Goal: Task Accomplishment & Management: Complete application form

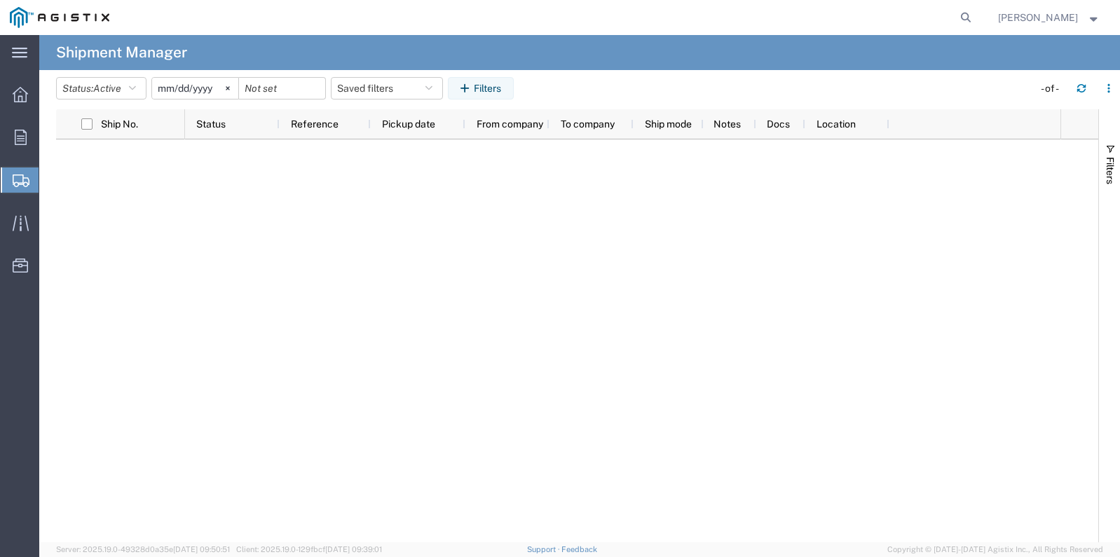
click at [0, 0] on span "Create Shipment" at bounding box center [0, 0] width 0 height 0
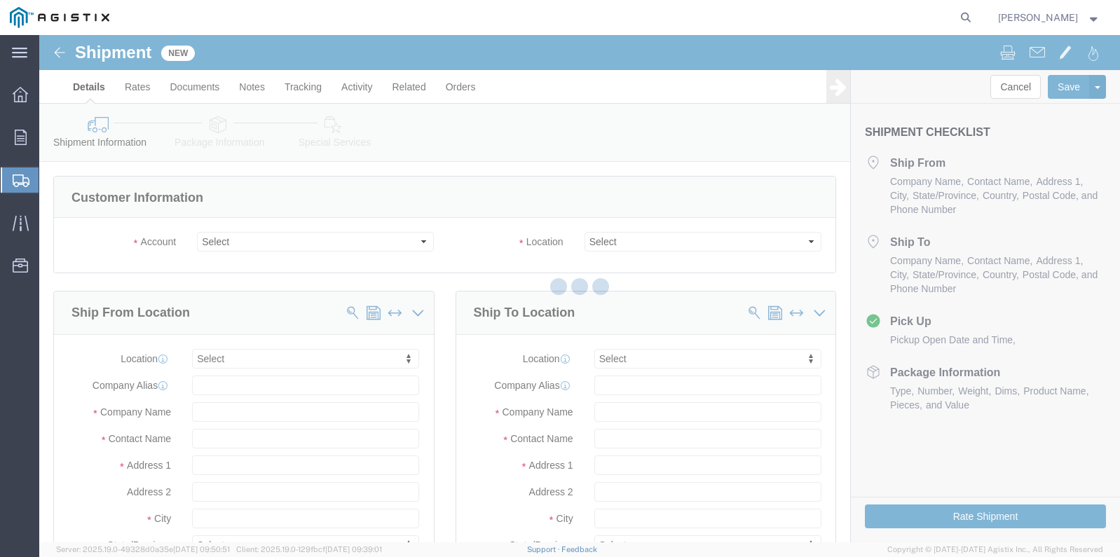
select select
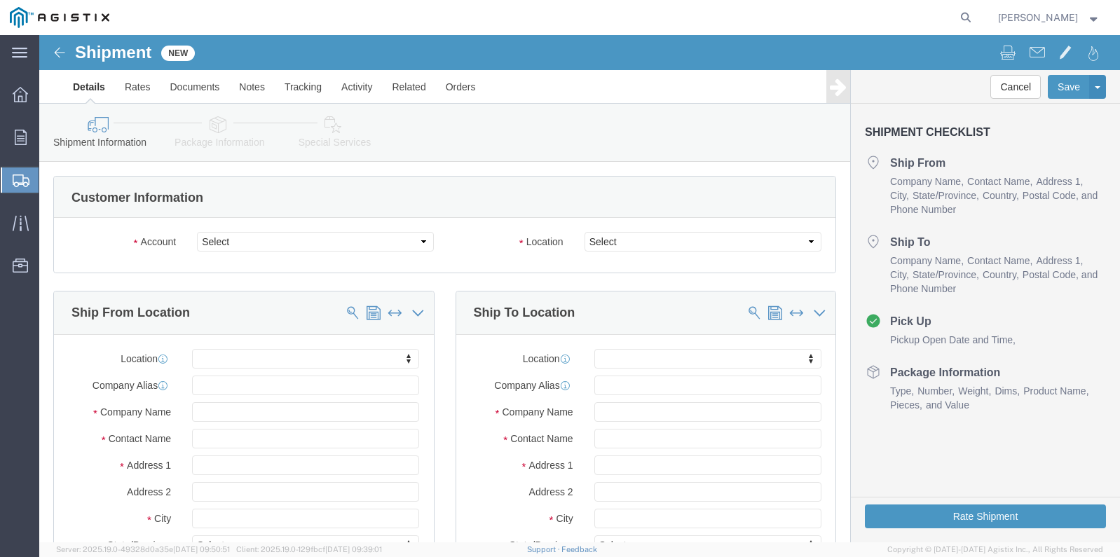
click div "Account Select [PERSON_NAME] Gasket PG&E"
click select "Select [PERSON_NAME] Gasket PG&E"
select select "9596"
click select "Select [PERSON_NAME] Gasket PG&E"
select select "PURCHORD"
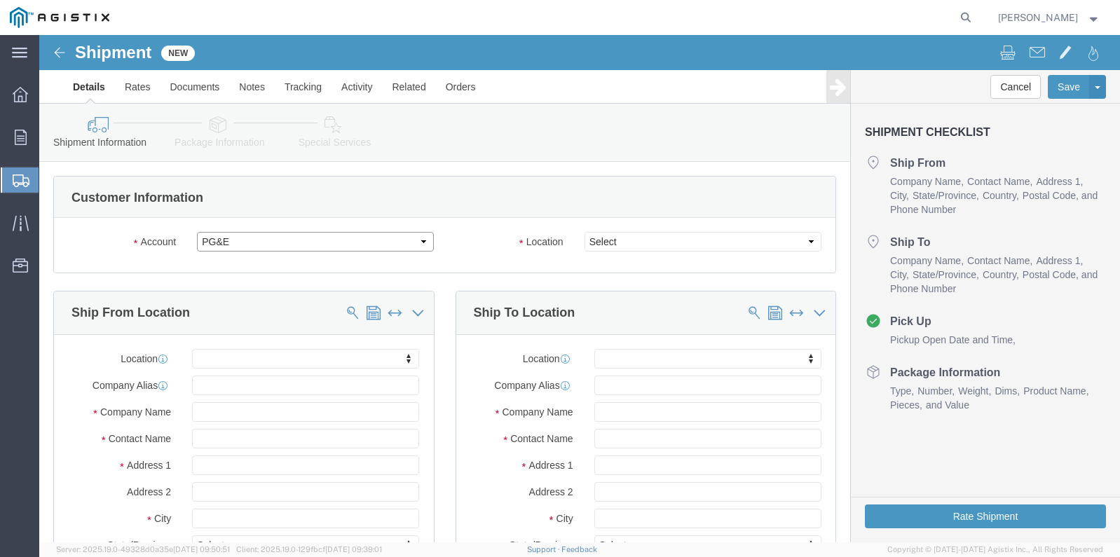
select select
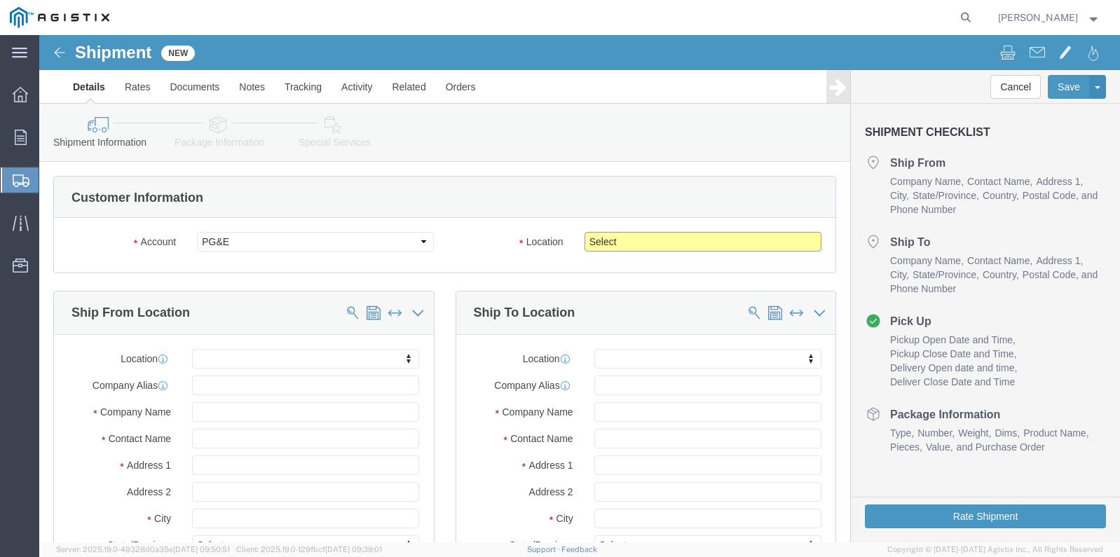
click select "Select All Others [GEOGRAPHIC_DATA] [GEOGRAPHIC_DATA] [GEOGRAPHIC_DATA] [GEOGRA…"
select select "23082"
click select "Select All Others [GEOGRAPHIC_DATA] [GEOGRAPHIC_DATA] [GEOGRAPHIC_DATA] [GEOGRA…"
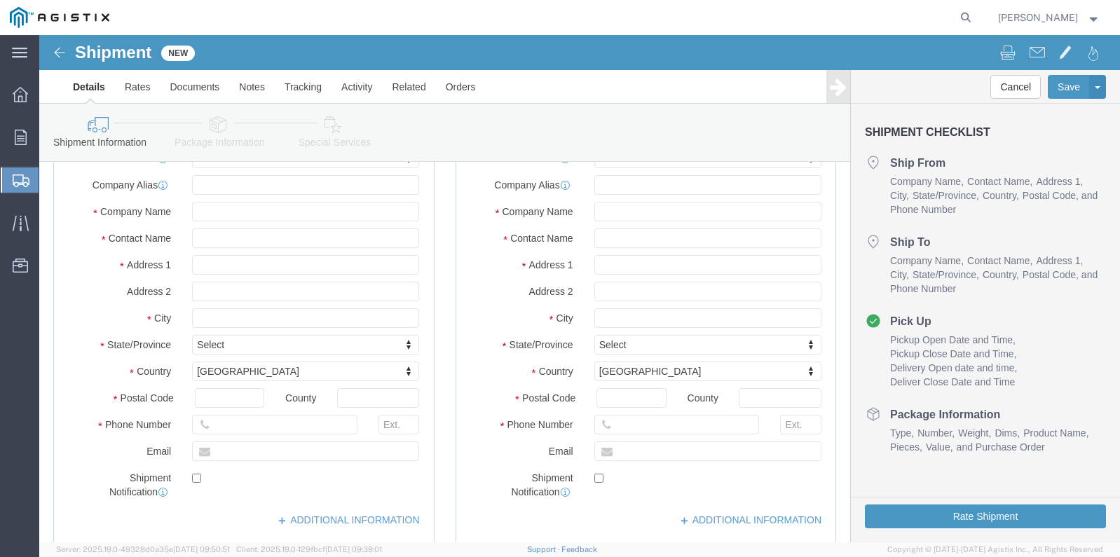
scroll to position [140, 0]
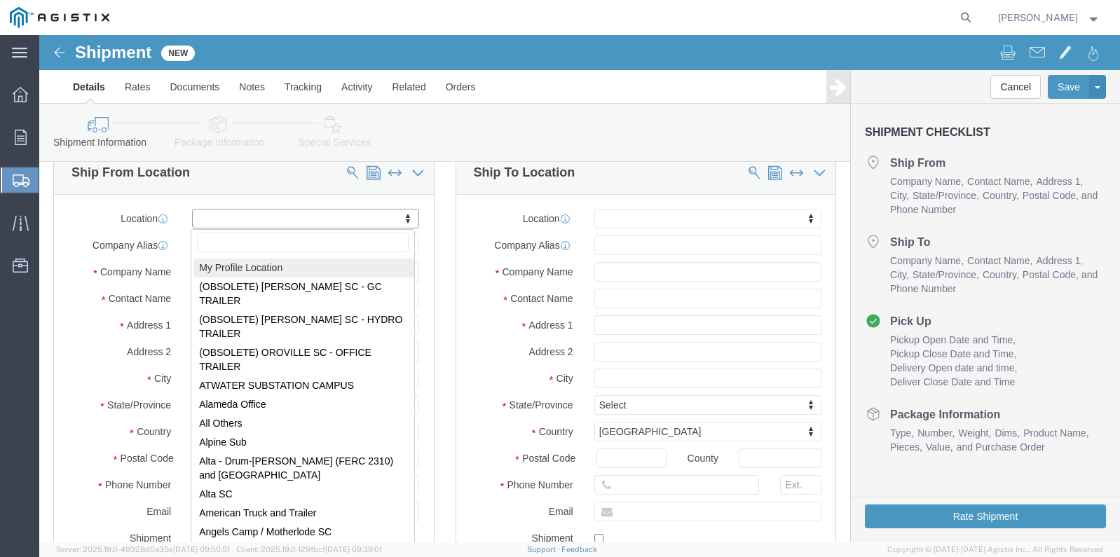
select select "MYPROFILE"
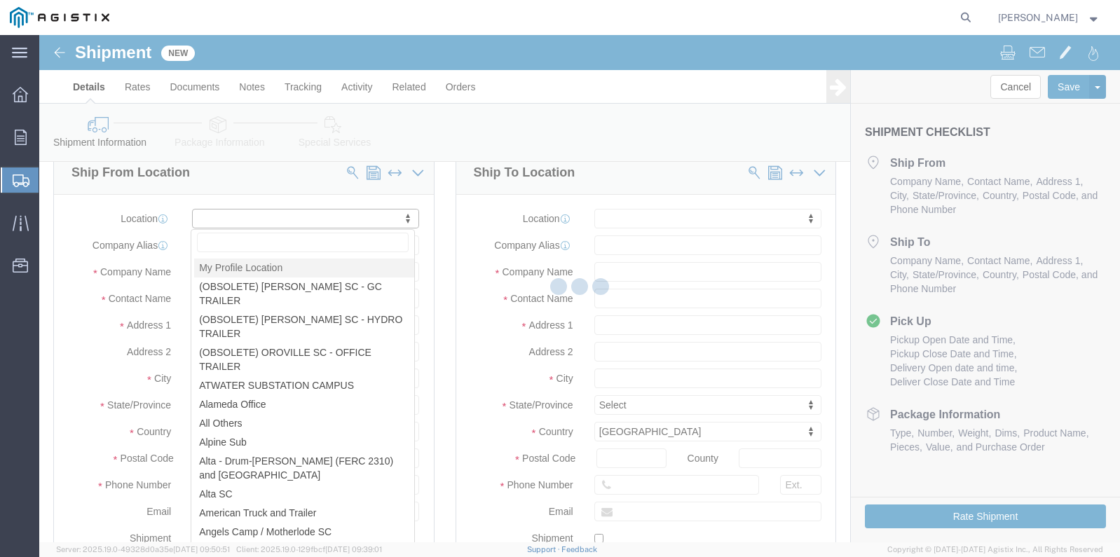
type input "[STREET_ADDRESS]"
type input "77061"
type input "[PHONE_NUMBER]"
type input "[EMAIL_ADDRESS][PERSON_NAME][PERSON_NAME][DOMAIN_NAME]"
checkbox input "true"
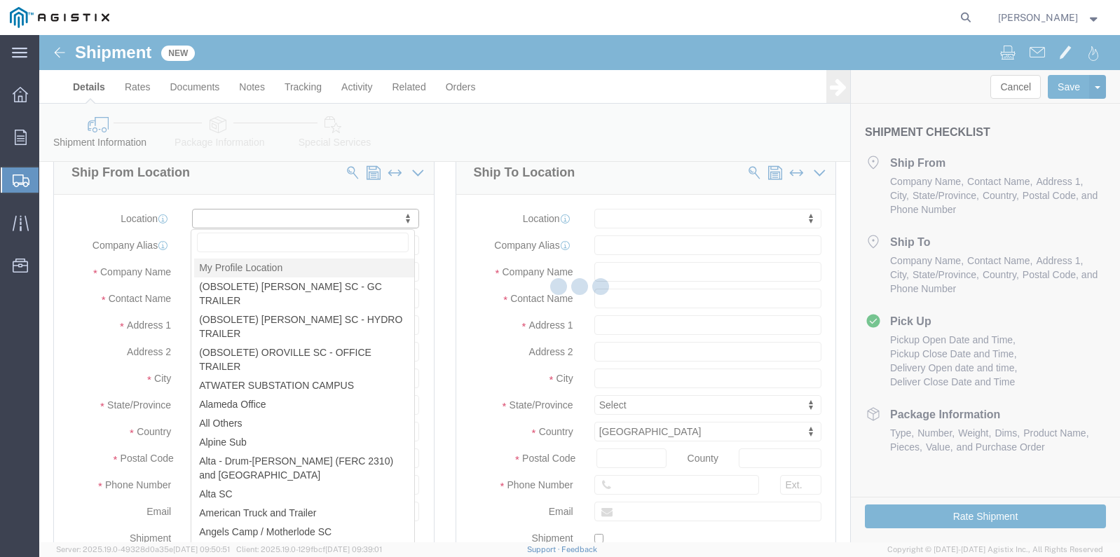
type input "[PERSON_NAME] Gasket"
type input "[PERSON_NAME]"
type input "[GEOGRAPHIC_DATA]"
select select "[GEOGRAPHIC_DATA]"
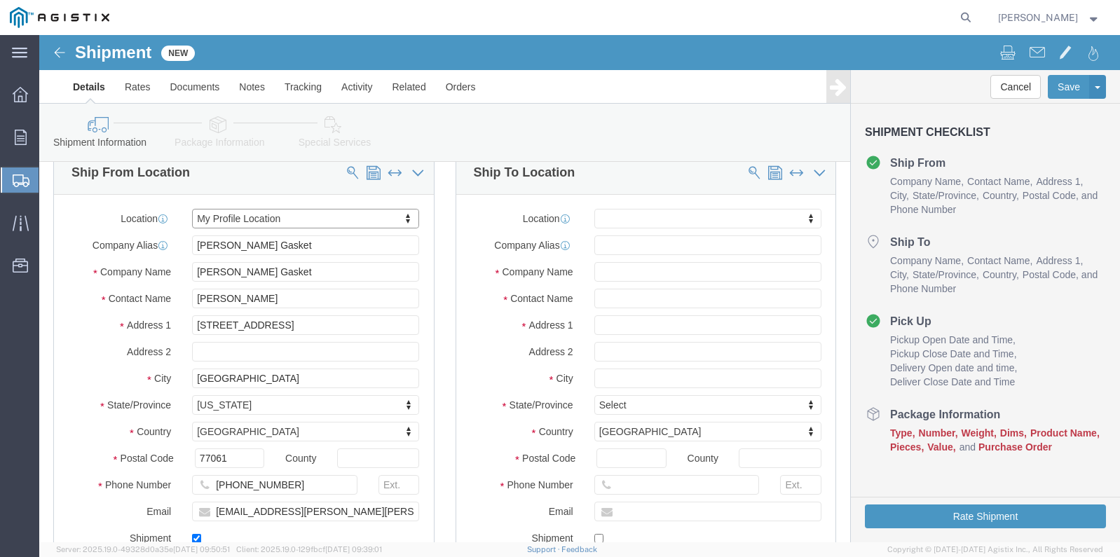
scroll to position [210, 0]
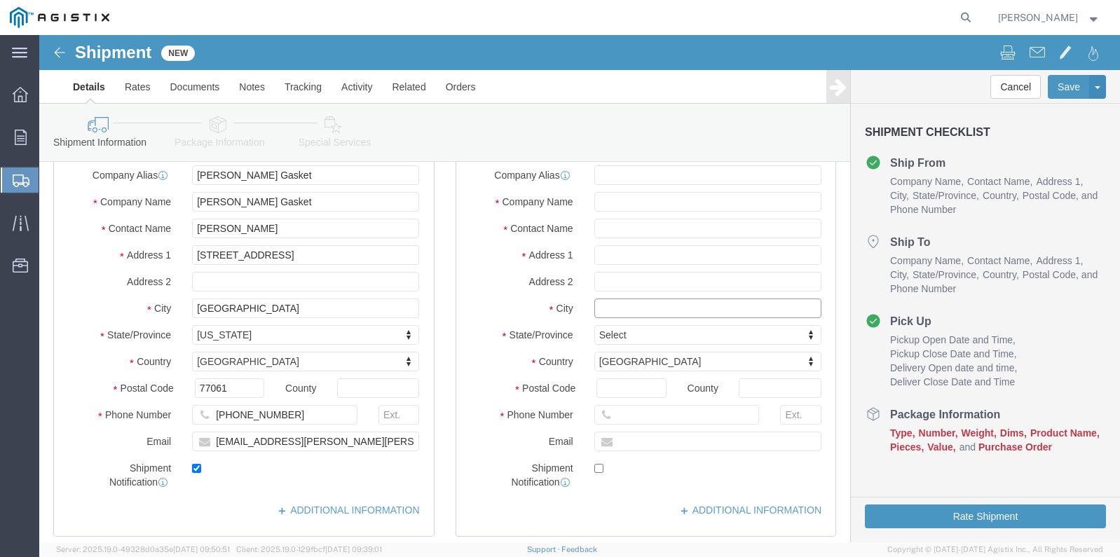
click input "text"
type input "stock"
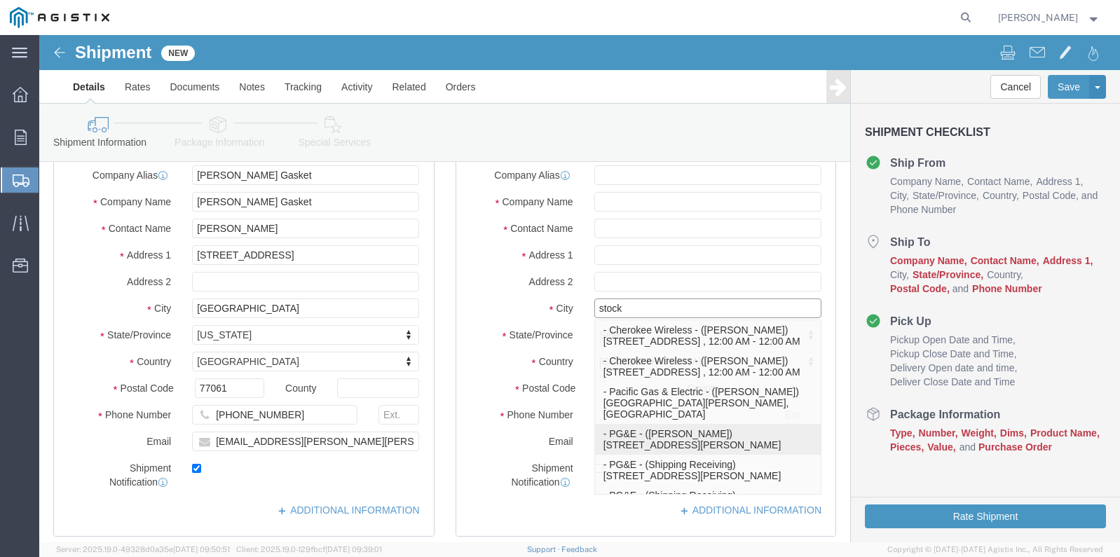
click p "- PG&E - ([PERSON_NAME]) [STREET_ADDRESS][PERSON_NAME]"
select select
type input "[STREET_ADDRESS][PERSON_NAME]"
type input "[PHONE_NUMBER]"
type input "PG&E"
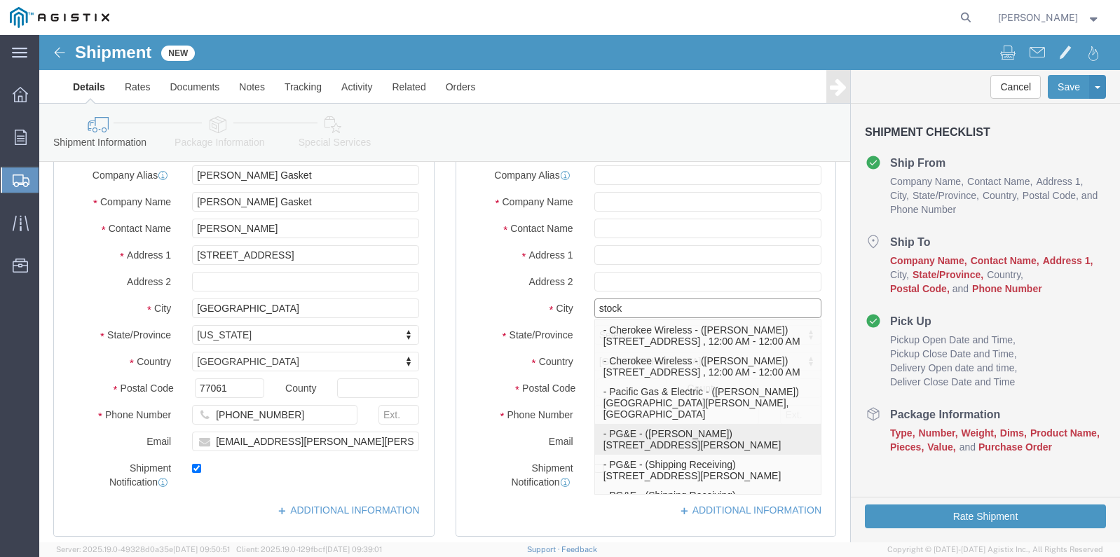
type input "[PERSON_NAME]"
type input "Stockton"
select select "CA"
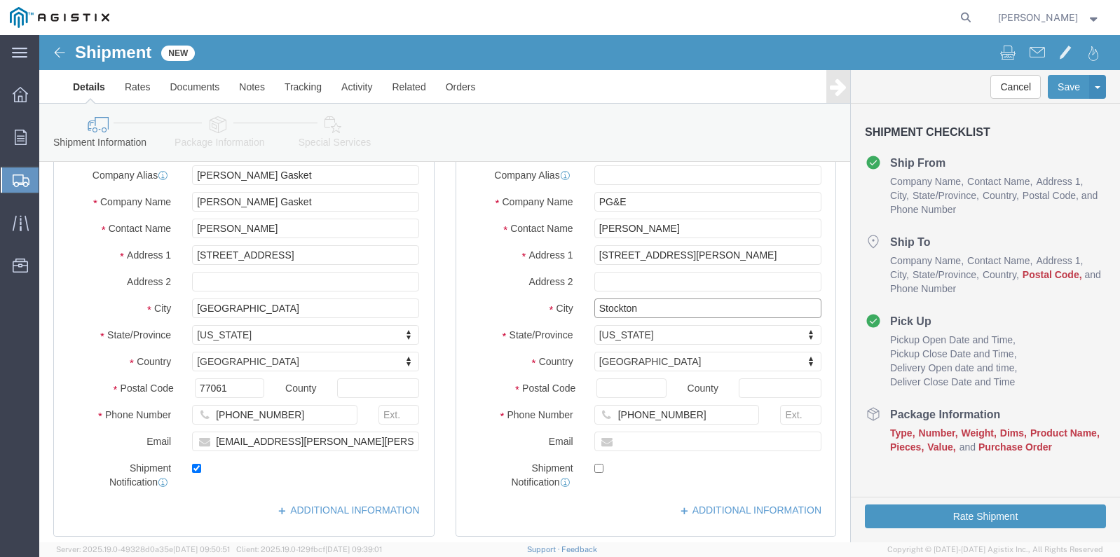
type input "Stockton"
select select
click input "Postal Code"
type input "95204"
select select
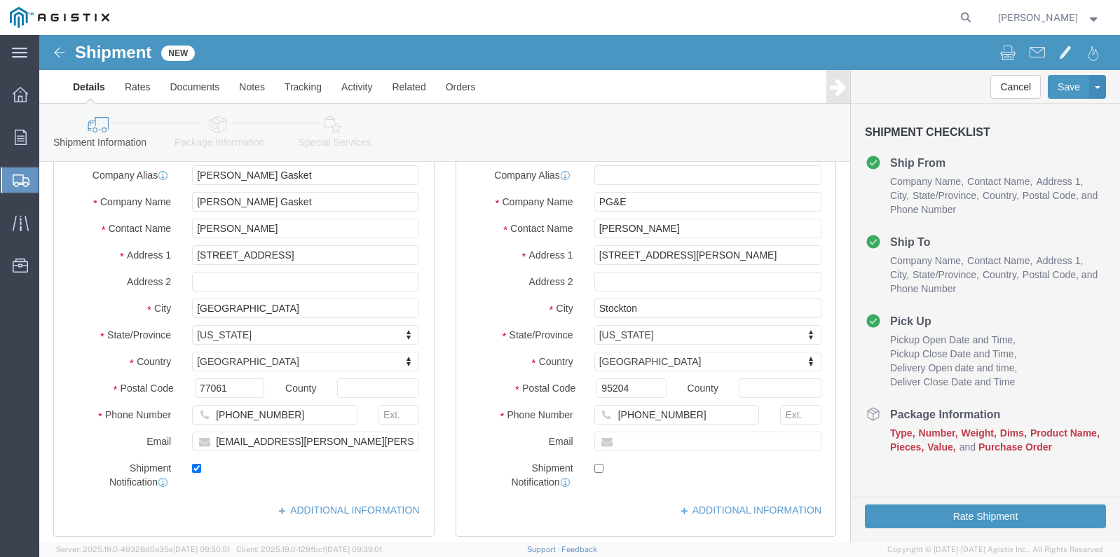
click label "Email"
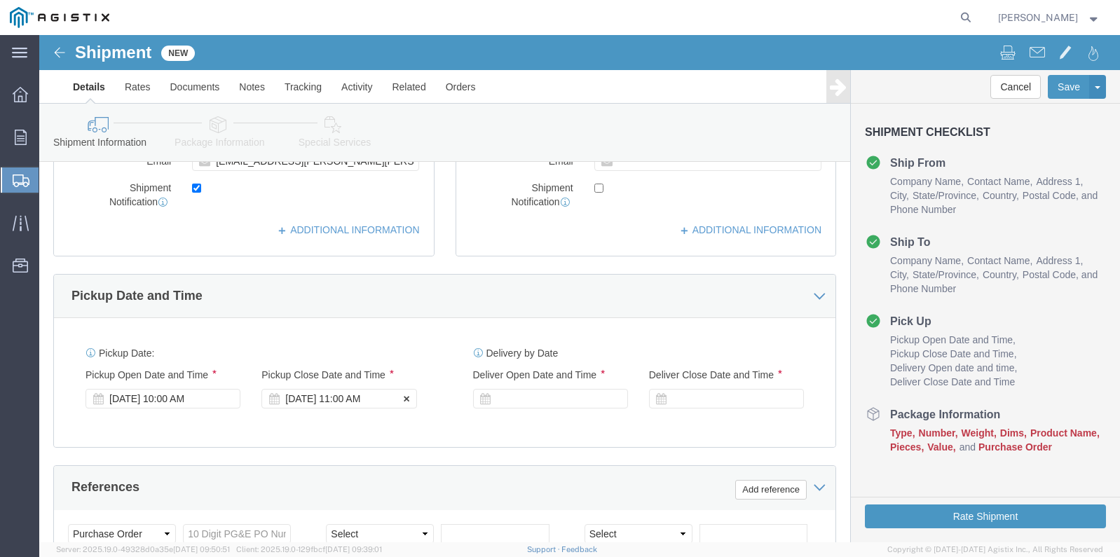
click div "[DATE] 11:00 AM"
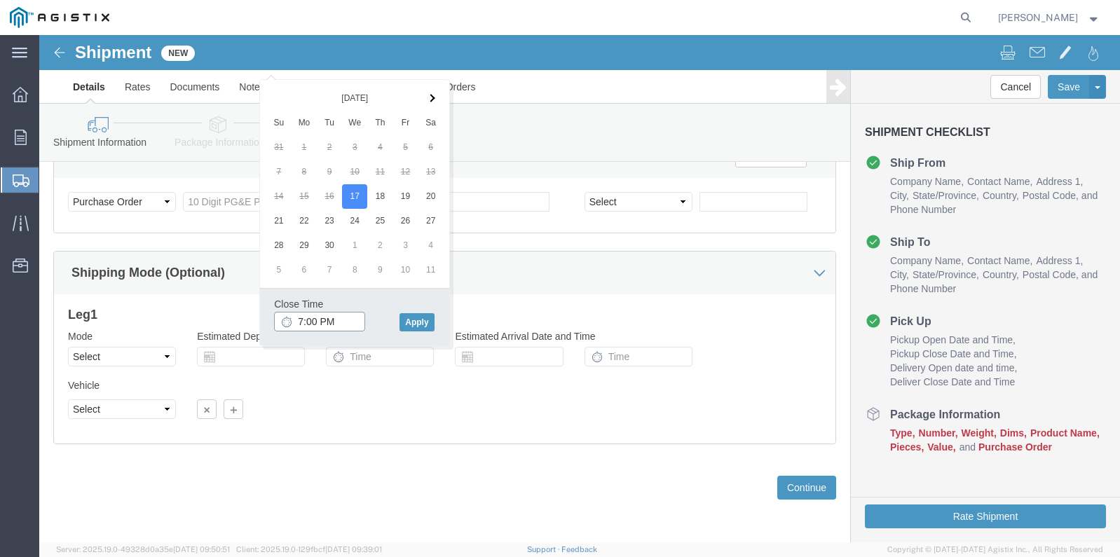
type input "8:00 PM"
click button "Apply"
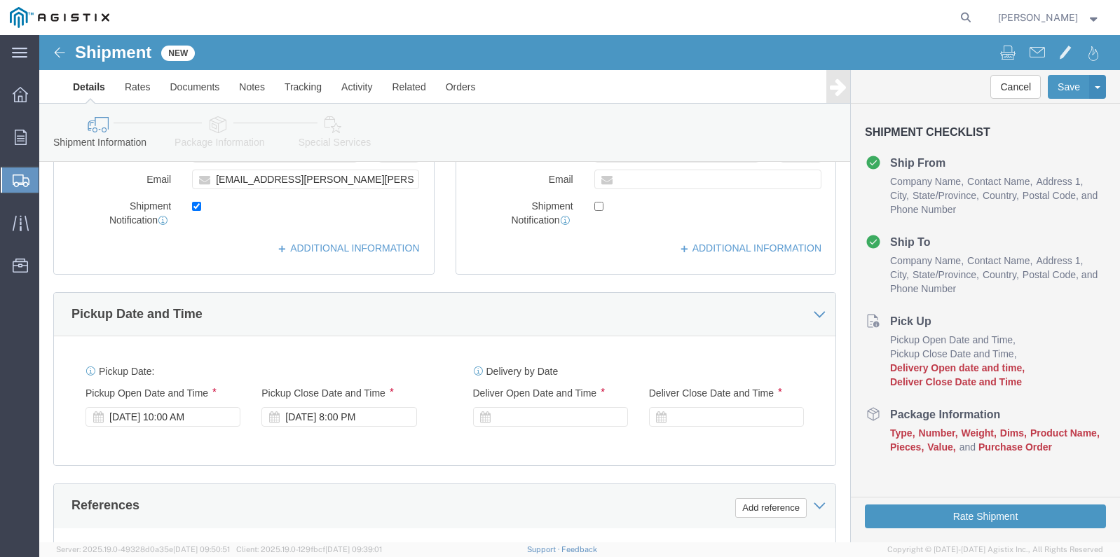
scroll to position [542, 0]
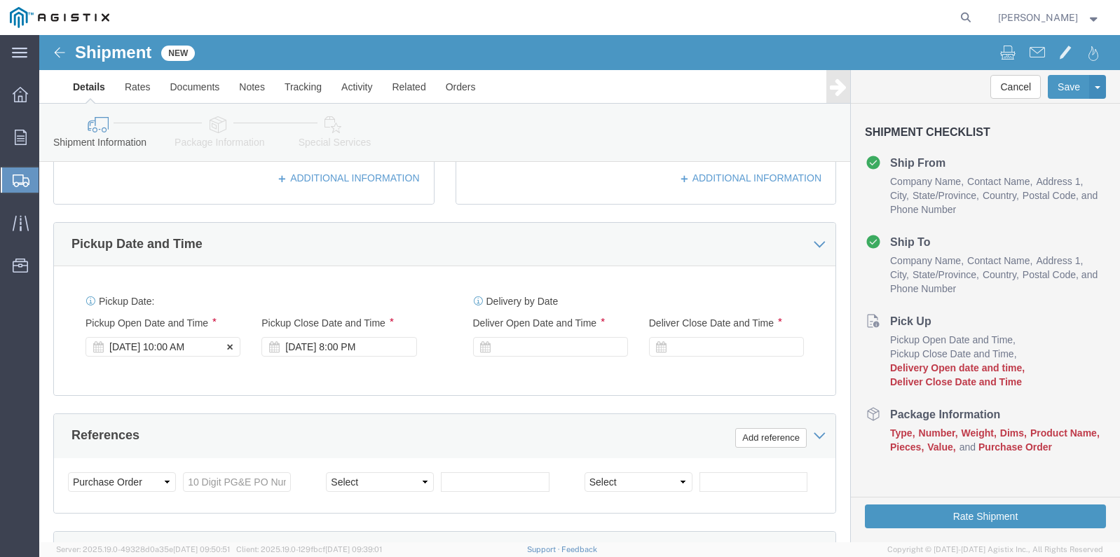
click div "[DATE] 10:00 AM"
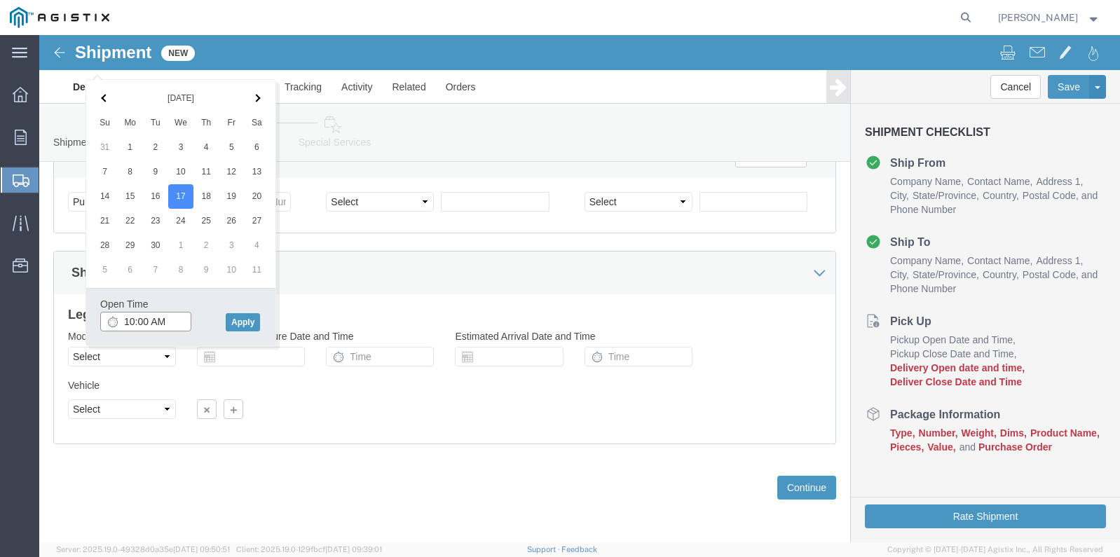
click input "10:00 AM"
type input "10:30 AM"
click button "Apply"
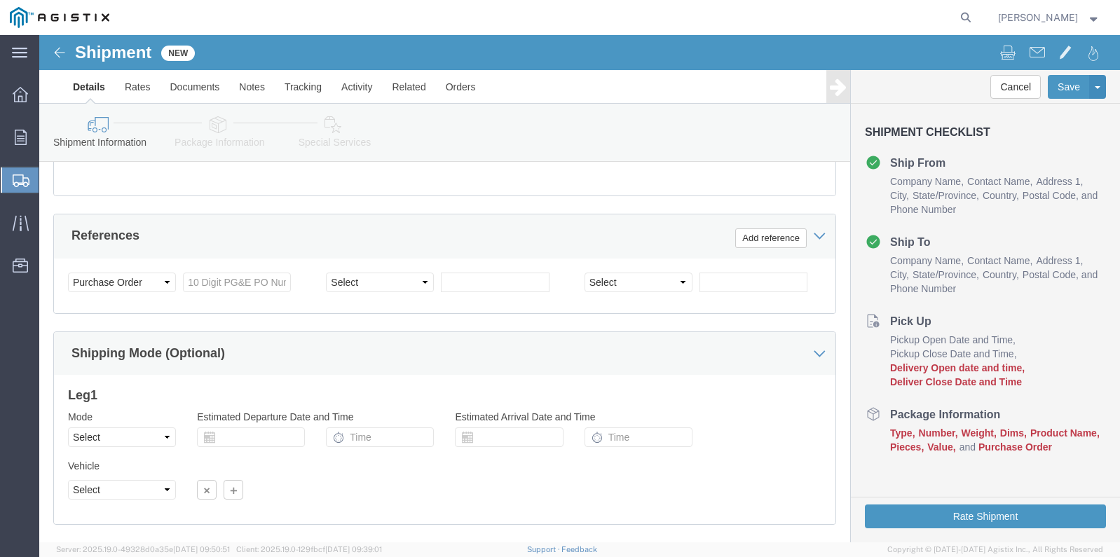
scroll to position [682, 0]
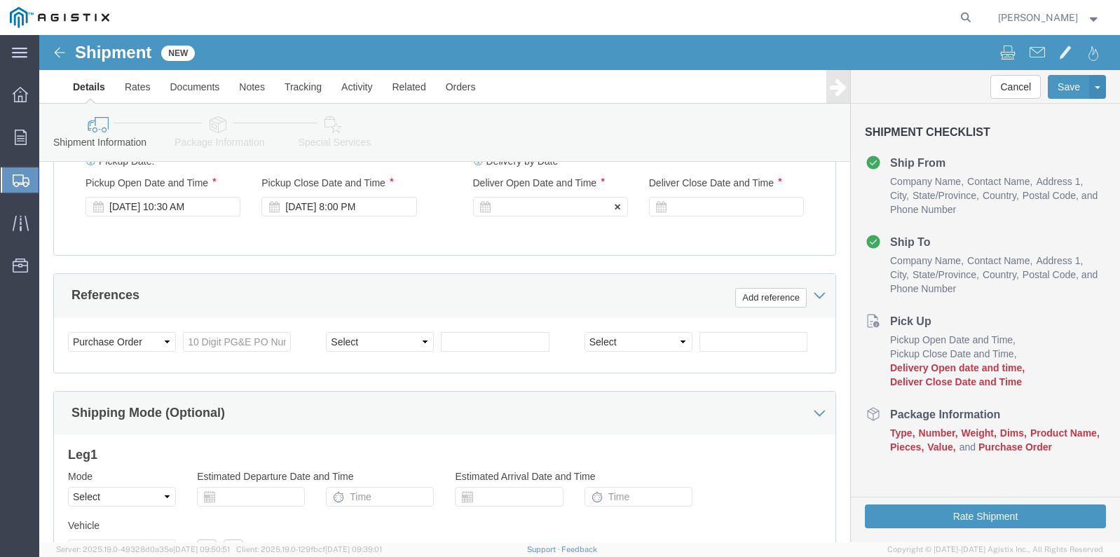
click div
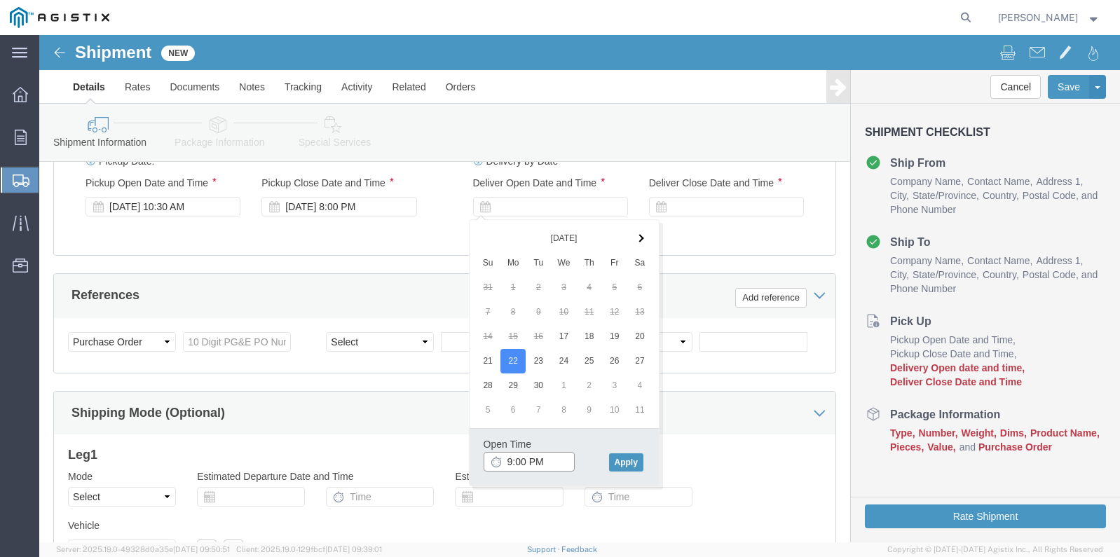
click input "9:00 PM"
type input "8:00 AM"
click button "Apply"
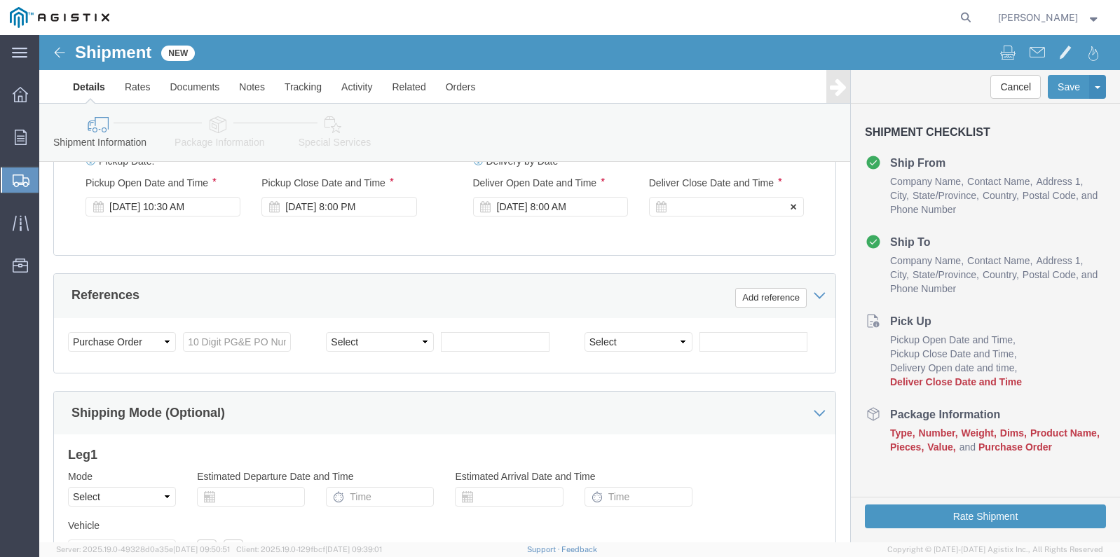
click div
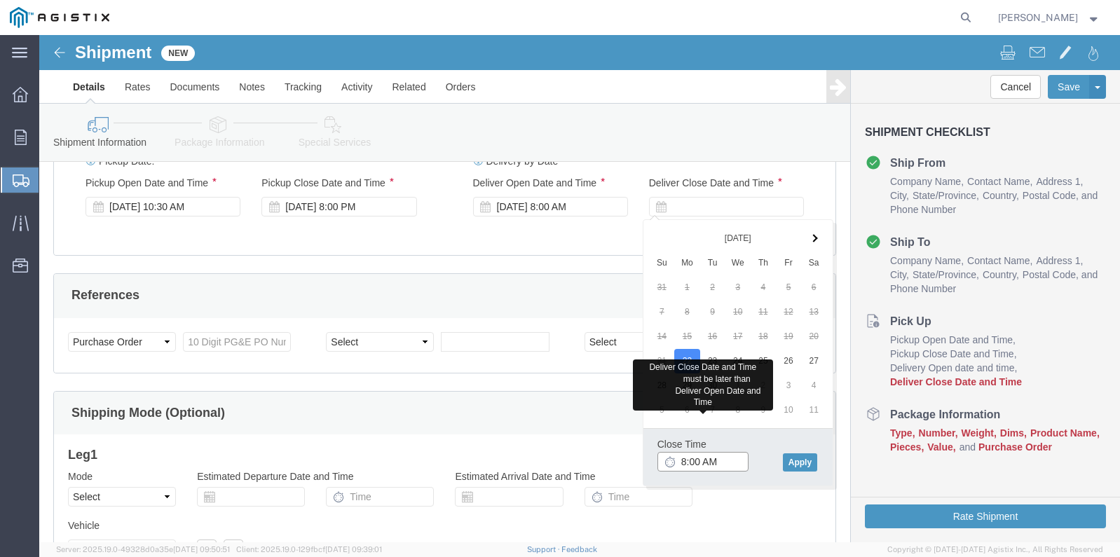
type input "8:00 PM"
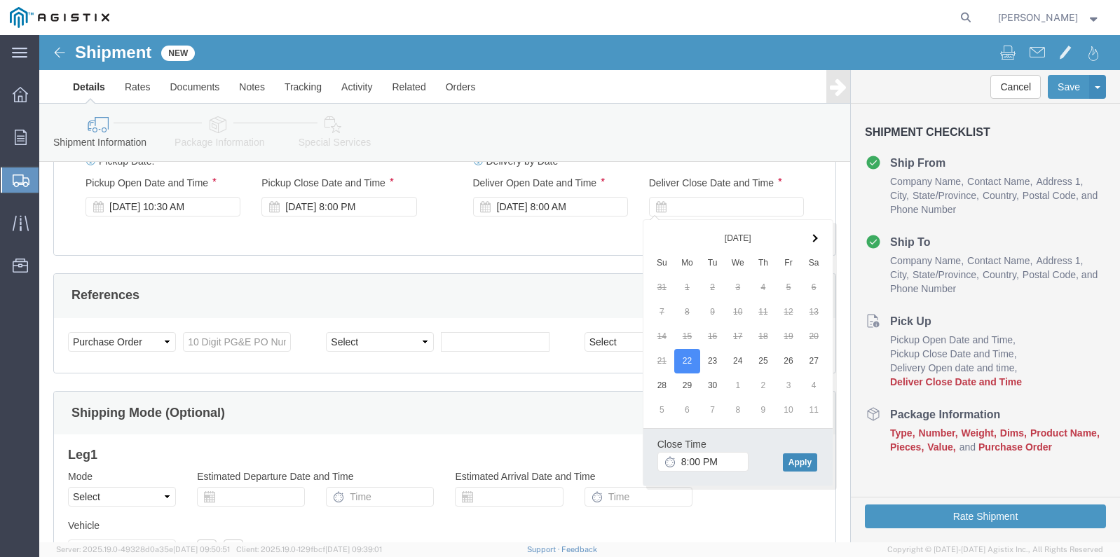
click button "Apply"
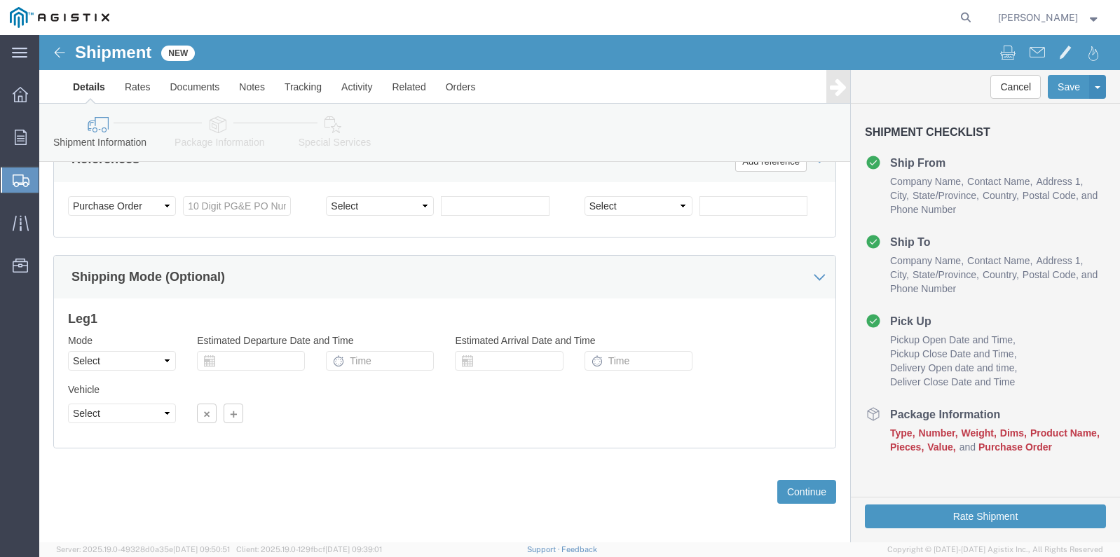
scroll to position [823, 0]
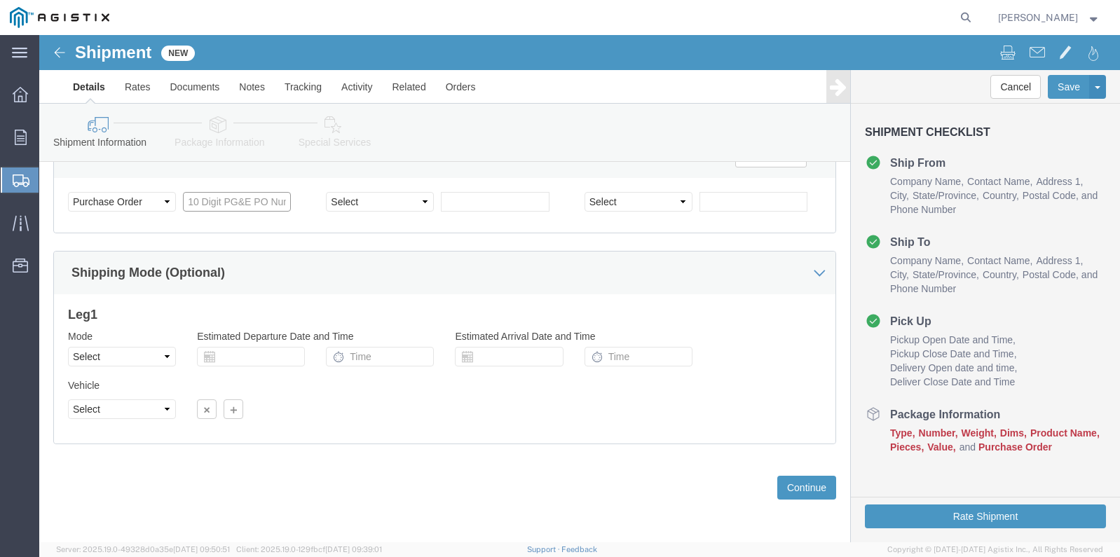
click input "text"
type input "3501141655"
click select "Select Account Type Activity ID Airline Appointment Number ASN Batch Request # …"
select select "ORDERNUM"
click select "Select Account Type Activity ID Airline Appointment Number ASN Batch Request # …"
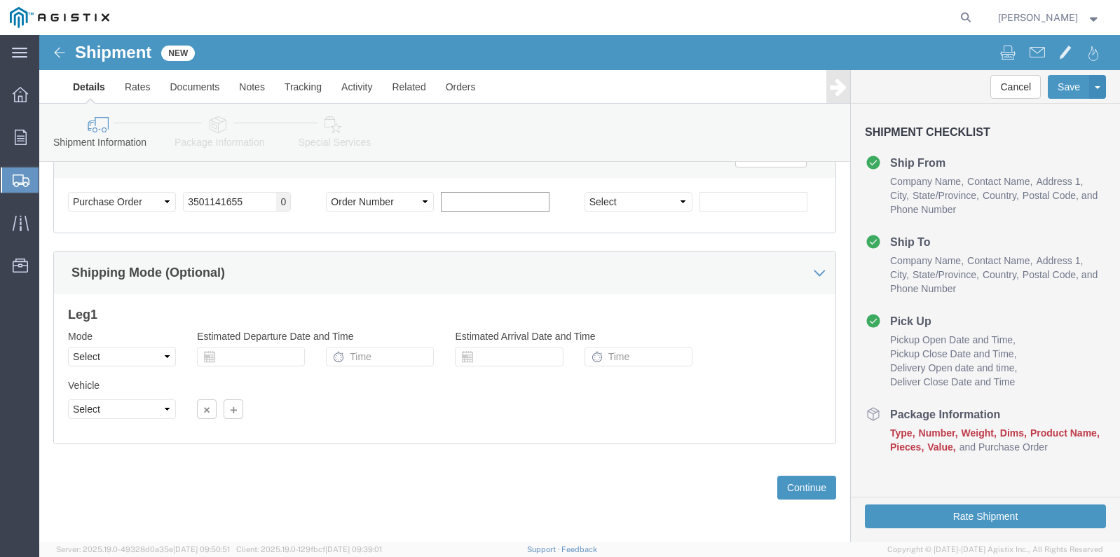
click input "text"
type input "M000135161"
click select "Select Account Type Activity ID Airline Appointment Number ASN Batch Request # …"
select select "PURCHORD"
click select "Select Account Type Activity ID Airline Appointment Number ASN Batch Request # …"
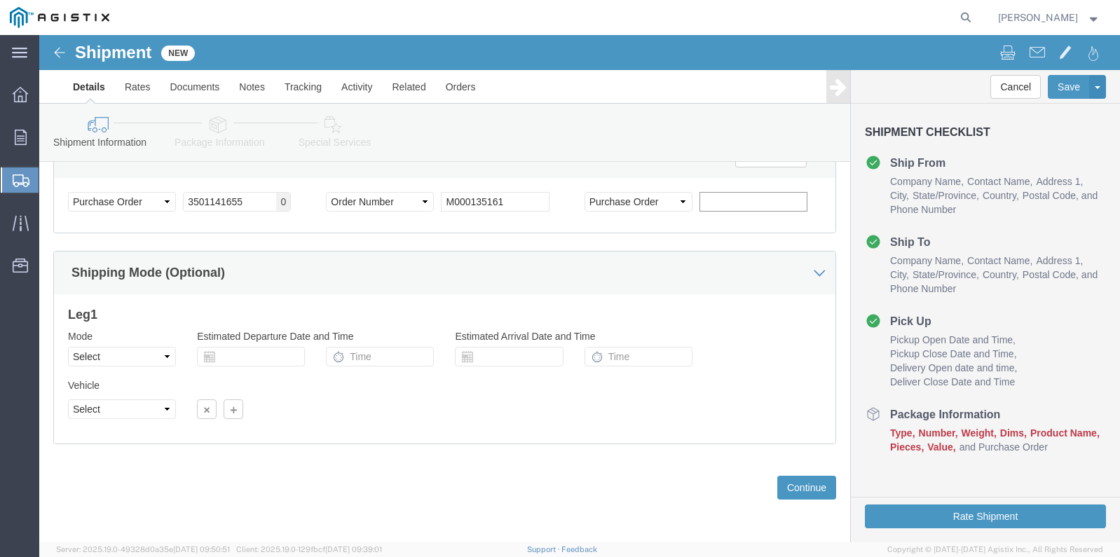
click input "text"
type input "US1013148PO"
click select "Select Air Less than Truckload Multi-Leg Ocean Freight Rail Small Parcel Truckl…"
select select "LTL"
click select "Select Air Less than Truckload Multi-Leg Ocean Freight Rail Small Parcel Truckl…"
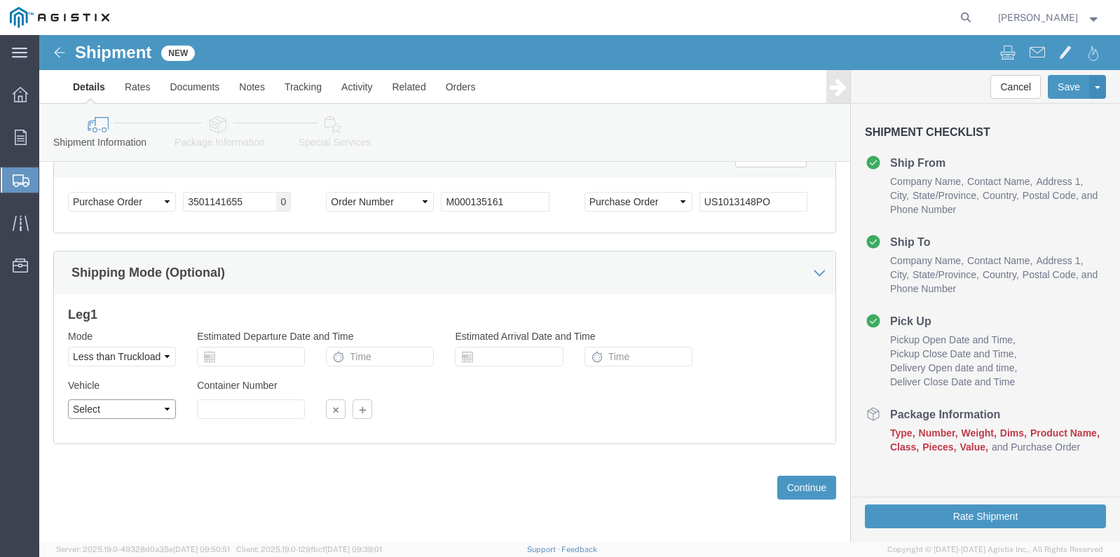
click select "Select Straight Truck"
select select "STTR"
click select "Select Straight Truck"
click button "Continue"
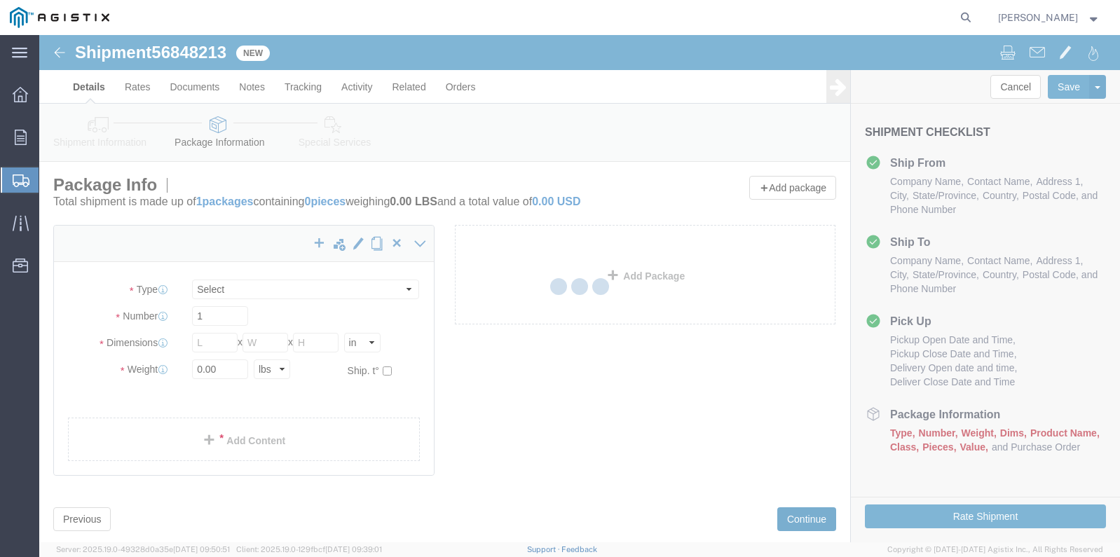
select select "CBOX"
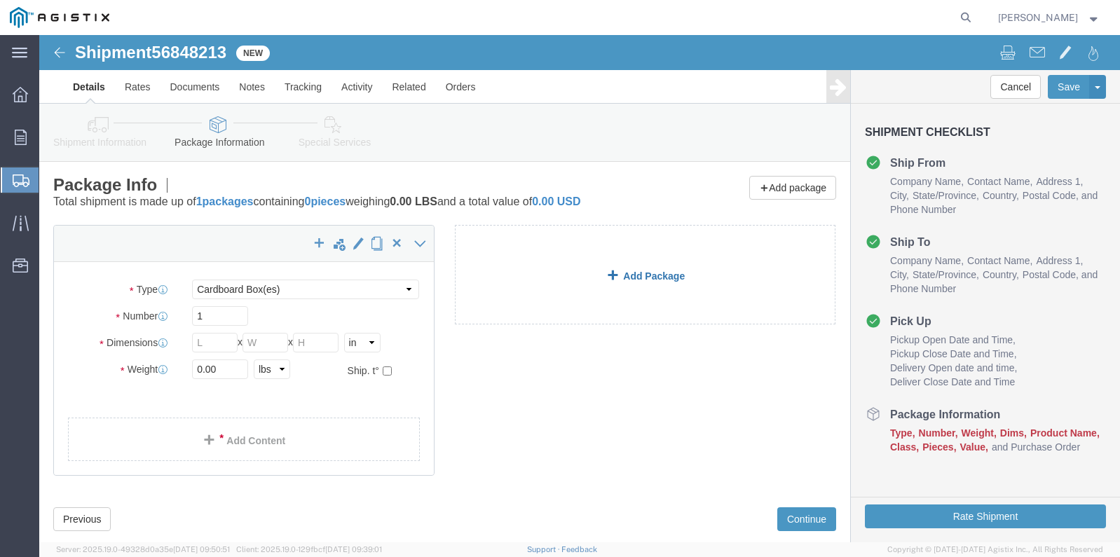
click link "Add Package"
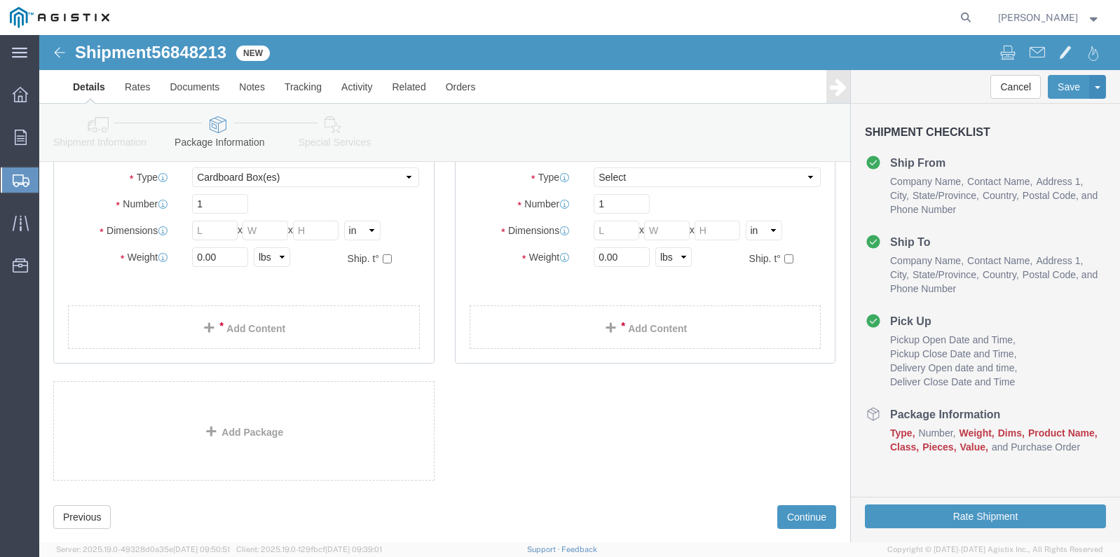
scroll to position [142, 0]
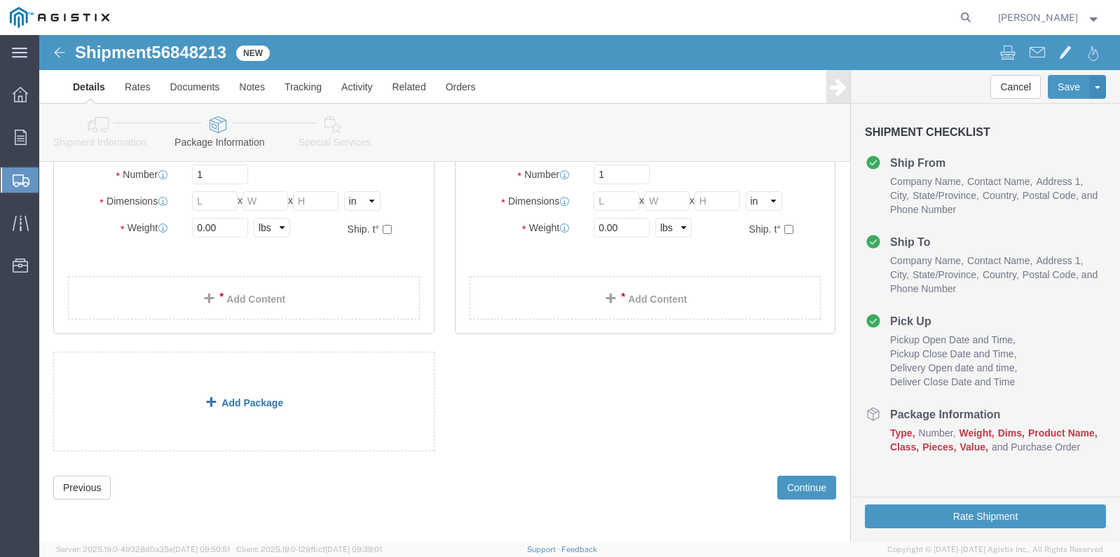
select select "CBOX"
click link "Add Package"
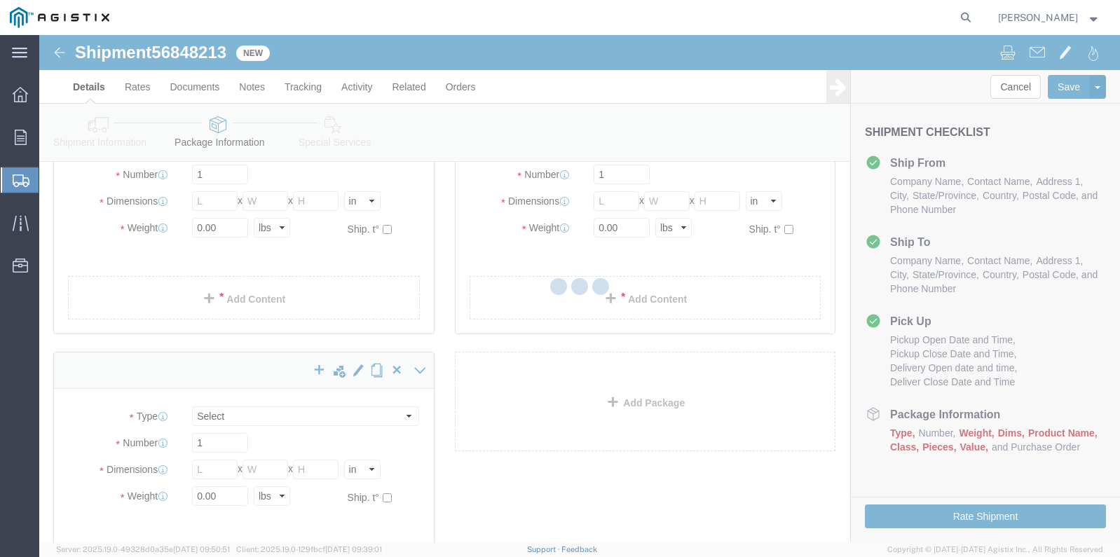
scroll to position [0, 0]
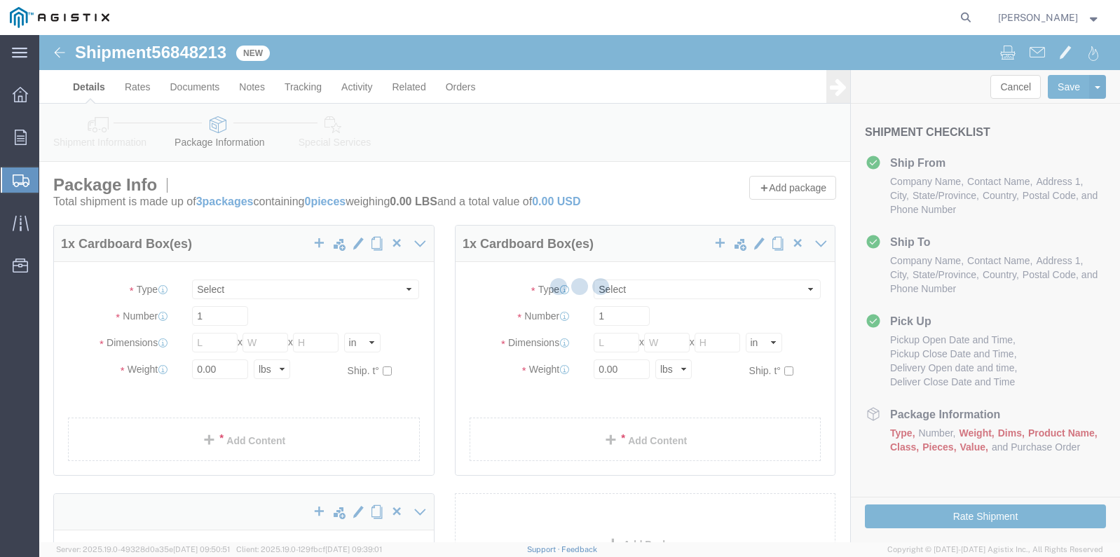
select select "CBOX"
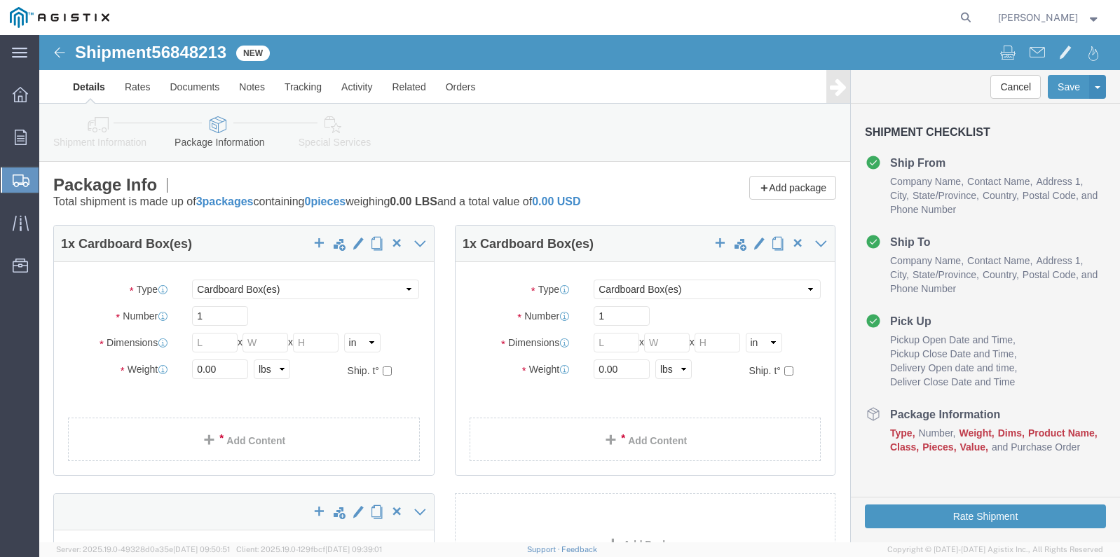
scroll to position [280, 0]
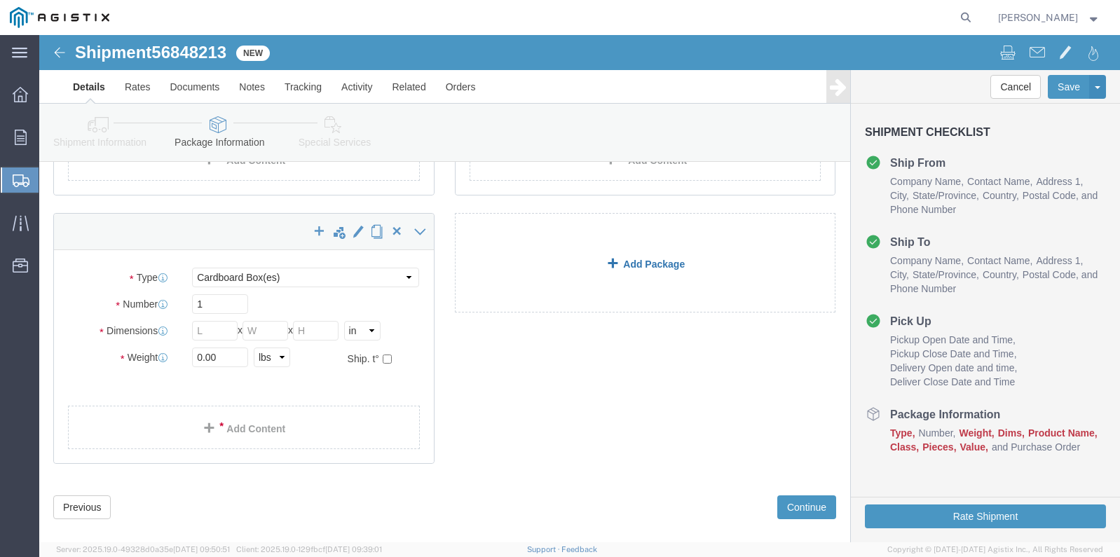
click link "Add Package"
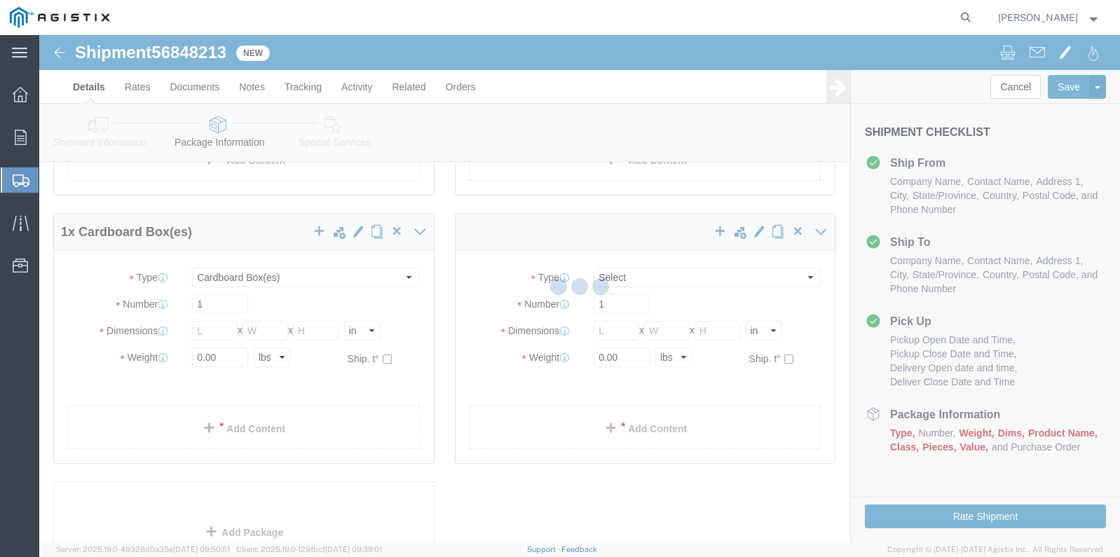
scroll to position [0, 0]
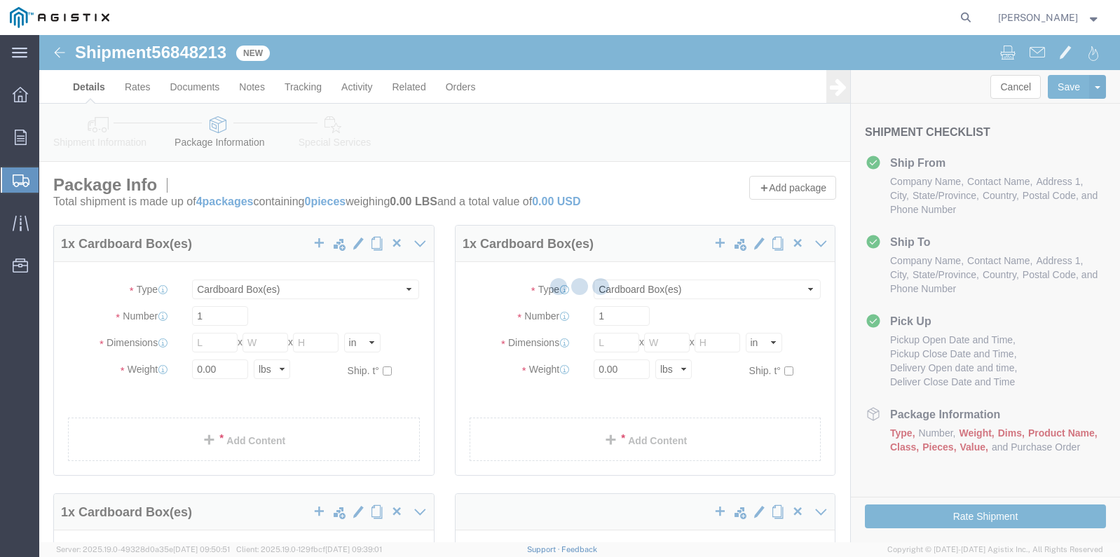
select select "CBOX"
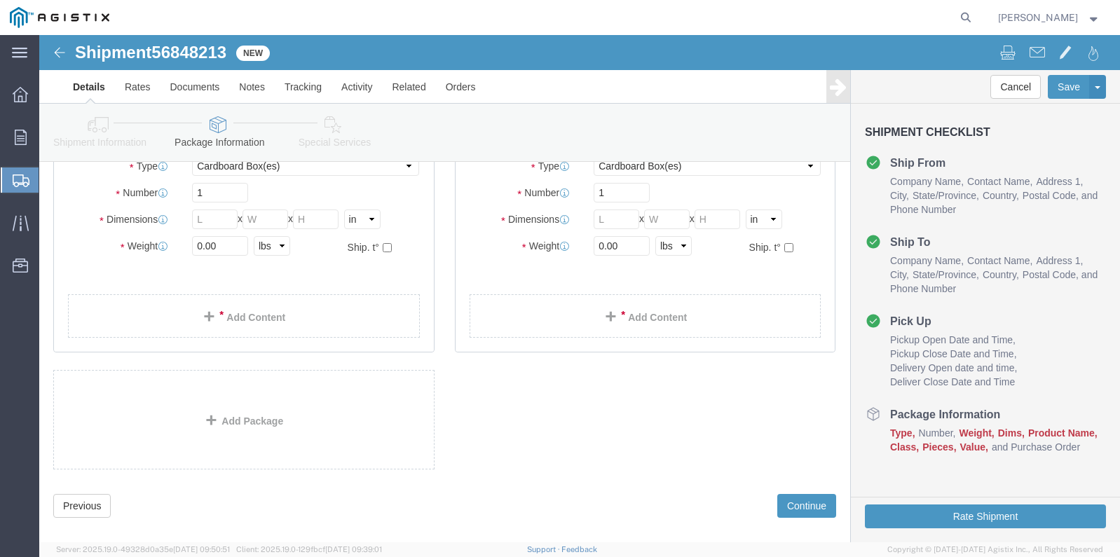
scroll to position [410, 0]
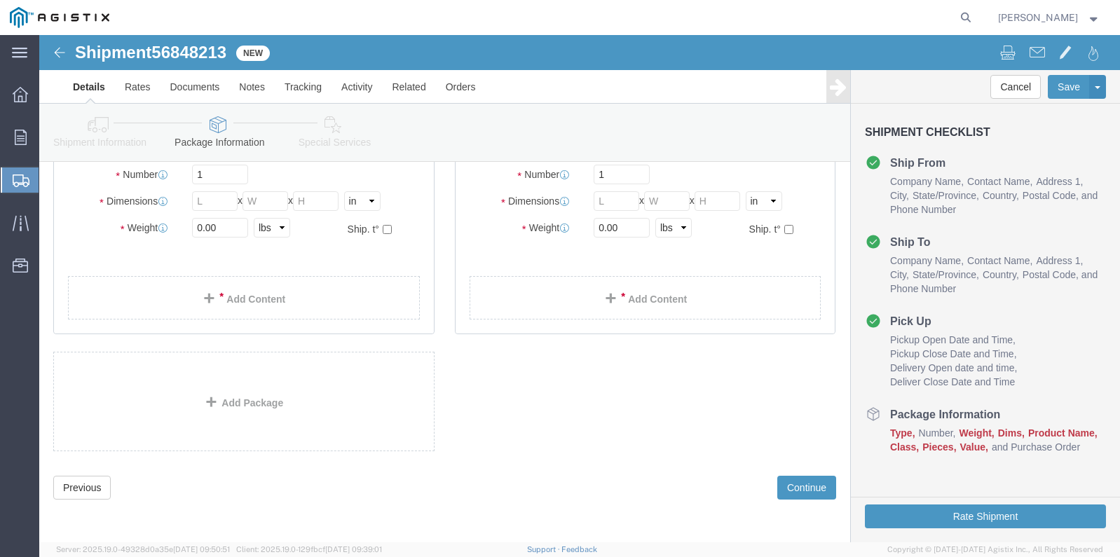
click link "Add Package"
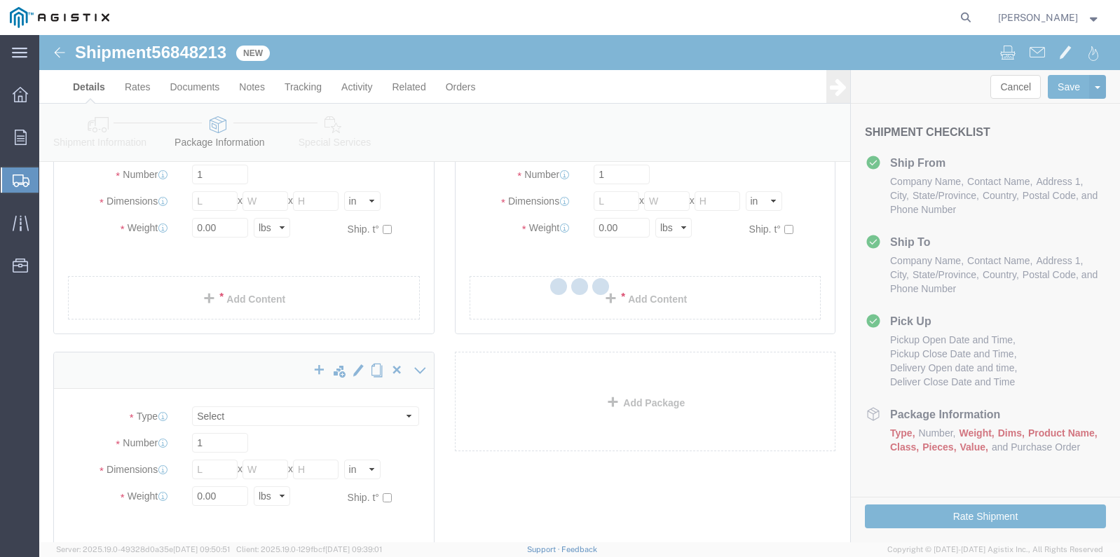
scroll to position [0, 0]
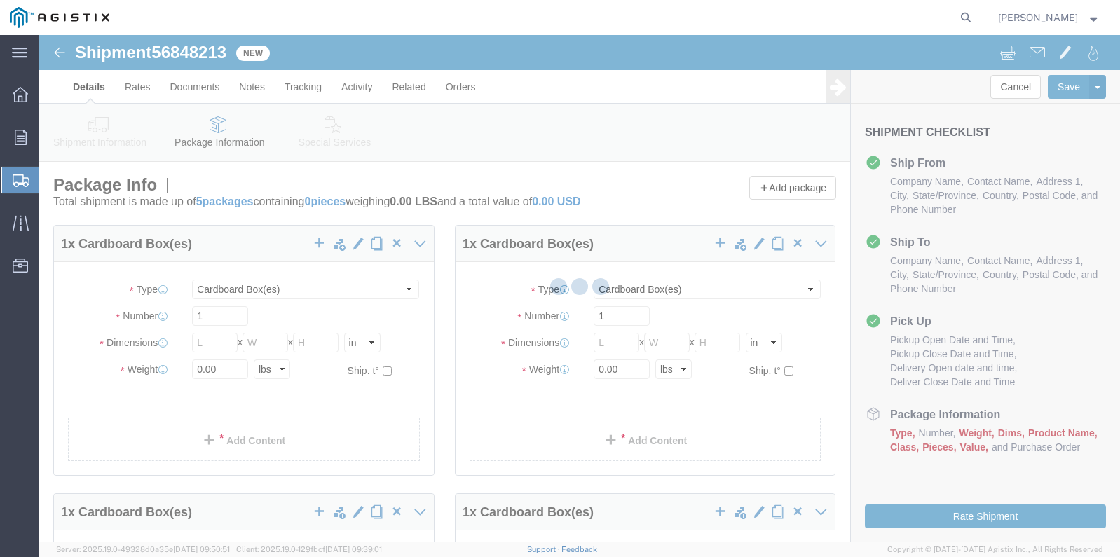
select select "CBOX"
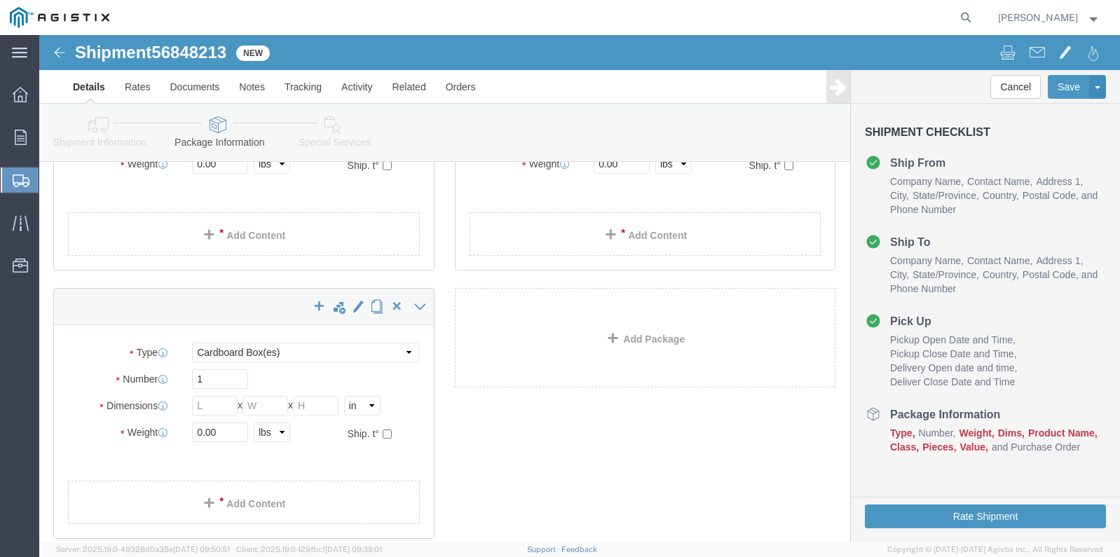
scroll to position [561, 0]
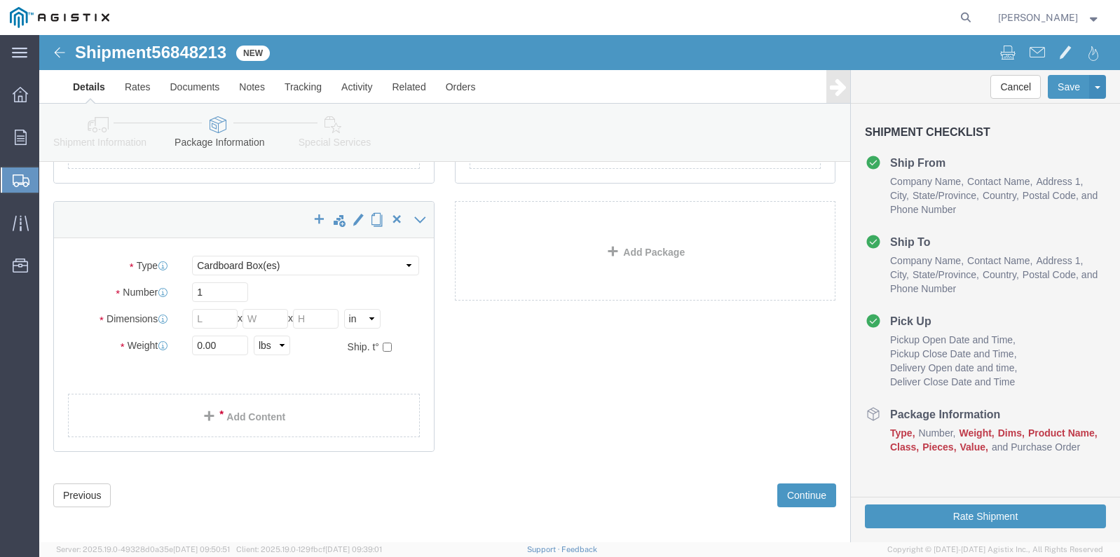
click link "Add Package"
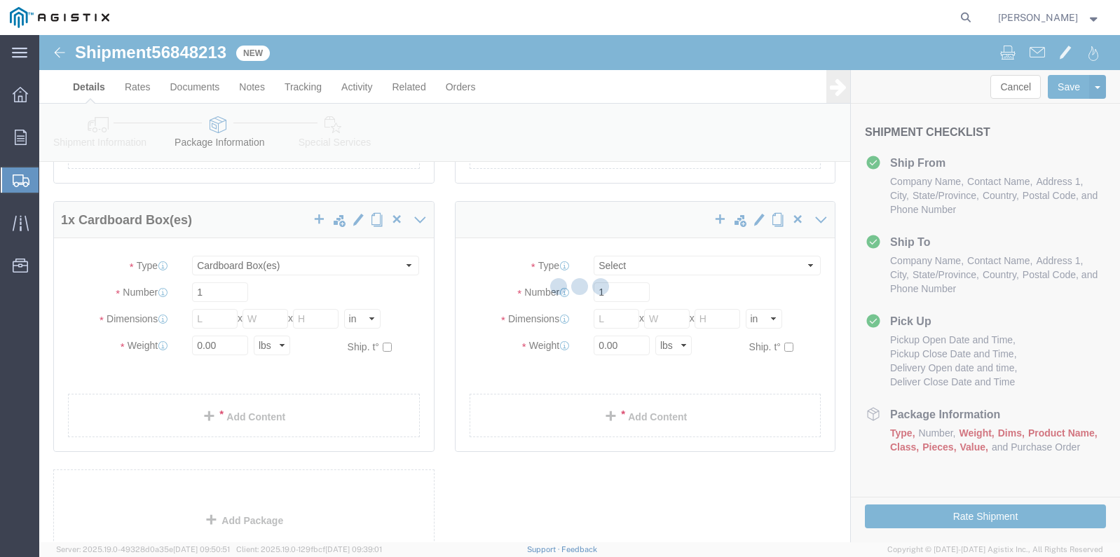
scroll to position [0, 0]
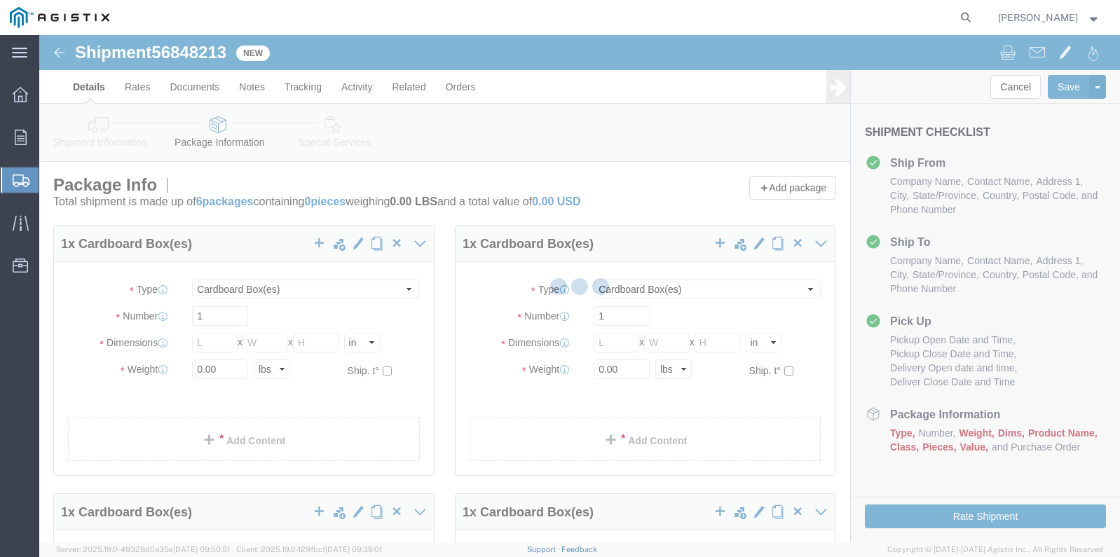
select select "CBOX"
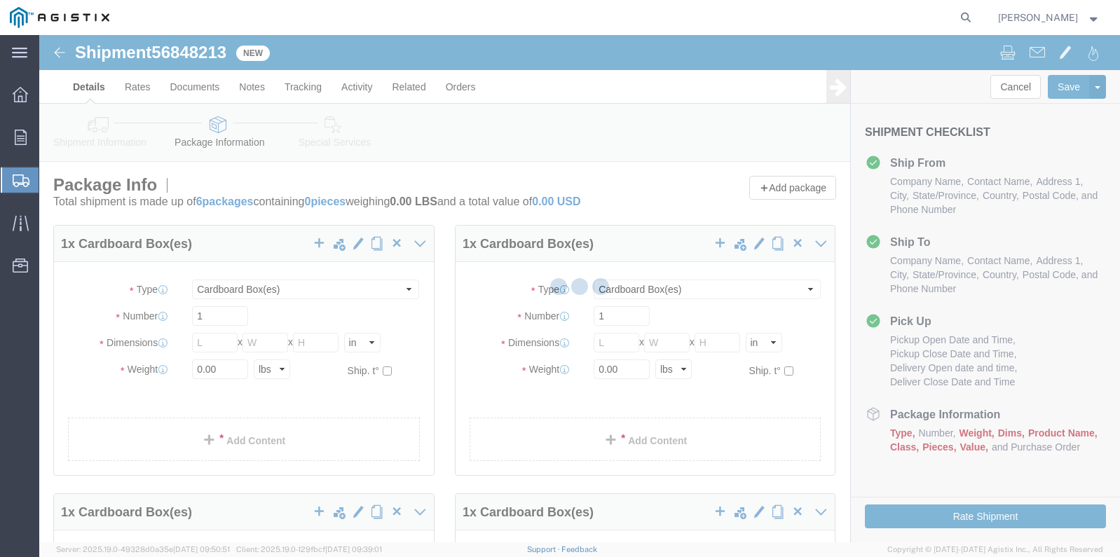
select select "CBOX"
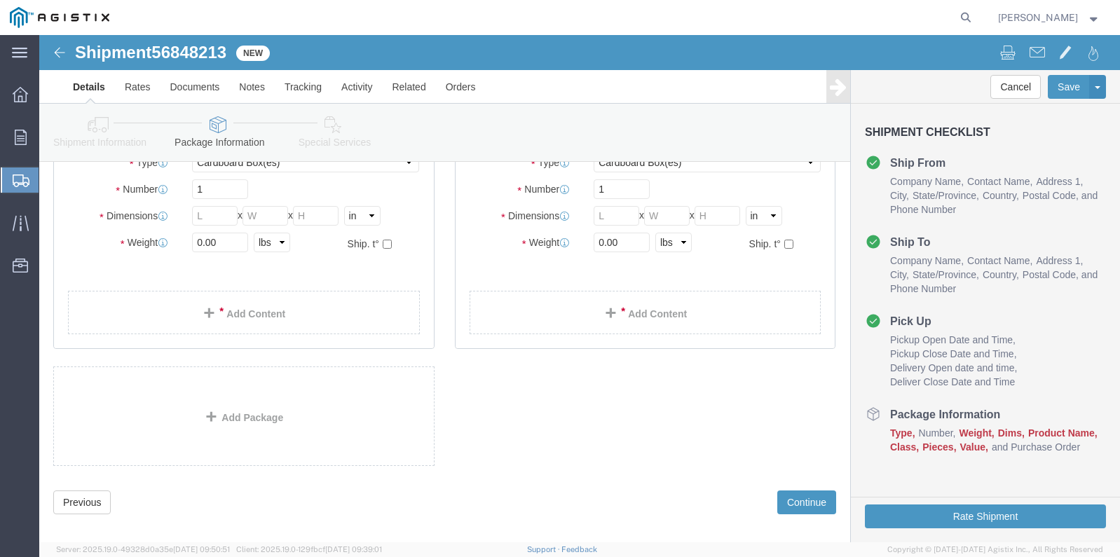
scroll to position [678, 0]
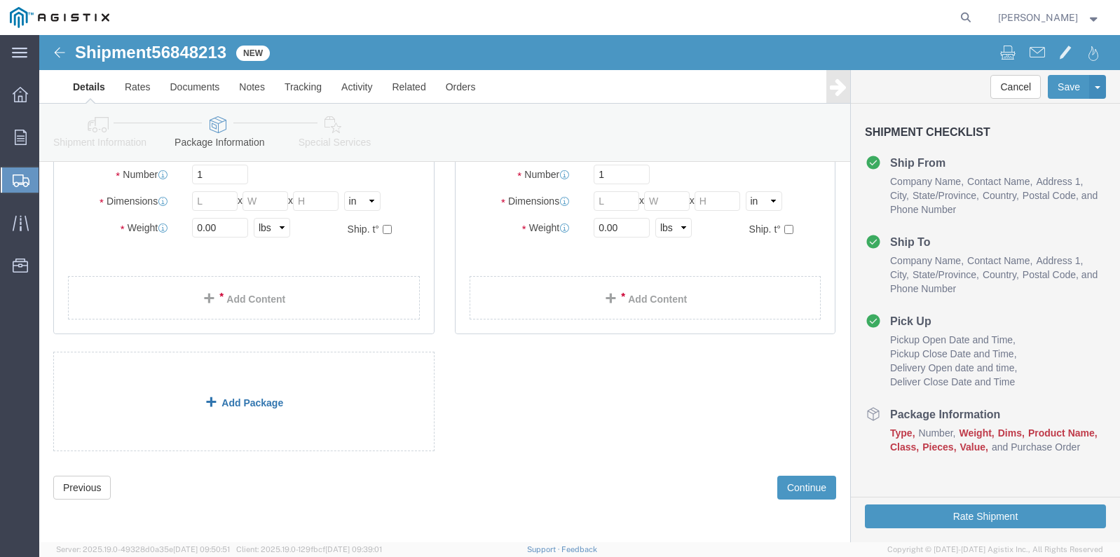
click link "Add Package"
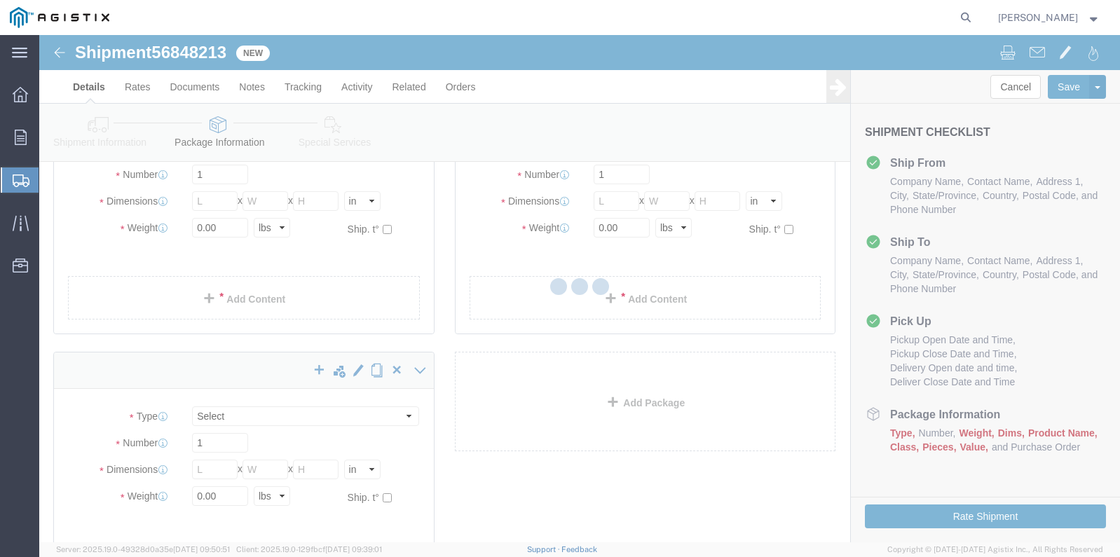
scroll to position [0, 0]
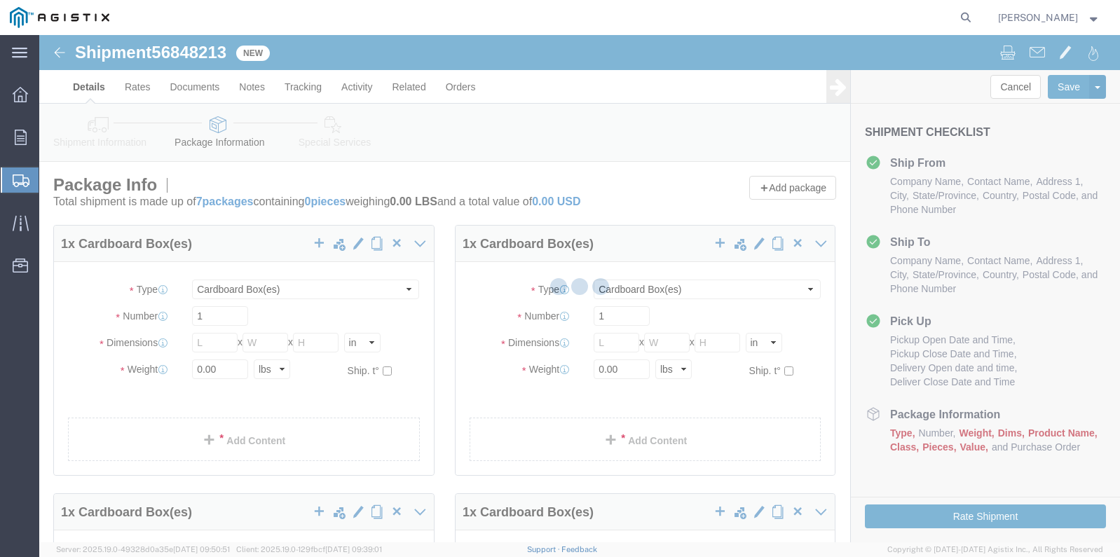
select select "CBOX"
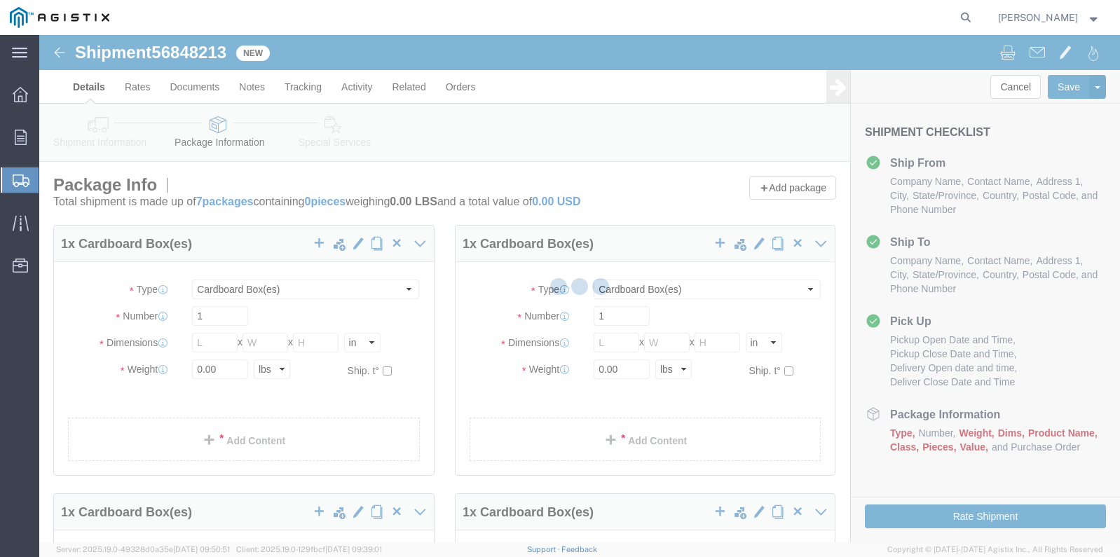
select select "CBOX"
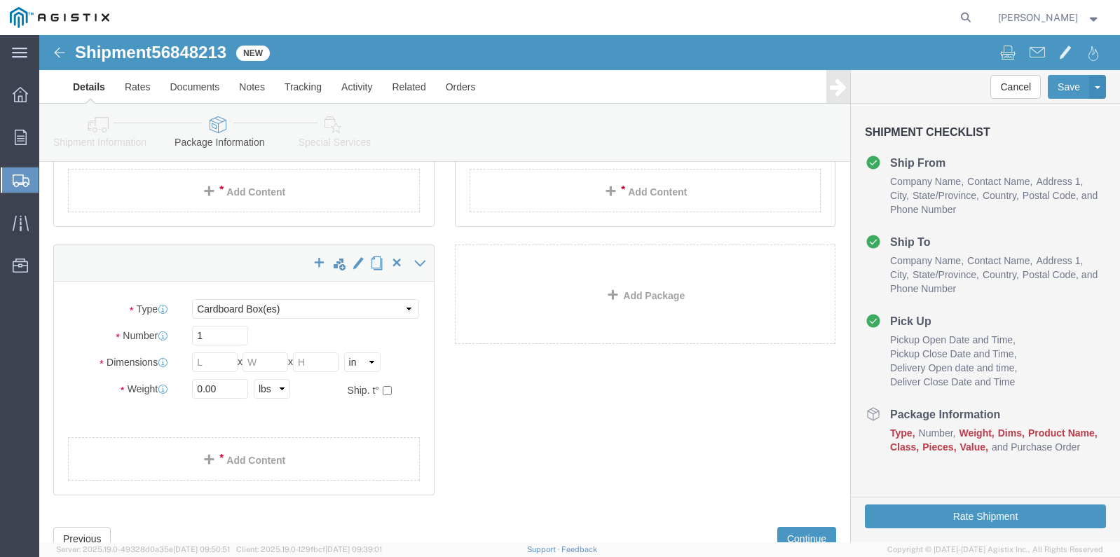
scroll to position [837, 0]
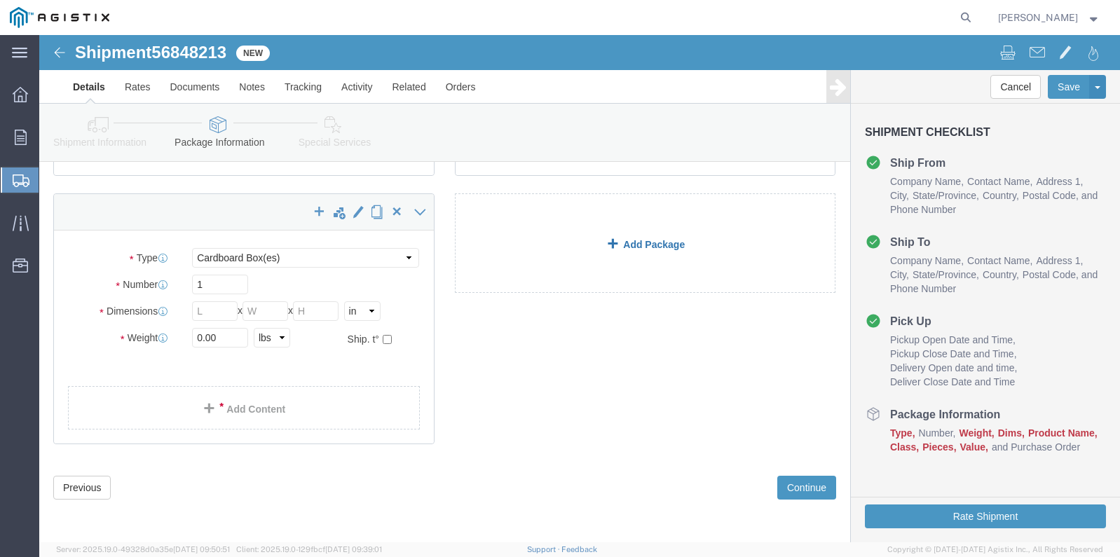
click link "Add Package"
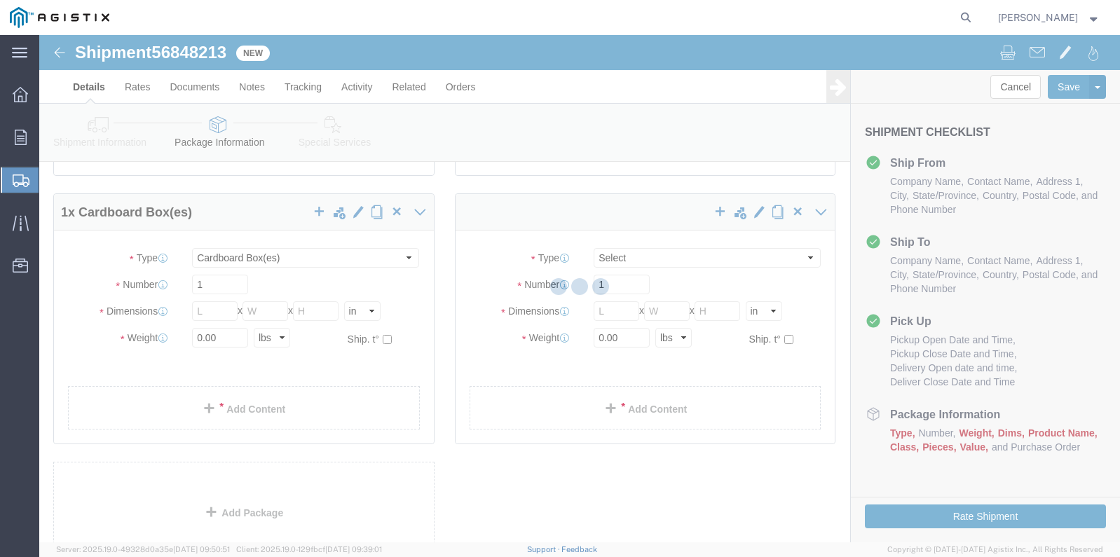
scroll to position [0, 0]
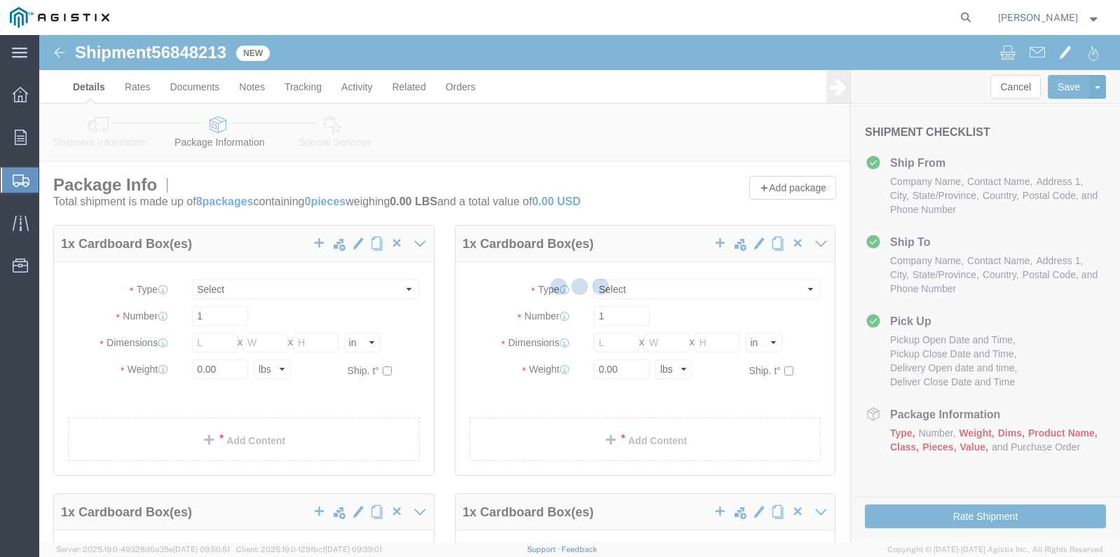
select select "CBOX"
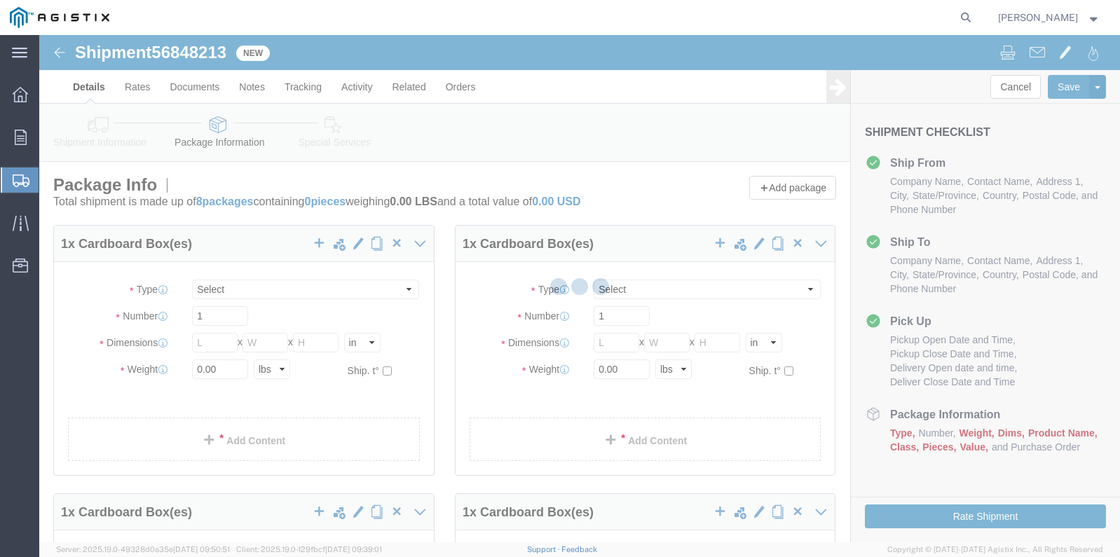
select select "CBOX"
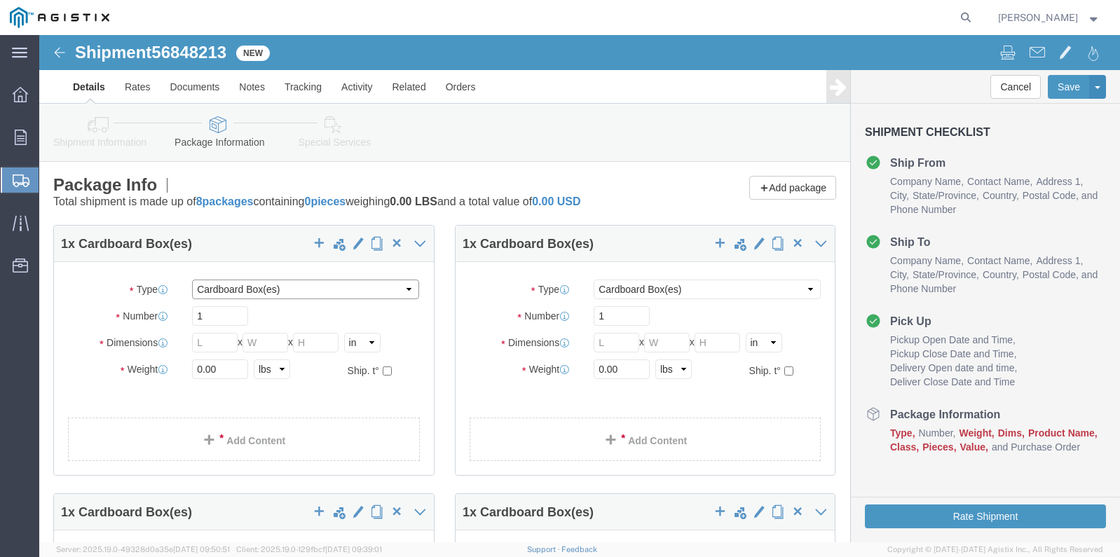
click select "Select Bulk Bundle(s) Cardboard Box(es) Carton(s) Crate(s) Drum(s) (Fiberboard)…"
select select "PSNS"
click select "Select Bulk Bundle(s) Cardboard Box(es) Carton(s) Crate(s) Drum(s) (Fiberboard)…"
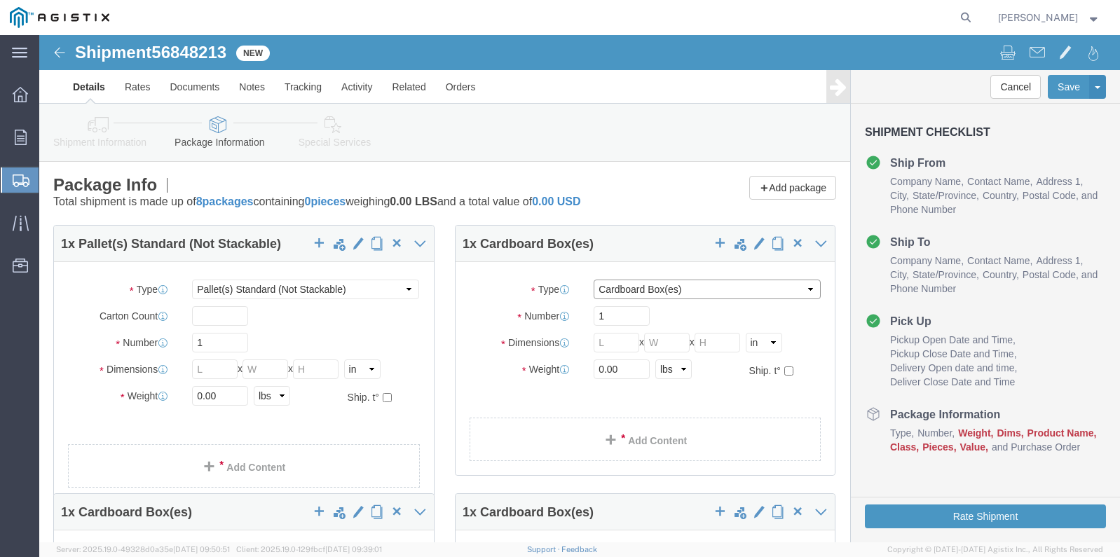
click select "Select Bulk Bundle(s) Cardboard Box(es) Carton(s) Crate(s) Drum(s) (Fiberboard)…"
select select "PSNS"
click select "Select Bulk Bundle(s) Cardboard Box(es) Carton(s) Crate(s) Drum(s) (Fiberboard)…"
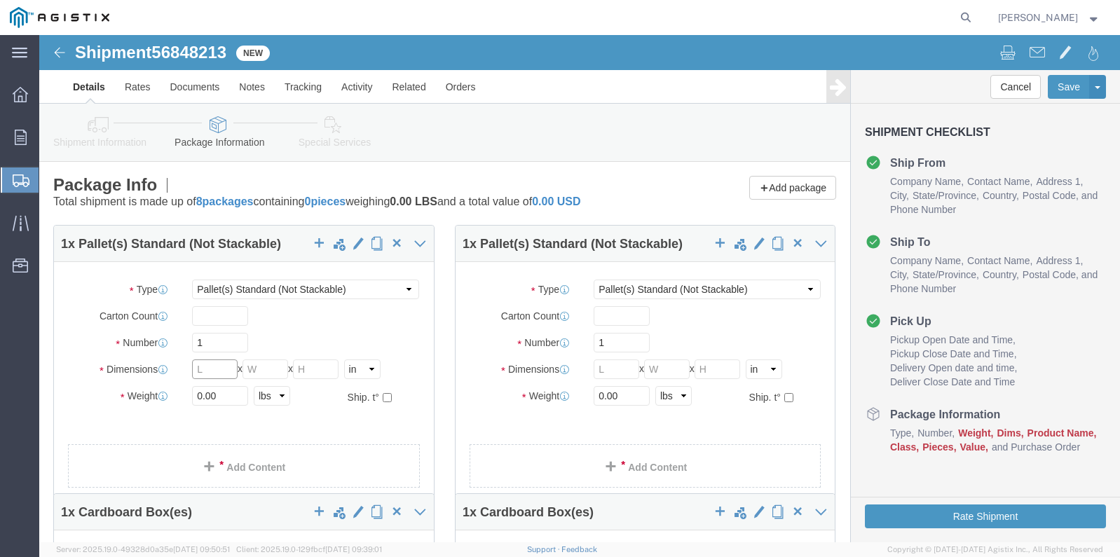
click input "text"
type input "30"
type input "40"
type input "20"
drag, startPoint x: 163, startPoint y: 355, endPoint x: 95, endPoint y: 325, distance: 75.0
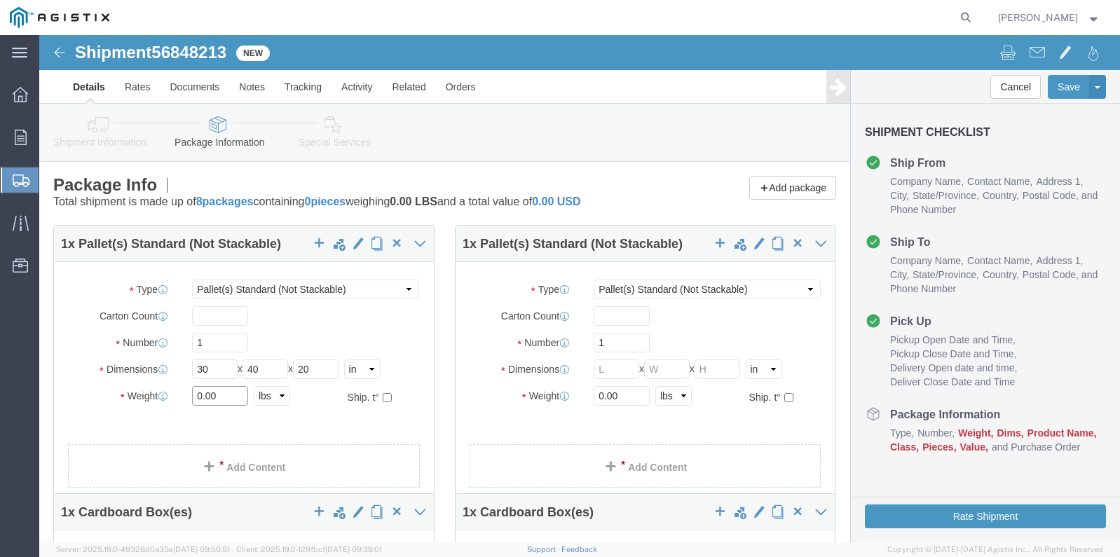
click div "Package Type Select Bulk Bundle(s) Cardboard Box(es) Carton(s) Crate(s) Drum(s)…"
type input "1099"
click input "text"
type input "30"
type input "3"
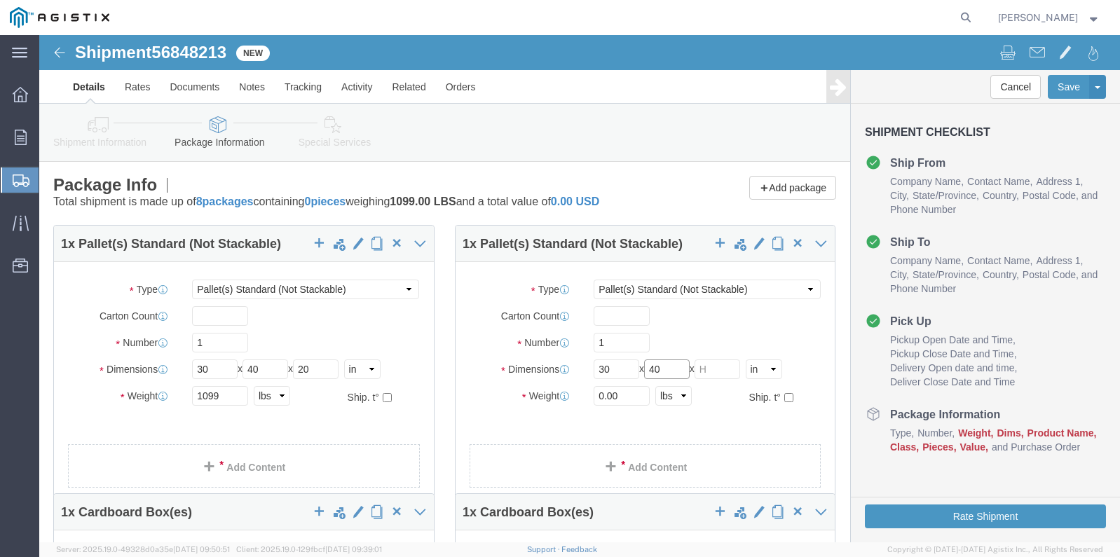
type input "40"
type input "20"
drag, startPoint x: 588, startPoint y: 362, endPoint x: 510, endPoint y: 348, distance: 79.0
click div "Package Type Select Bulk Bundle(s) Cardboard Box(es) Carton(s) Crate(s) Drum(s)…"
type input "1394"
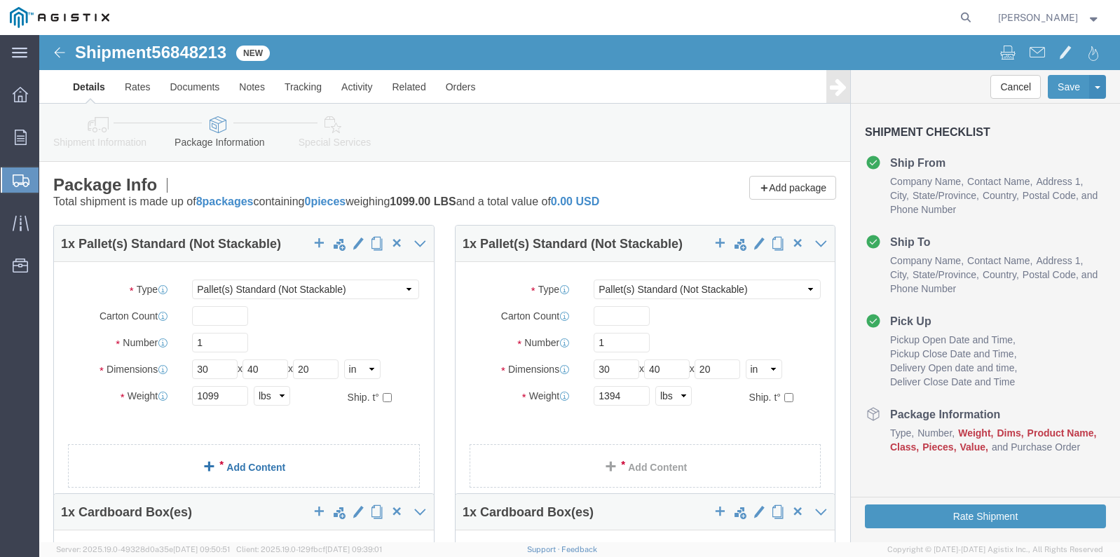
click link "Add Content"
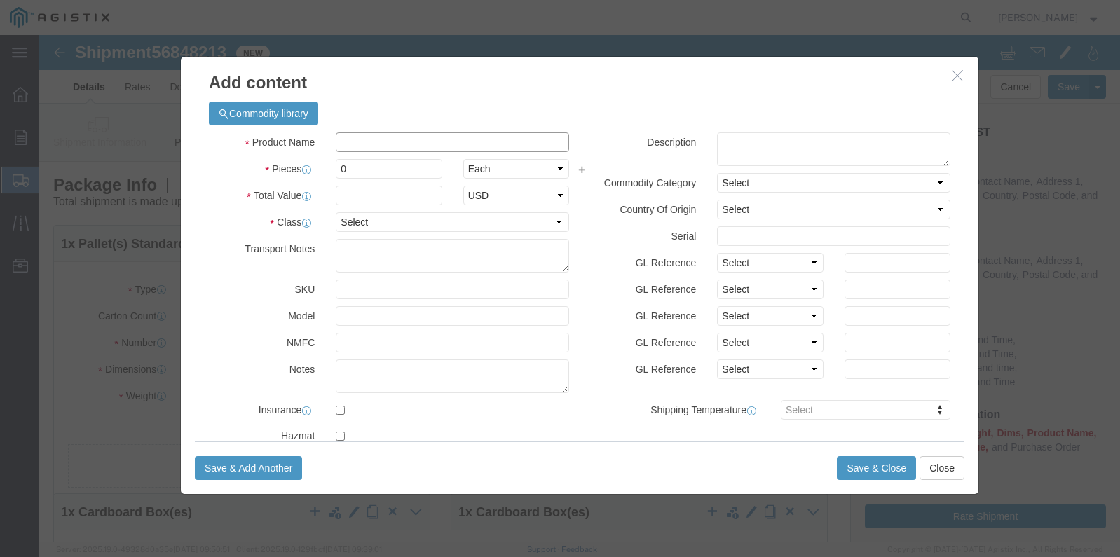
click input "text"
type input "BOLTS"
click input "0"
type input "62"
click input "text"
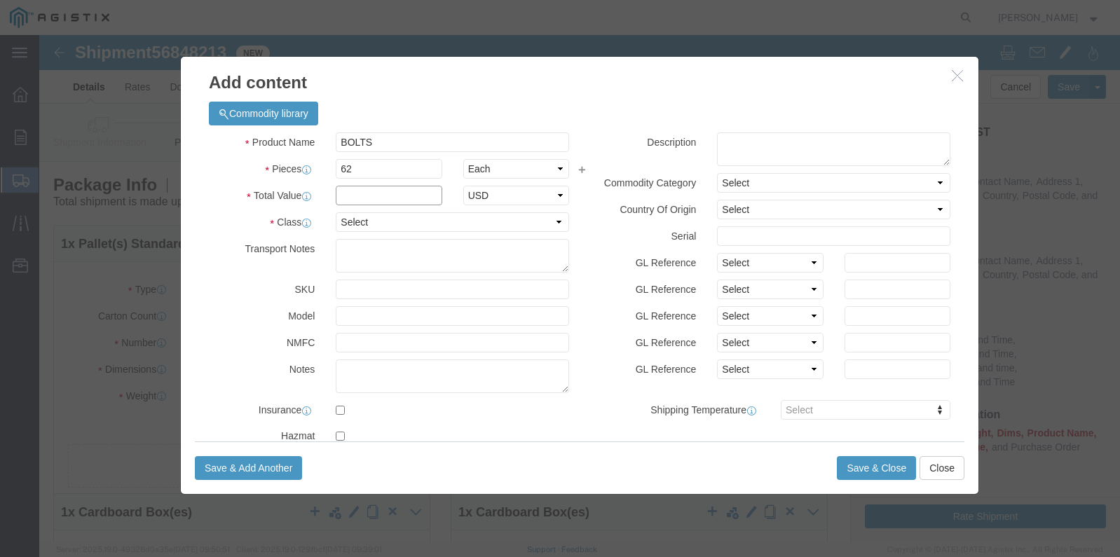
click input "text"
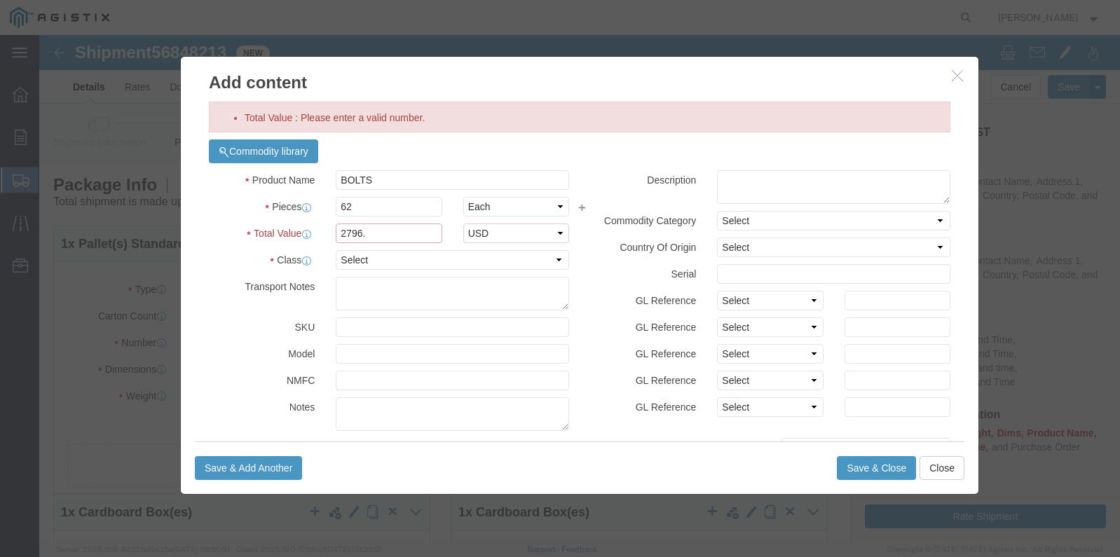
click input "2796."
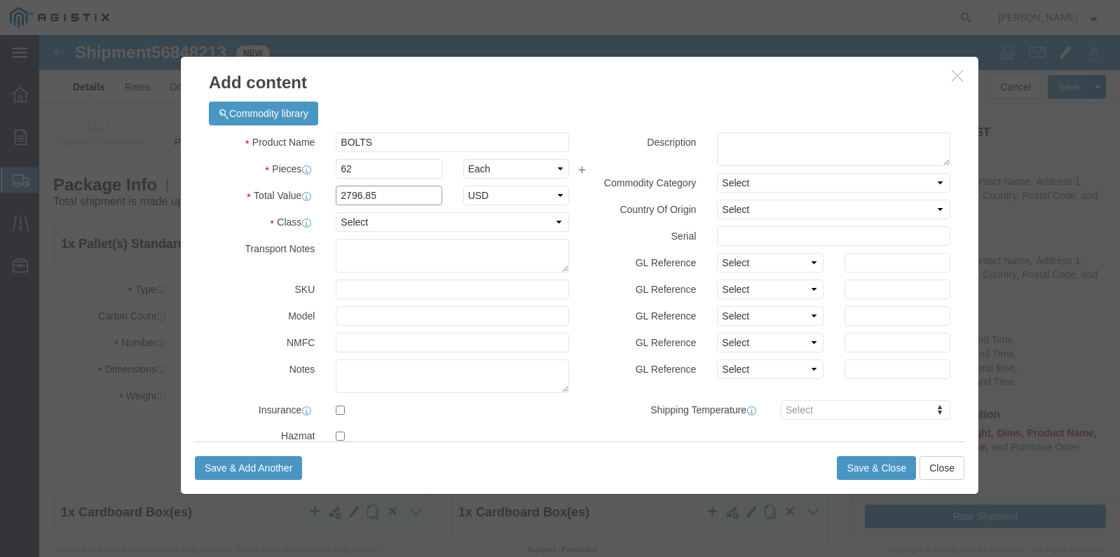
drag, startPoint x: 347, startPoint y: 160, endPoint x: 270, endPoint y: 152, distance: 77.5
click div "Total Value 2796.85 Select ADP AED AFN ALL AMD AOA ARS ATS AUD AWG AZN BAM BBD …"
type input "2796.85"
click select "Select 50 55 60 65 70 85 92.5 100 125 175 250 300 400"
select select "50"
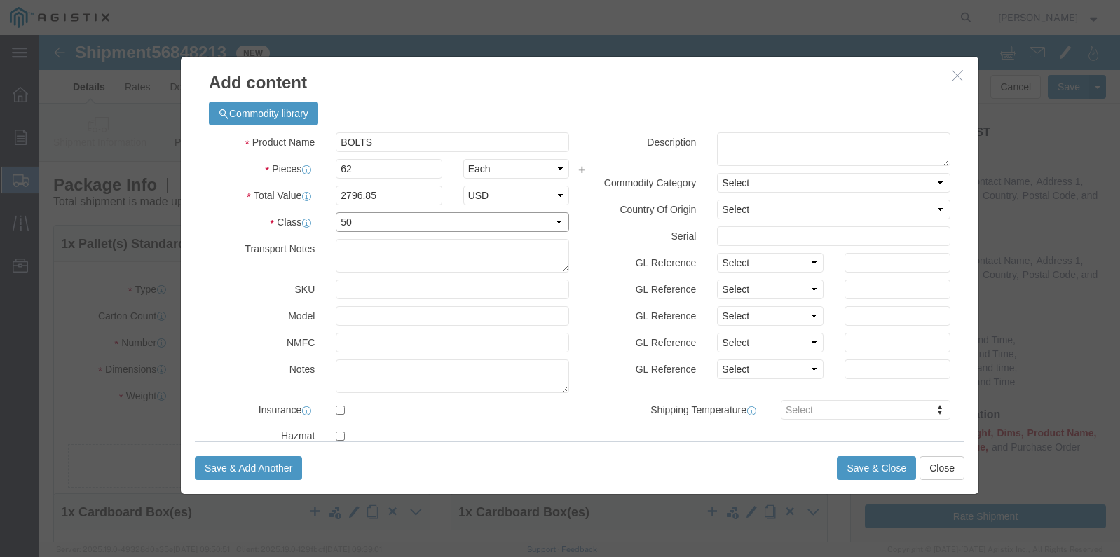
click select "Select 50 55 60 65 70 85 92.5 100 125 175 250 300 400"
click button "Save & Close"
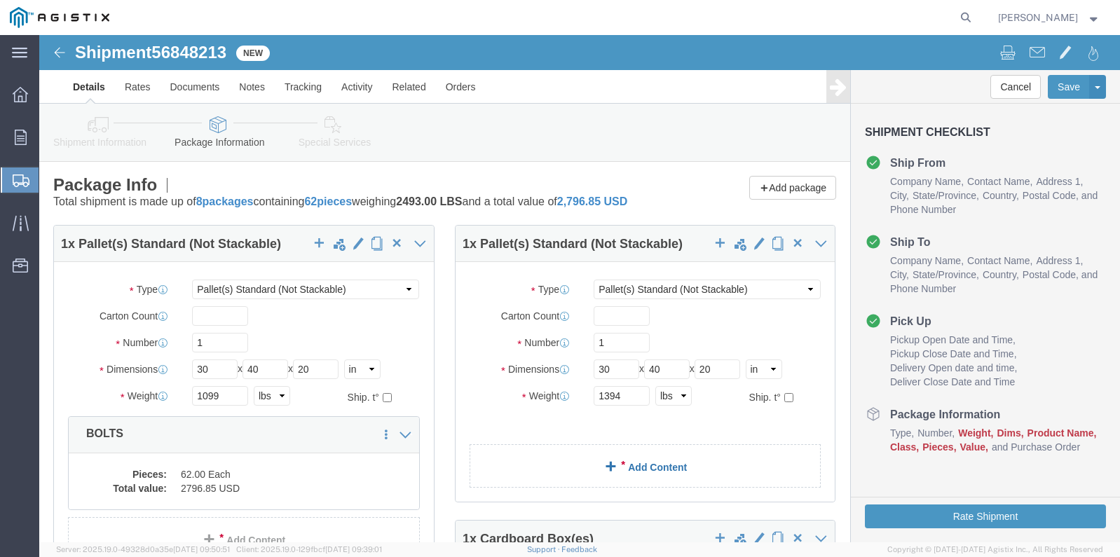
click link "Add Content"
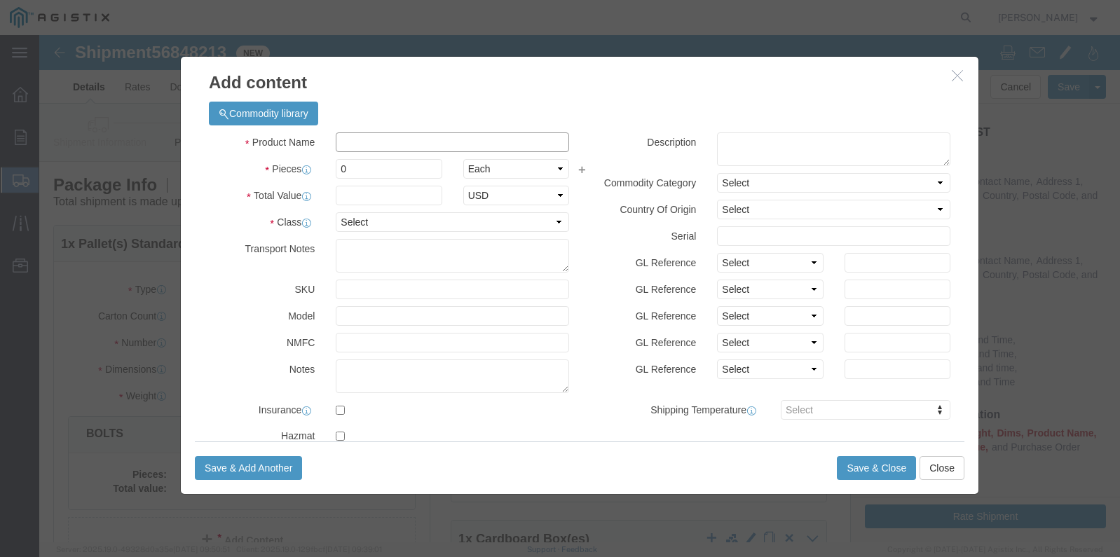
click input "text"
type input "BOLTS"
type input "2796.85"
drag, startPoint x: 310, startPoint y: 137, endPoint x: 284, endPoint y: 133, distance: 25.6
drag, startPoint x: 310, startPoint y: 132, endPoint x: 275, endPoint y: 126, distance: 35.5
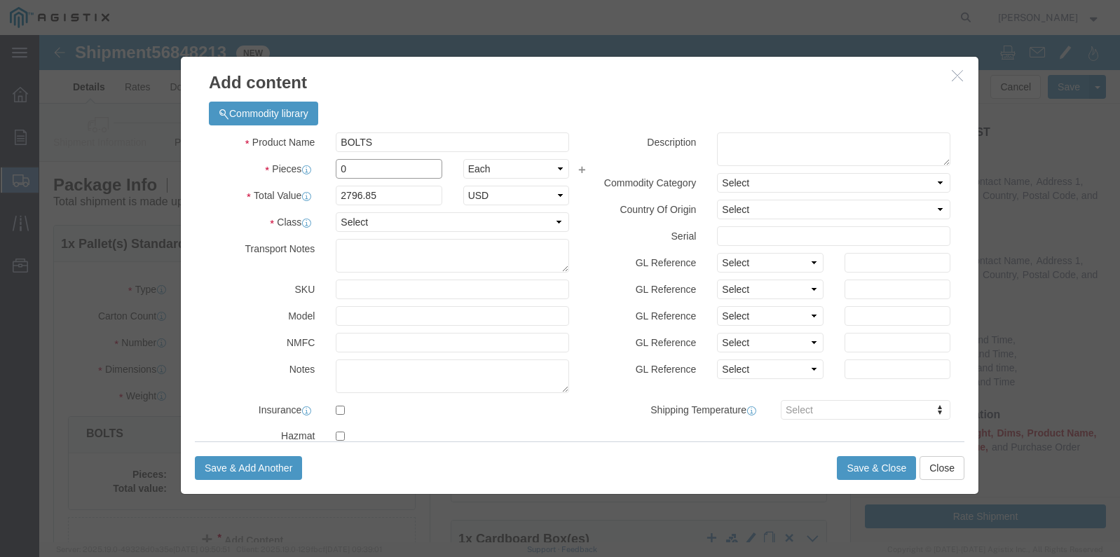
click div "Pieces 0 Select Bag Barrels 100Board Feet Bottle Box Blister Pack Carats Can Ca…"
type input "60"
type input "167811"
click select "Select 50 55 60 65 70 85 92.5 100 125 175 250 300 400"
select select "50"
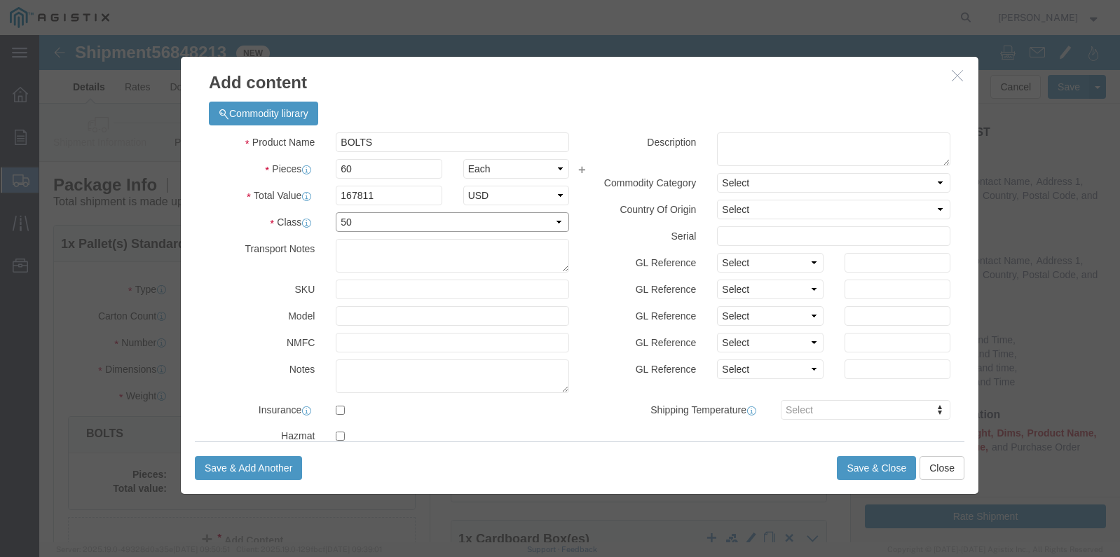
click select "Select 50 55 60 65 70 85 92.5 100 125 175 250 300 400"
drag, startPoint x: 287, startPoint y: 161, endPoint x: 259, endPoint y: 161, distance: 28.0
click div "Total Value 167811 Select ADP AED AFN ALL AMD AOA ARS ATS AUD AWG AZN BAM BBD B…"
paste input "2796.85"
type input "2796.85"
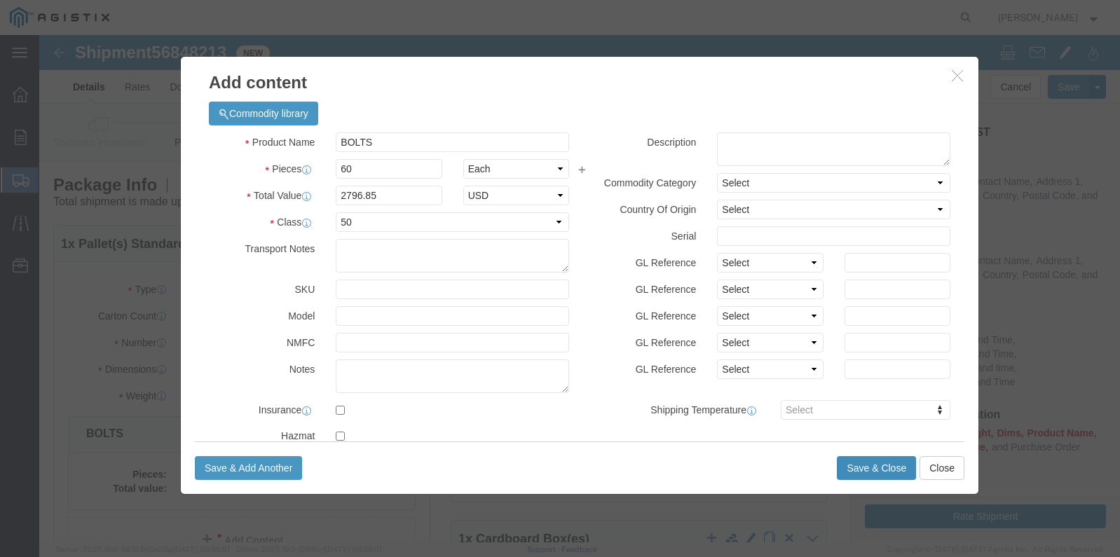
click button "Save & Close"
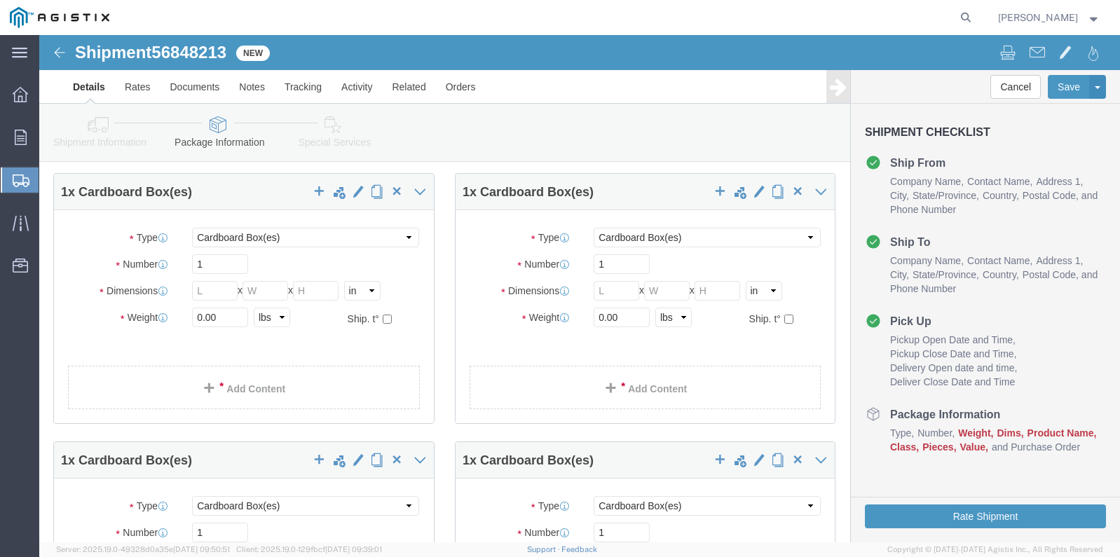
scroll to position [420, 0]
click select "Select Bulk Bundle(s) Cardboard Box(es) Carton(s) Crate(s) Drum(s) (Fiberboard)…"
select select "PSNS"
click select "Select Bulk Bundle(s) Cardboard Box(es) Carton(s) Crate(s) Drum(s) (Fiberboard)…"
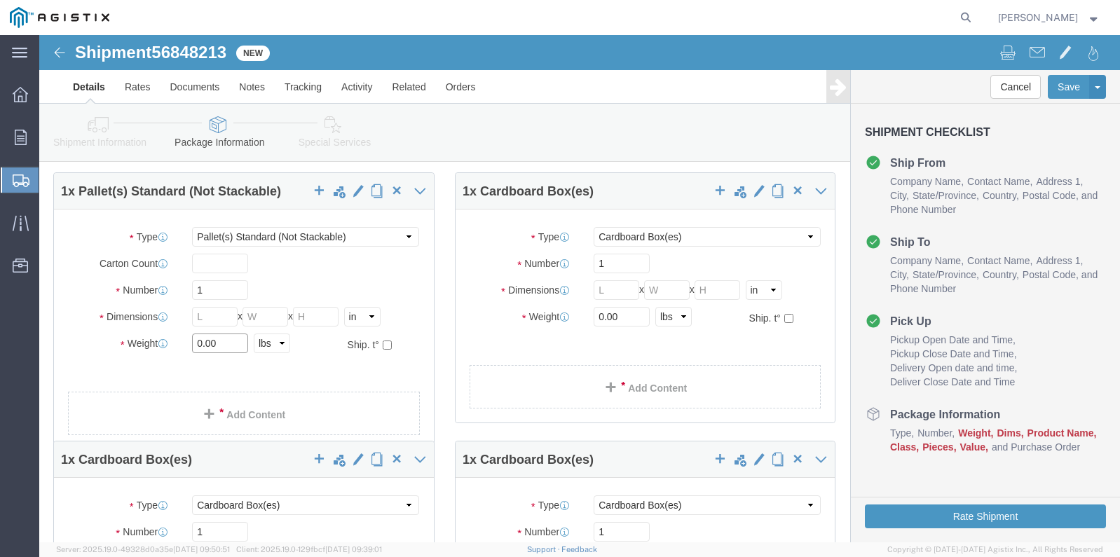
drag, startPoint x: 187, startPoint y: 319, endPoint x: 10, endPoint y: 320, distance: 177.3
click div "1 x Pallet(s) Standard (Not Stackable) Package Type Select Bulk Bundle(s) Cardb…"
type input "404"
click input "text"
type input "24"
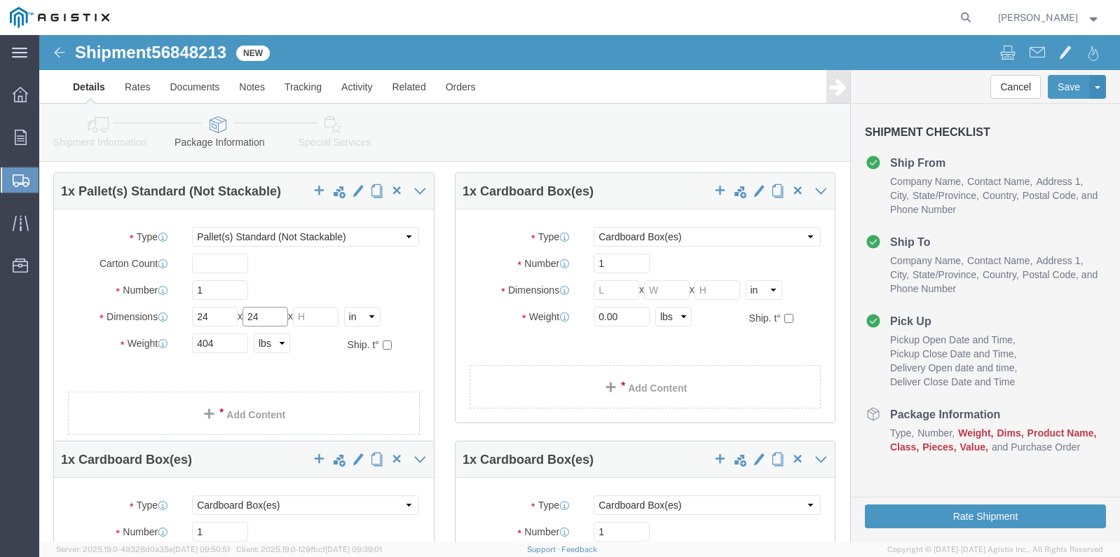
type input "24"
type input "30"
click link "Add Content"
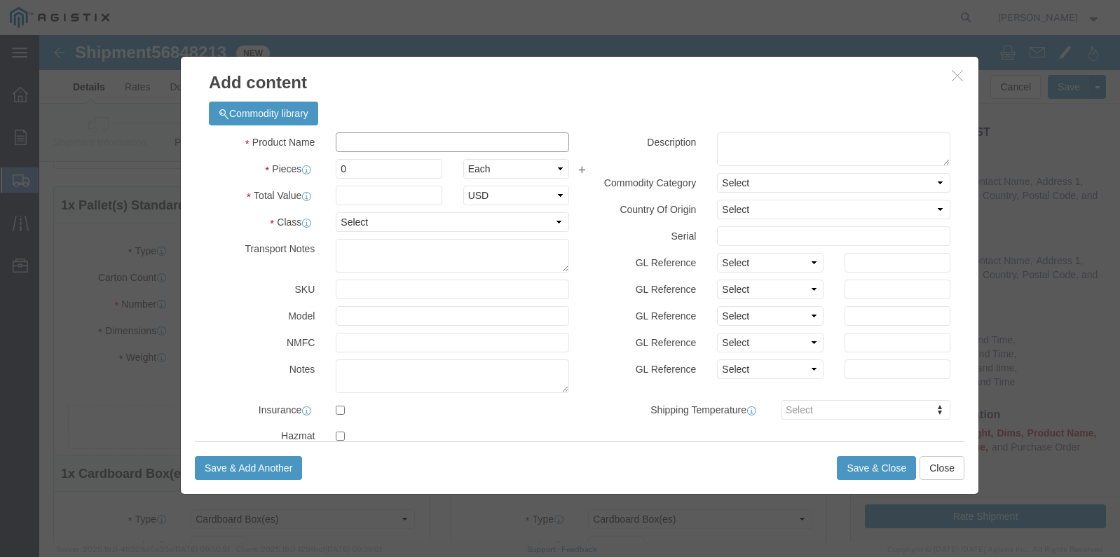
click input "text"
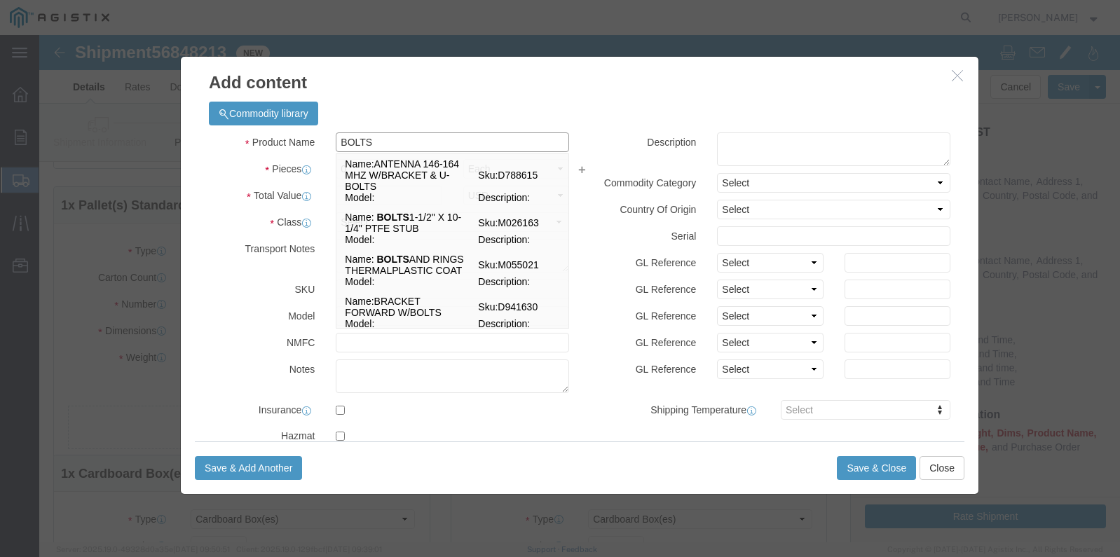
type input "BOLTS"
click div "Commodity library"
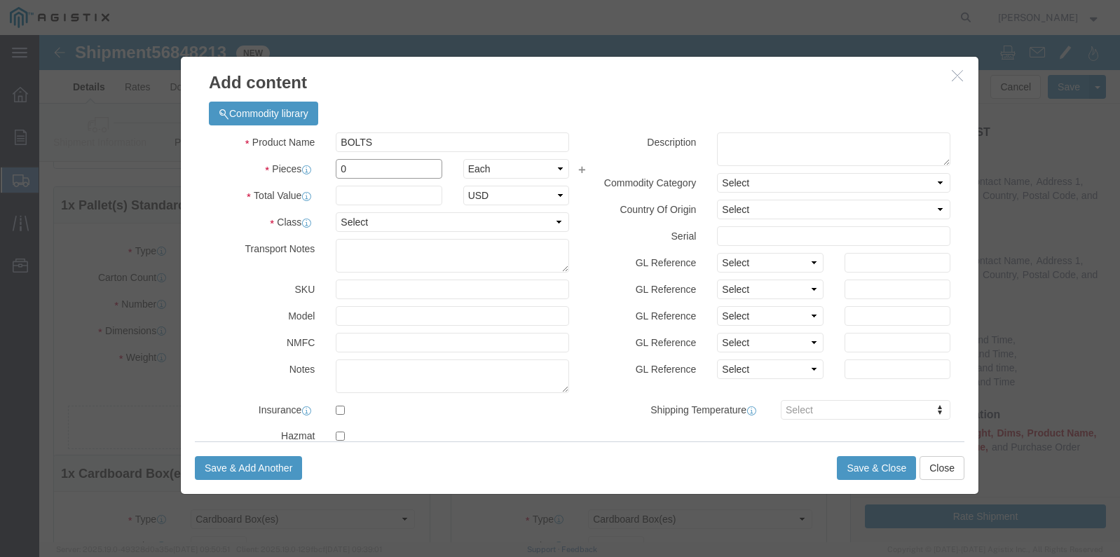
drag, startPoint x: 322, startPoint y: 135, endPoint x: 288, endPoint y: 122, distance: 36.6
click div "0"
type input "25"
drag, startPoint x: 312, startPoint y: 169, endPoint x: 324, endPoint y: 163, distance: 14.1
click input "text"
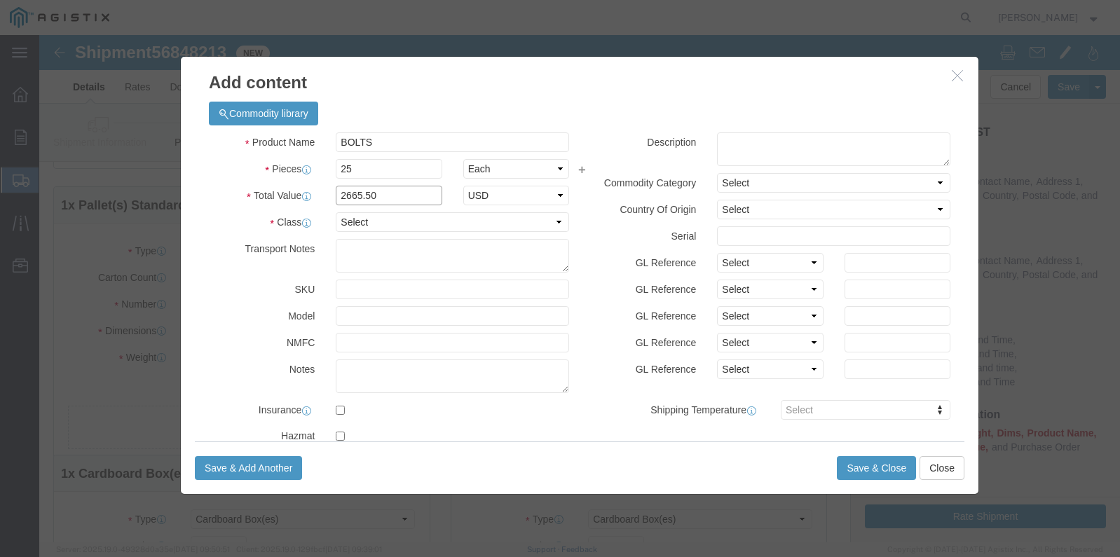
type input "2665.50"
click div "Product Name BOLTS BOLTS Pieces 25 Select Bag Barrels 100Board Feet Bottle Box …"
click select "Select 50 55 60 65 70 85 92.5 100 125 175 250 300 400"
select select "50"
click select "Select 50 55 60 65 70 85 92.5 100 125 175 250 300 400"
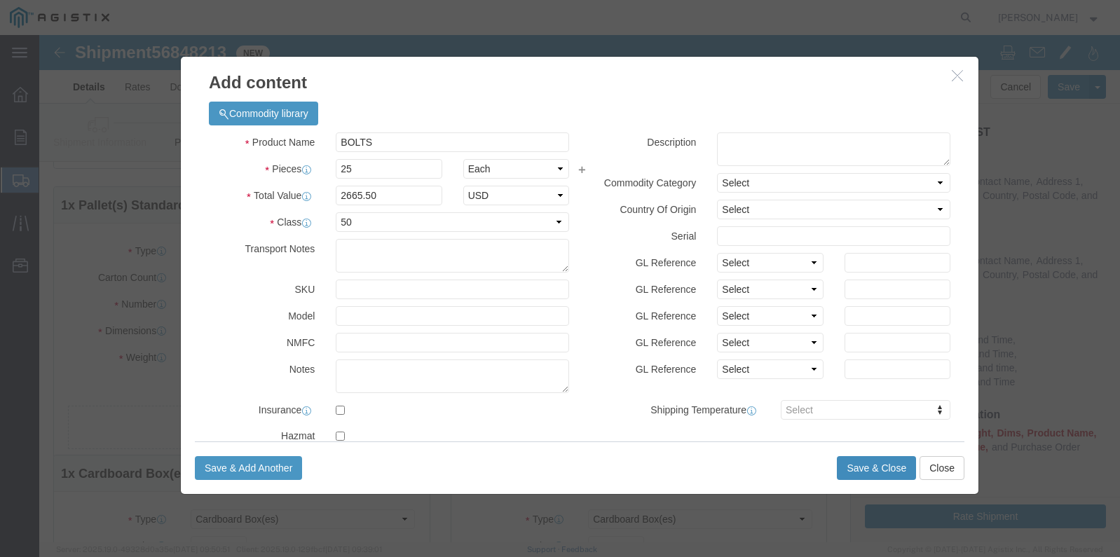
click button "Save & Close"
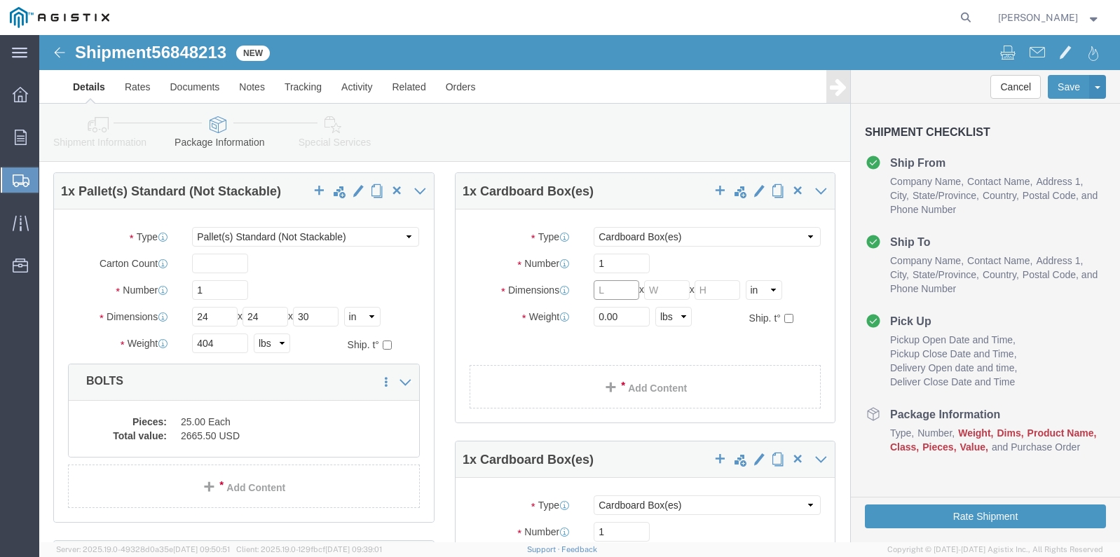
click input "text"
drag, startPoint x: 588, startPoint y: 298, endPoint x: 385, endPoint y: 248, distance: 209.2
click div "1 x Pallet(s) Standard (Not Stackable) Package Type Select Bulk Bundle(s) Cardb…"
type input "1063"
click input "text"
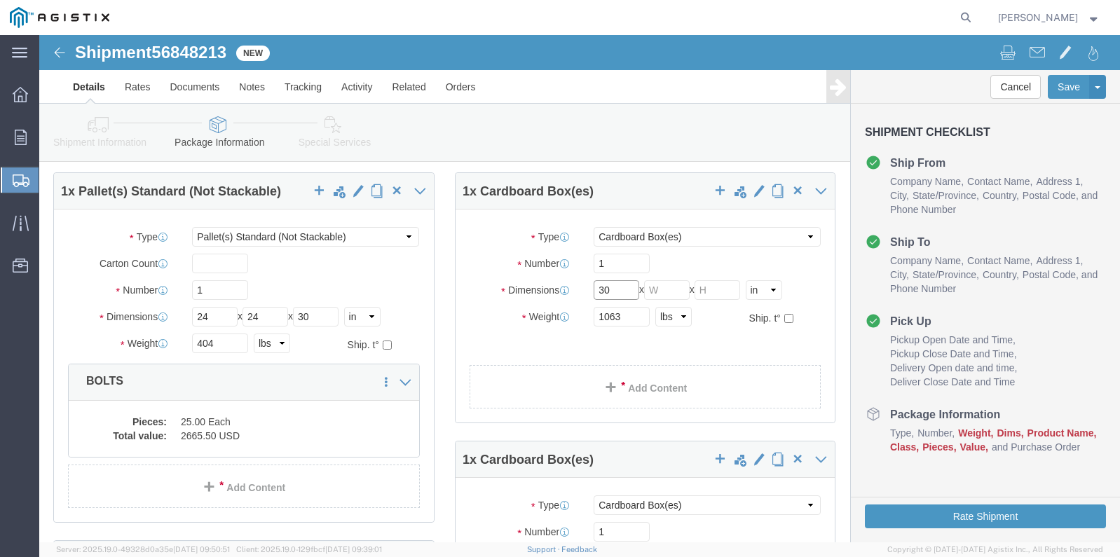
type input "30"
type input "40"
type input "20"
click select "Select Bulk Bundle(s) Cardboard Box(es) Carton(s) Crate(s) Drum(s) (Fiberboard)…"
select select "PSNS"
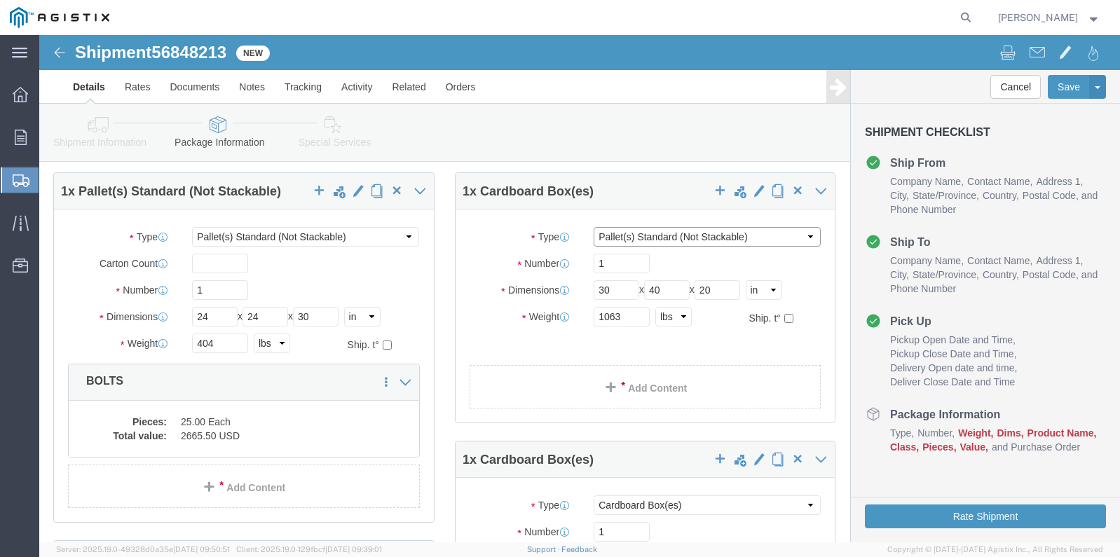
click select "Select Bulk Bundle(s) Cardboard Box(es) Carton(s) Crate(s) Drum(s) (Fiberboard)…"
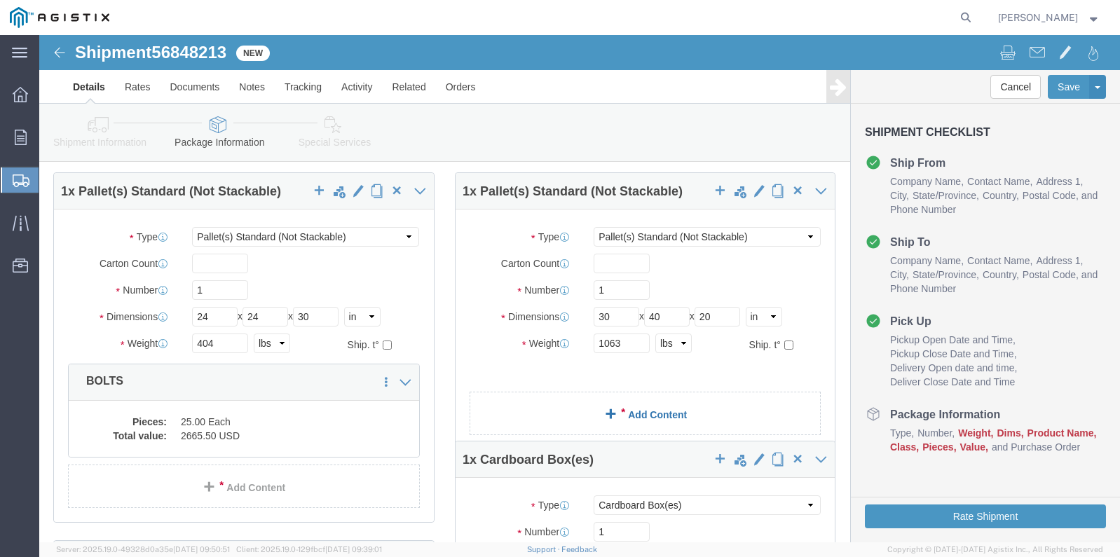
click link "Add Content"
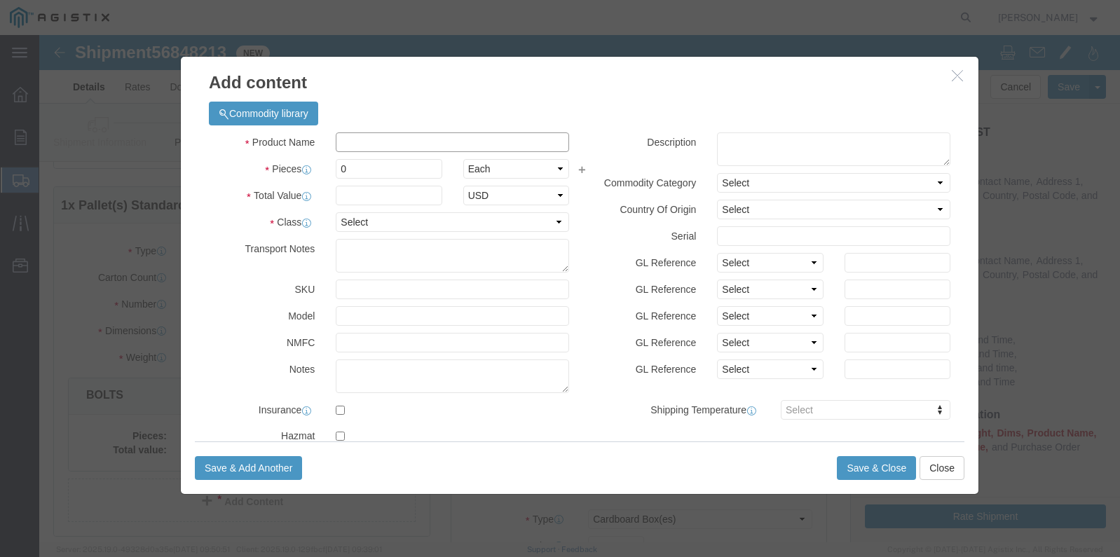
drag, startPoint x: 330, startPoint y: 107, endPoint x: 500, endPoint y: 38, distance: 183.2
click input "text"
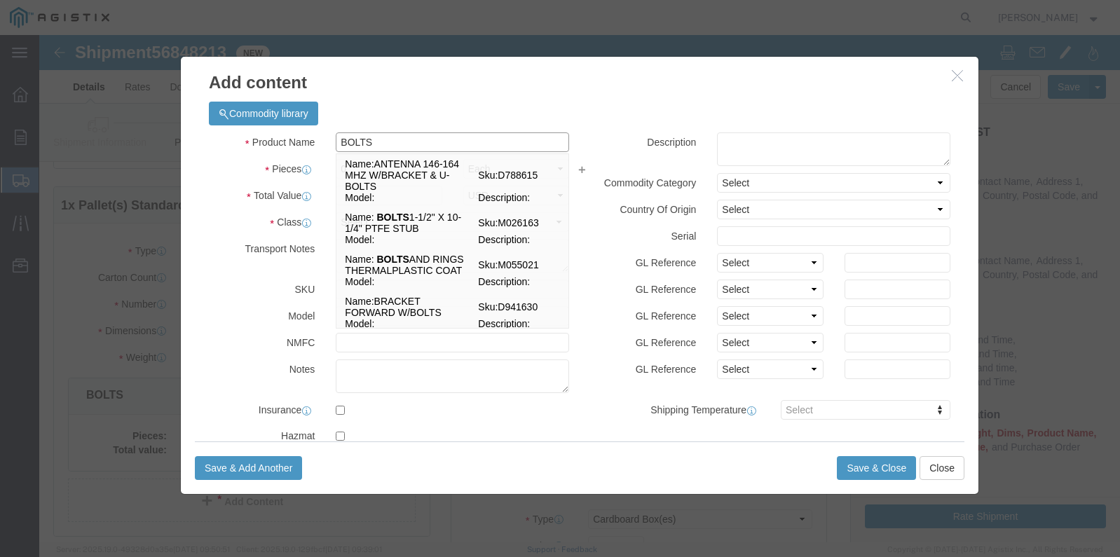
type input "BOLTS"
click div "Product Name BOLTS BOLTS Name: ANTENNA 146-164 MHZ W/BRACKET & U-BOLTS Sku: D78…"
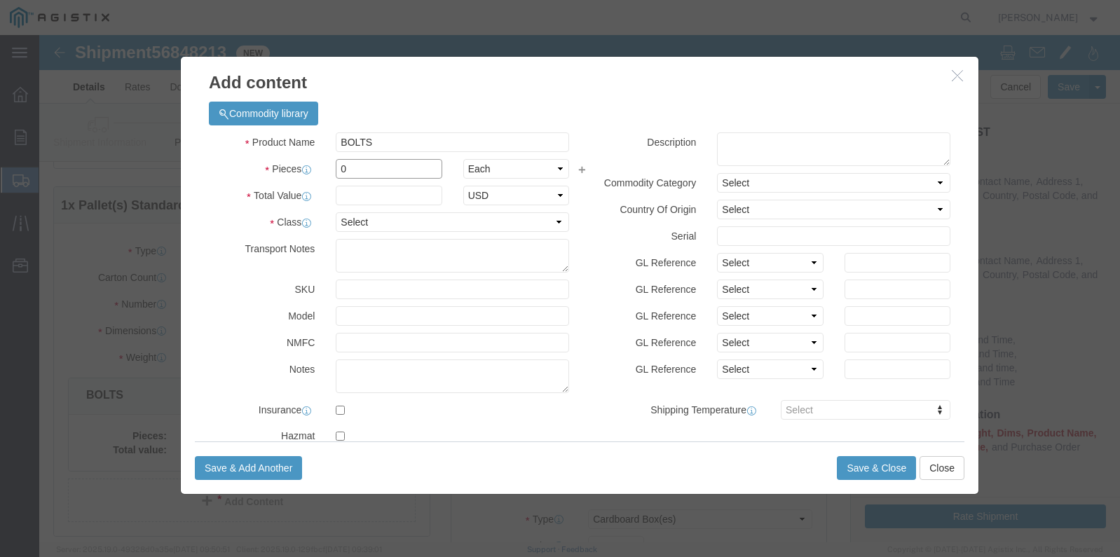
drag, startPoint x: 349, startPoint y: 133, endPoint x: 225, endPoint y: 124, distance: 124.4
click div "Pieces 0 Select Bag Barrels 100Board Feet Bottle Box Blister Pack Carats Can Ca…"
type input "44"
drag, startPoint x: 308, startPoint y: 154, endPoint x: 329, endPoint y: 163, distance: 22.6
click input "text"
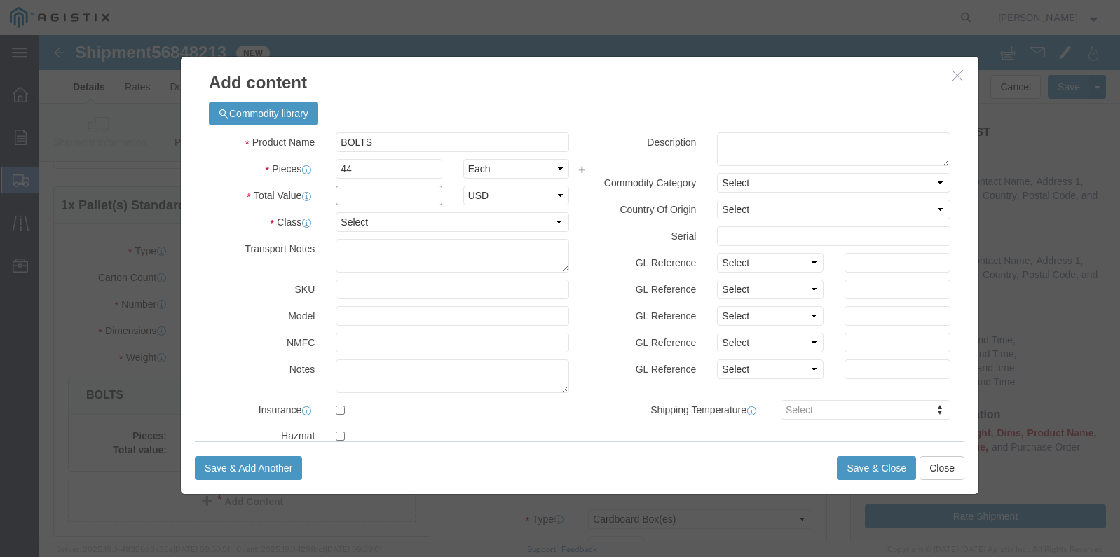
click input "text"
drag, startPoint x: 336, startPoint y: 163, endPoint x: 252, endPoint y: 142, distance: 86.7
click div "Product Name BOLTS BOLTS Pieces 44 Select Bag Barrels 100Board Feet Bottle Box …"
type input "3439.78"
click select "Select 50 55 60 65 70 85 92.5 100 125 175 250 300 400"
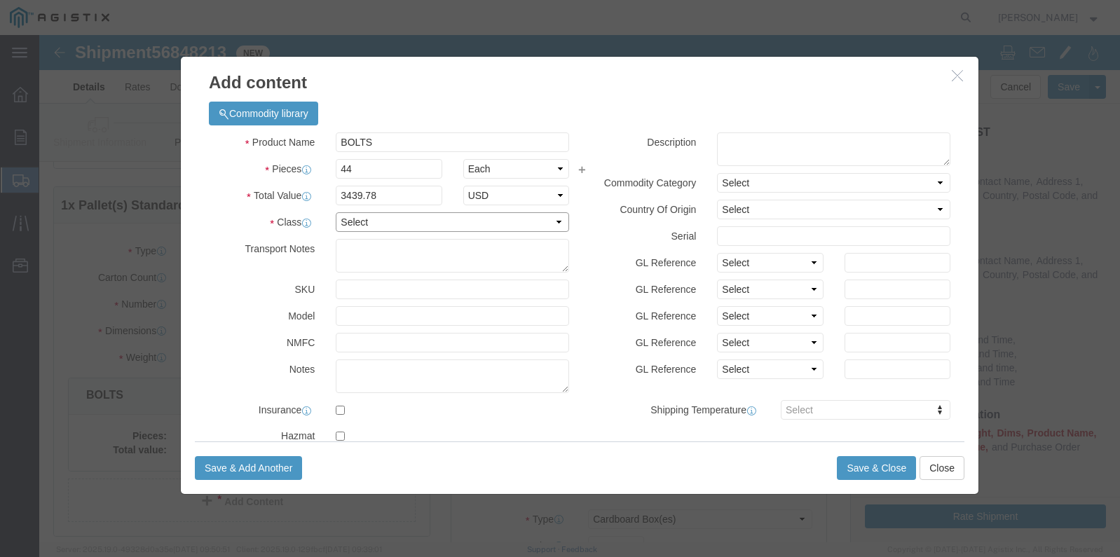
select select "50"
click select "Select 50 55 60 65 70 85 92.5 100 125 175 250 300 400"
click button "Save & Close"
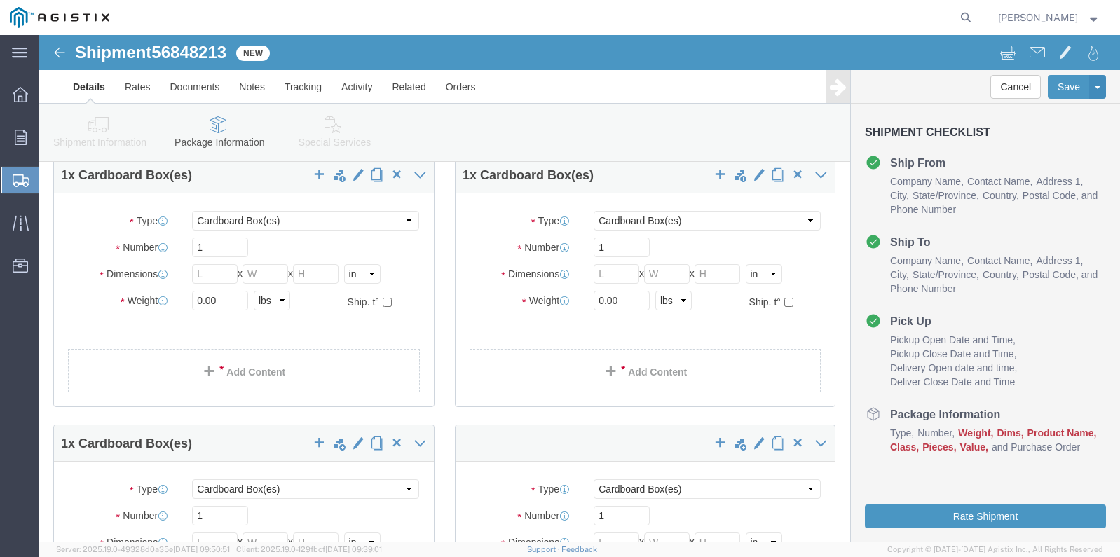
scroll to position [841, 0]
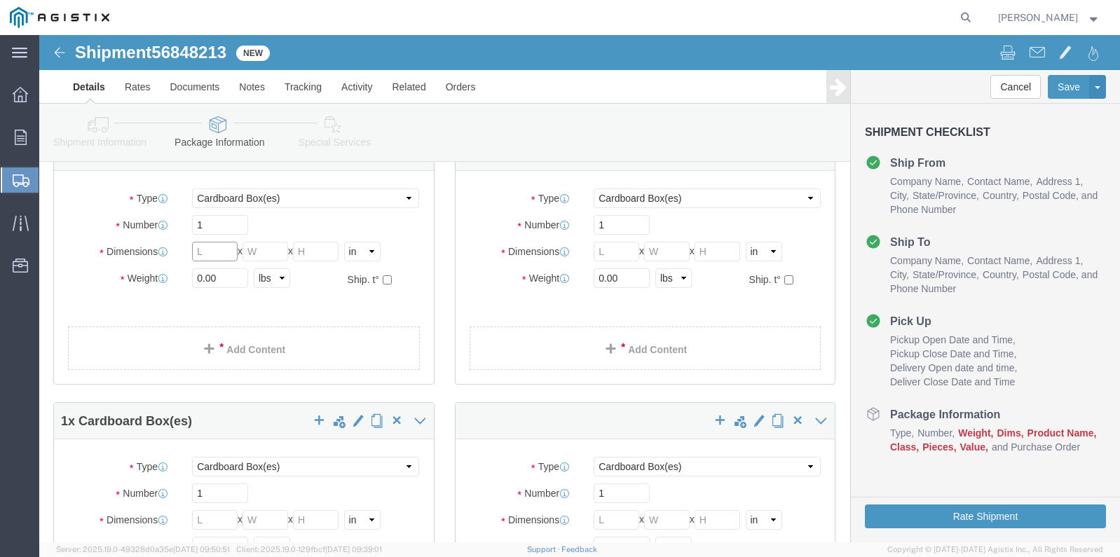
click input "text"
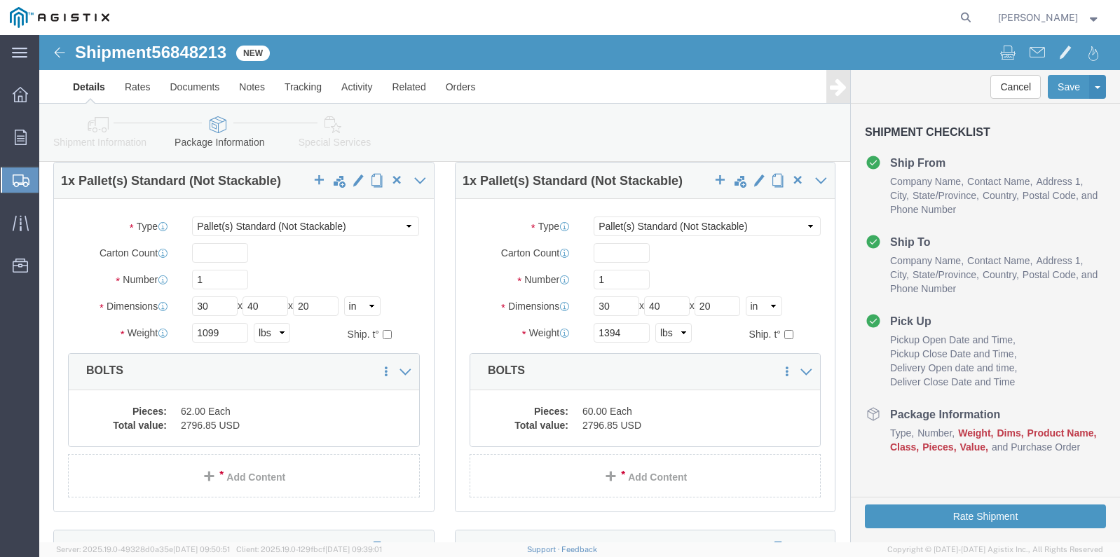
scroll to position [0, 0]
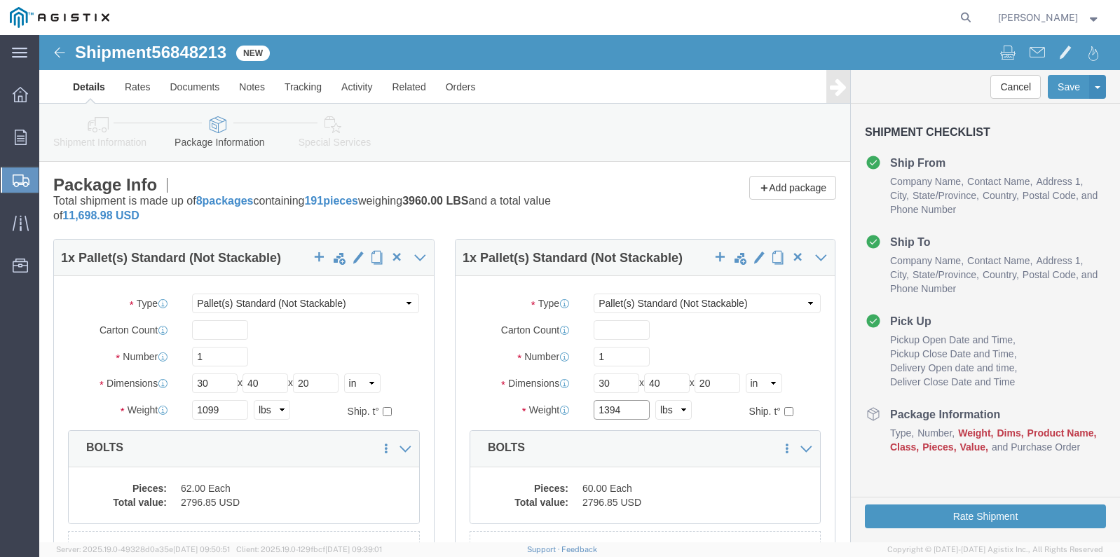
drag, startPoint x: 591, startPoint y: 373, endPoint x: 520, endPoint y: 369, distance: 70.9
click div "Weight 1394 Select kgs lbs Ship. t°"
click div "Package Type Select Bulk Bundle(s) Cardboard Box(es) Carton(s) Crate(s) Drum(s)…"
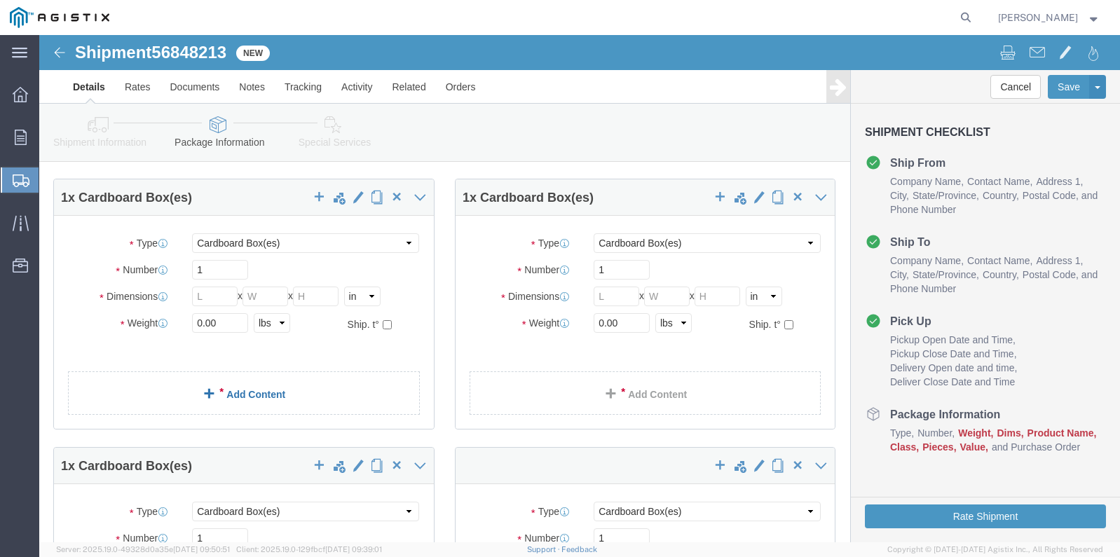
scroll to position [911, 0]
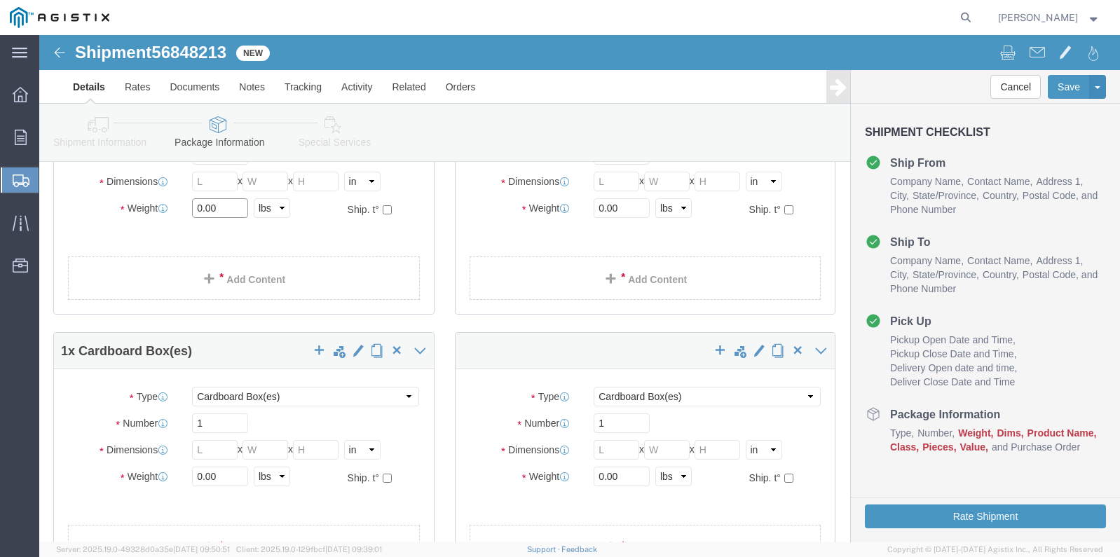
drag, startPoint x: 177, startPoint y: 173, endPoint x: 77, endPoint y: 171, distance: 100.2
click div "Weight 0.00 Select kgs lbs Ship. t°"
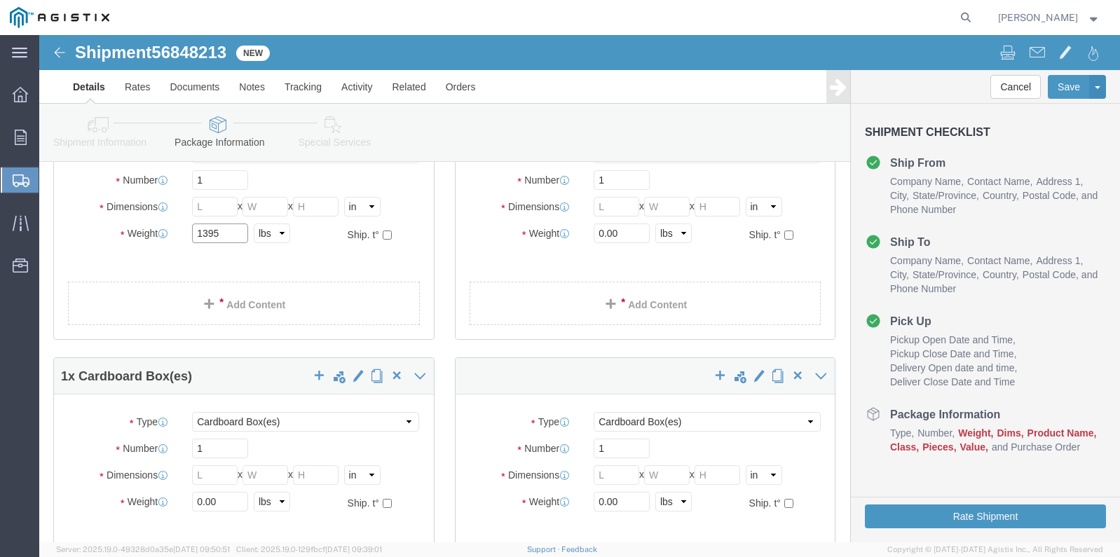
scroll to position [841, 0]
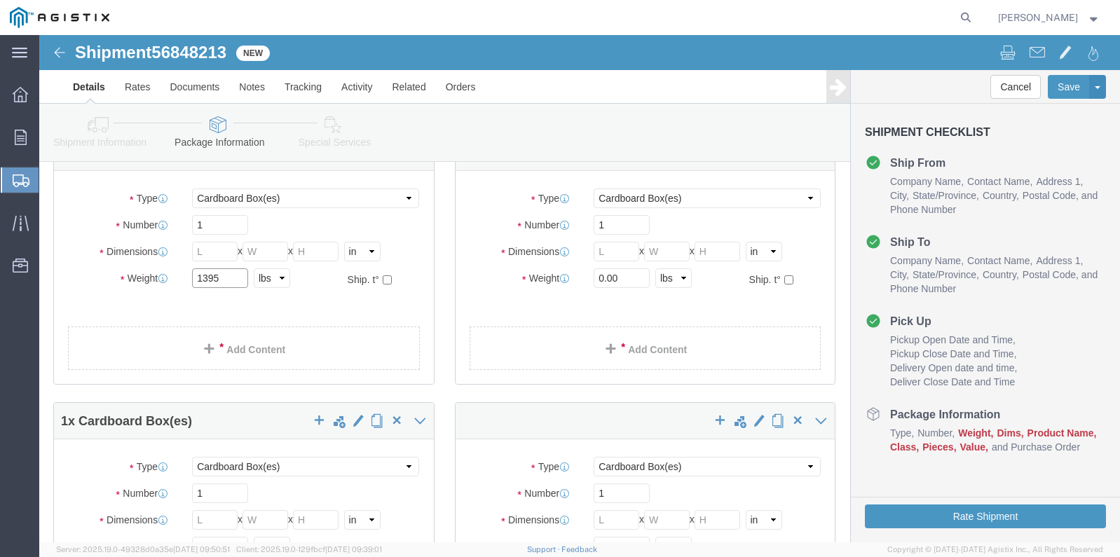
type input "1395"
click input "text"
type input "30"
type input "40"
type input "20"
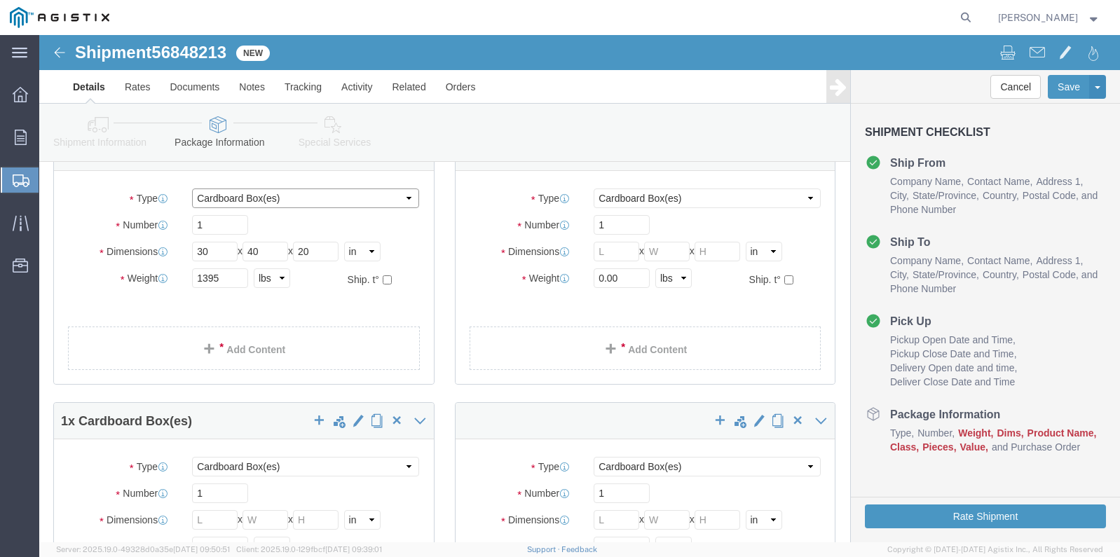
click select "Select Bulk Bundle(s) Cardboard Box(es) Carton(s) Crate(s) Drum(s) (Fiberboard)…"
select select "PSNS"
click select "Select Bulk Bundle(s) Cardboard Box(es) Carton(s) Crate(s) Drum(s) (Fiberboard)…"
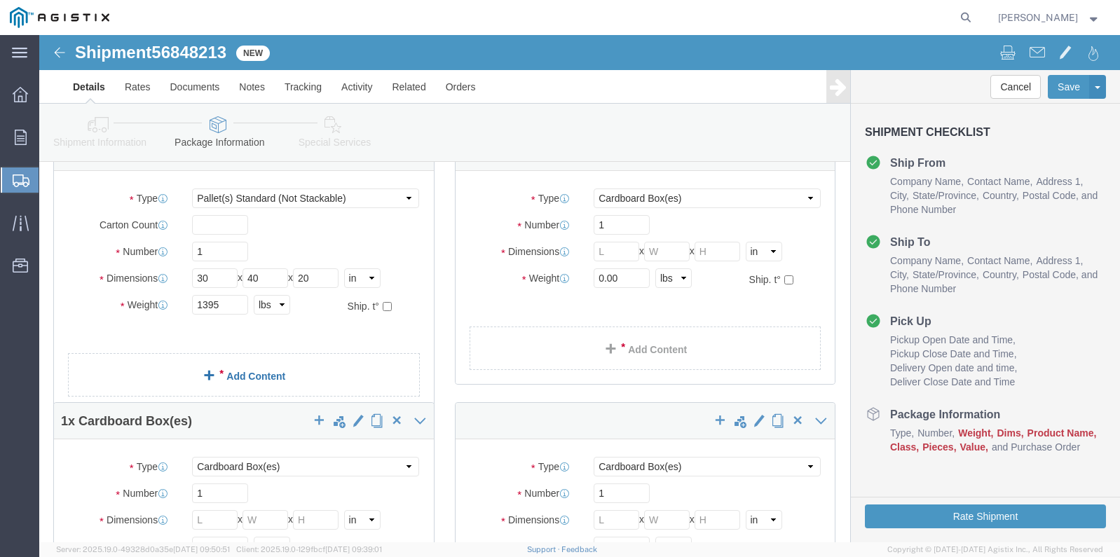
click link "Add Content"
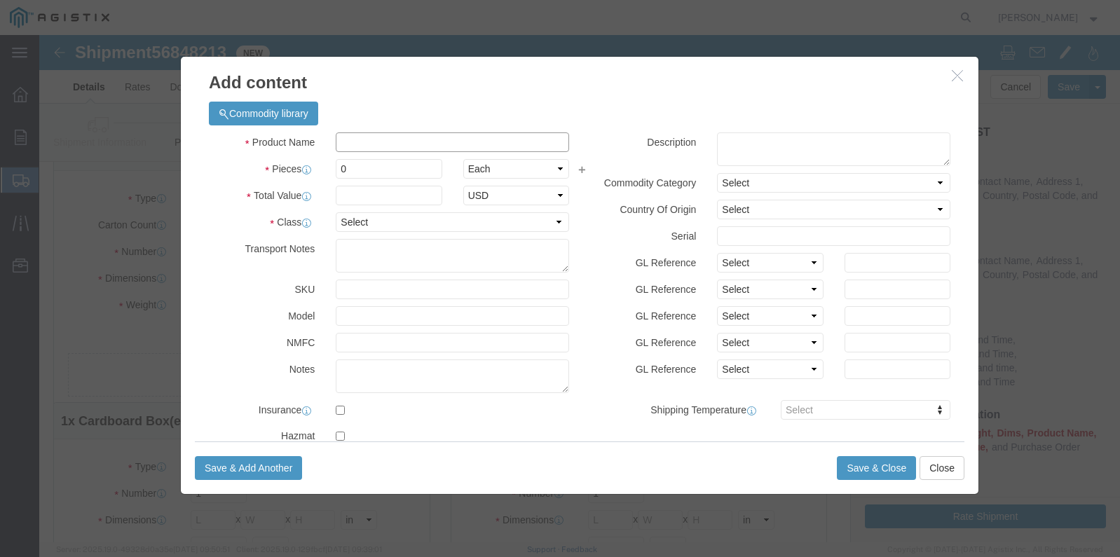
click input "text"
type input "BOLTS"
drag, startPoint x: 303, startPoint y: 132, endPoint x: 258, endPoint y: 123, distance: 45.8
click div "Product Name BOLTS Pieces 0 Select Bag Barrels 100Board Feet Bottle Box Blister…"
type input "44"
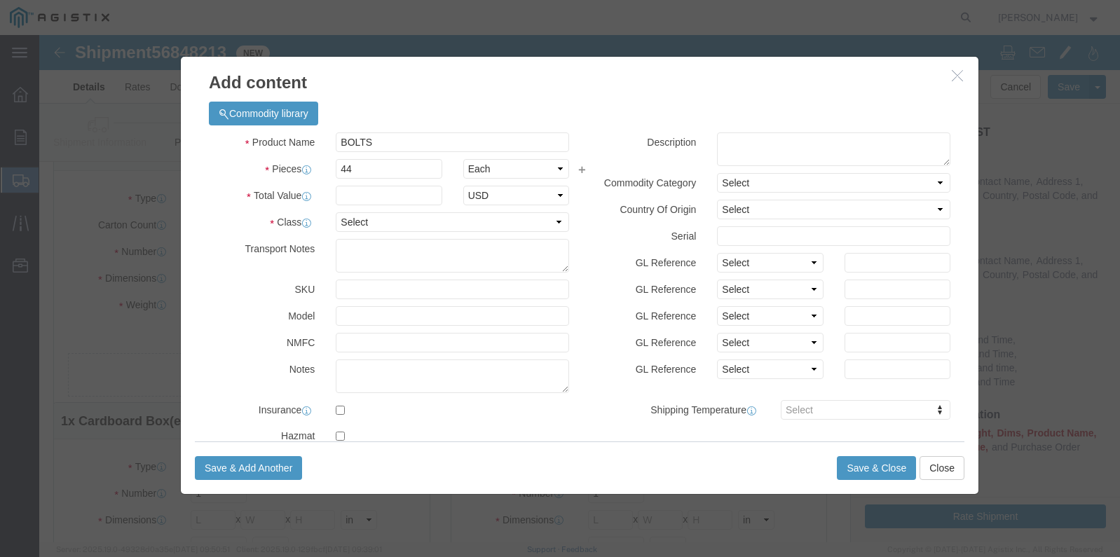
click label "Class"
click input "text"
type input "3439.78"
drag, startPoint x: 325, startPoint y: 178, endPoint x: 324, endPoint y: 198, distance: 19.6
click select "Select 50 55 60 65 70 85 92.5 100 125 175 250 300 400"
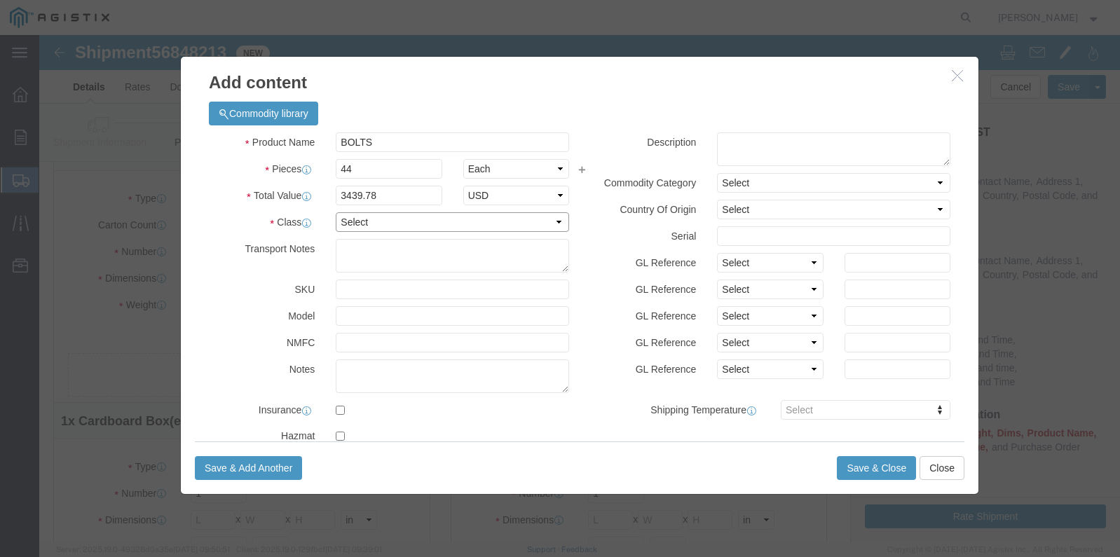
select select "50"
click select "Select 50 55 60 65 70 85 92.5 100 125 175 250 300 400"
drag, startPoint x: 842, startPoint y: 426, endPoint x: 886, endPoint y: 462, distance: 57.3
click button "Save & Close"
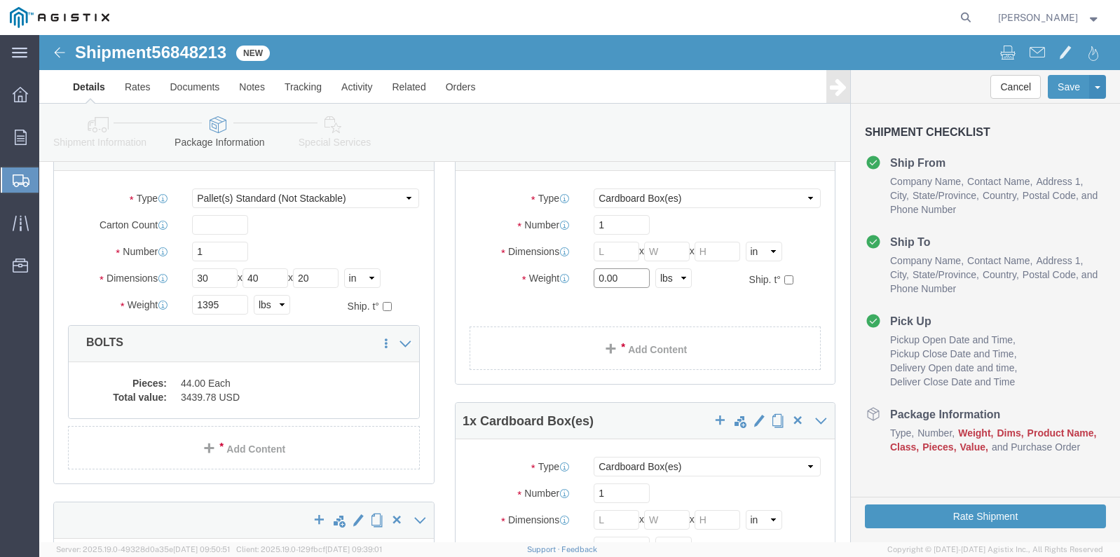
drag, startPoint x: 574, startPoint y: 241, endPoint x: 495, endPoint y: 219, distance: 82.3
click div "Package Type Select Bulk Bundle(s) Cardboard Box(es) Carton(s) Crate(s) Drum(s)…"
type input "961"
click input "text"
type input "30`"
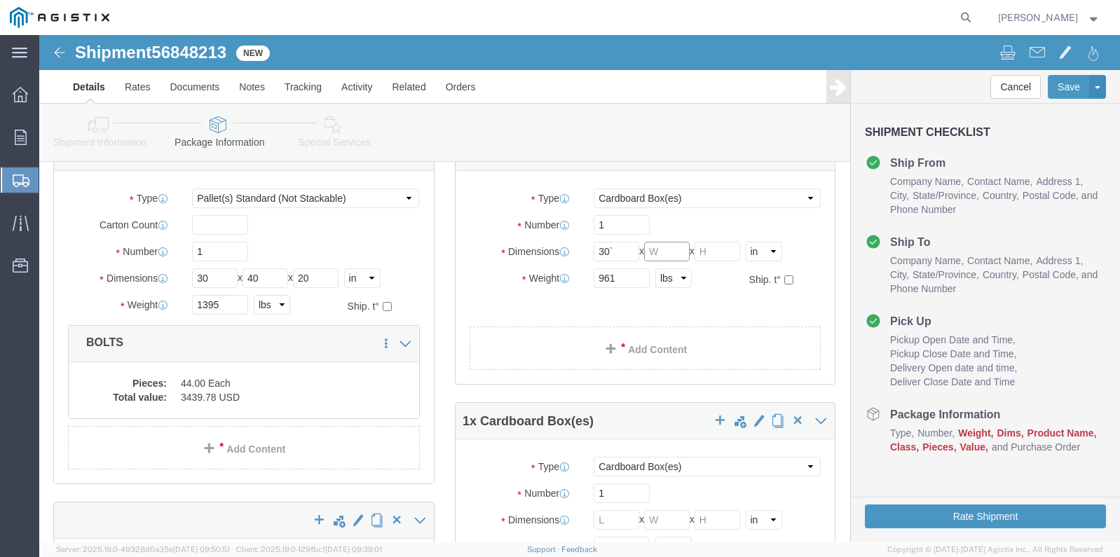
scroll to position [900, 0]
type input "40"
type input "20"
click select "Select Bulk Bundle(s) Cardboard Box(es) Carton(s) Crate(s) Drum(s) (Fiberboard)…"
select select "PSNS"
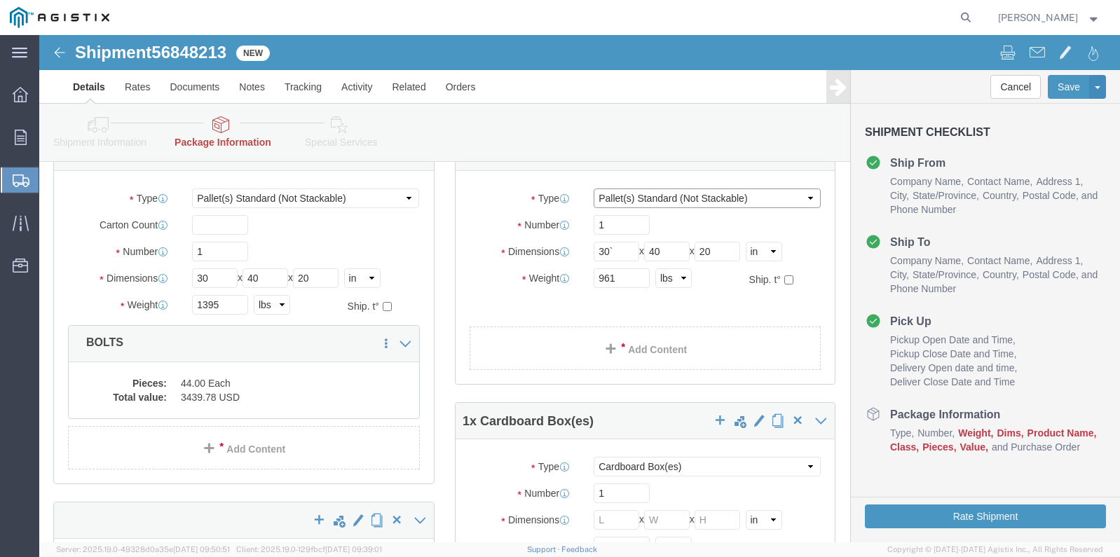
click select "Select Bulk Bundle(s) Cardboard Box(es) Carton(s) Crate(s) Drum(s) (Fiberboard)…"
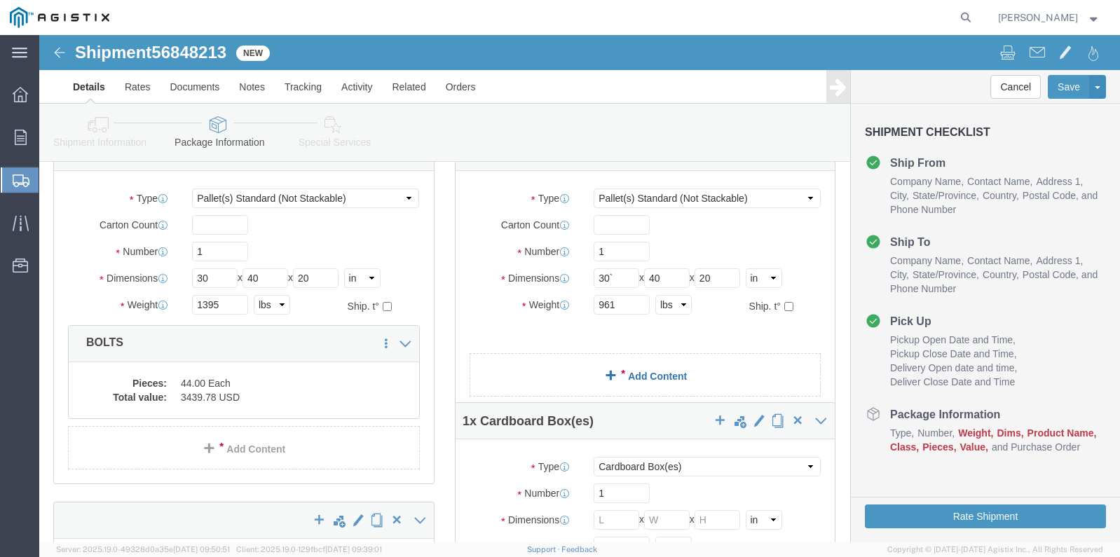
click span
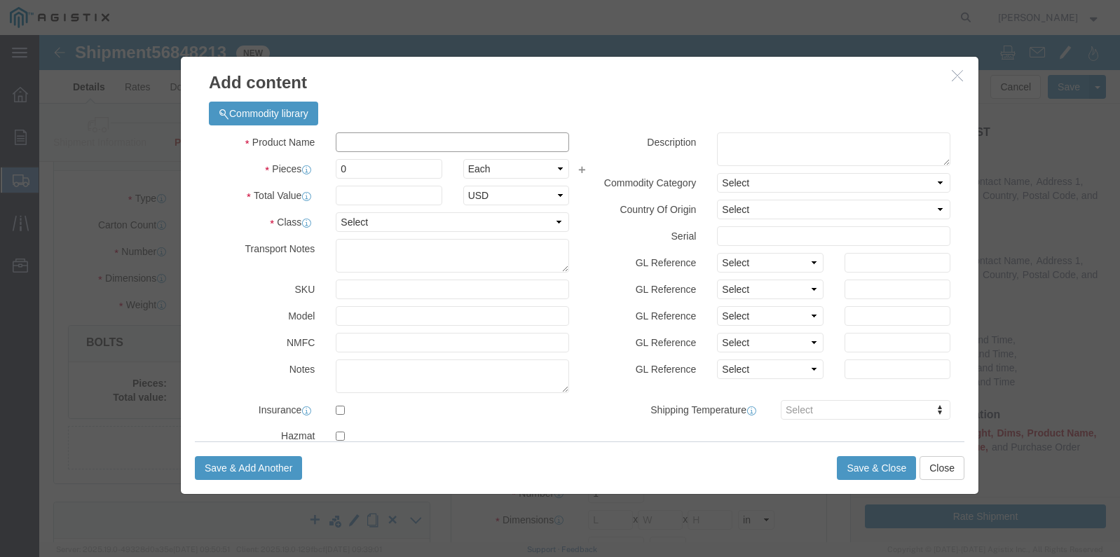
click input "text"
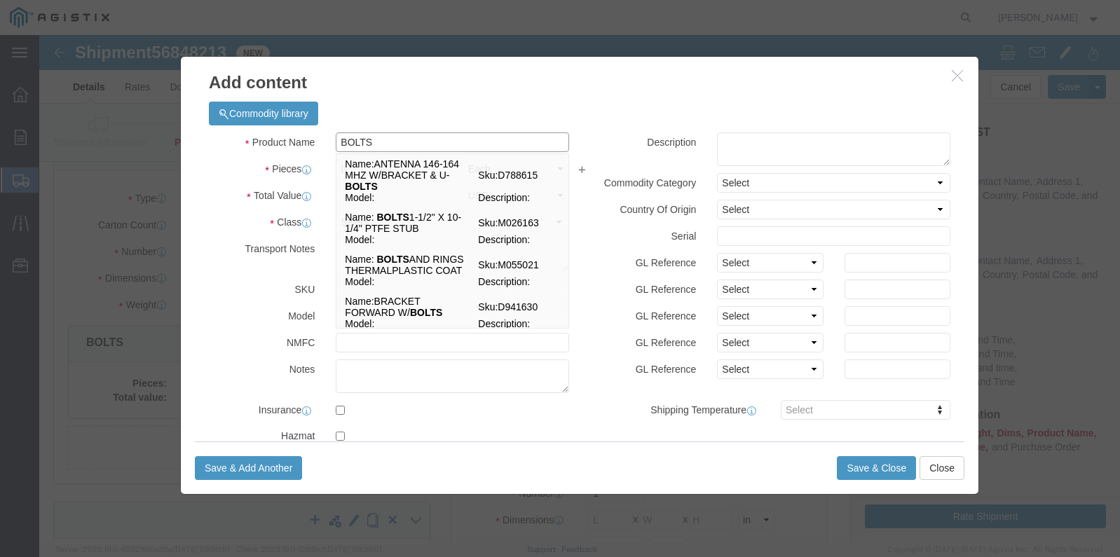
type input "BOLTS"
click label "Total Value"
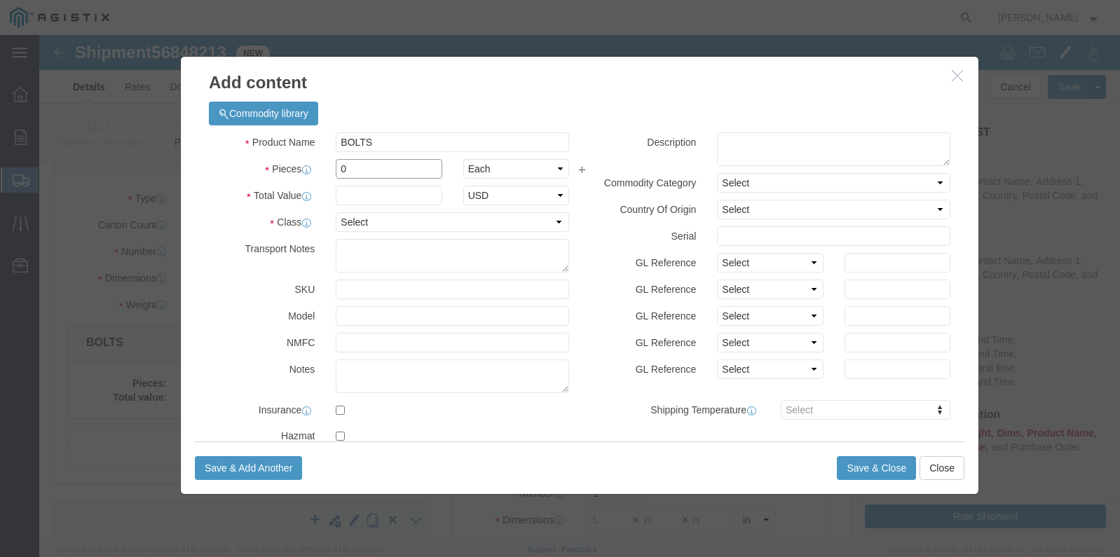
drag, startPoint x: 308, startPoint y: 137, endPoint x: 272, endPoint y: 127, distance: 37.2
click div "Pieces 0 Select Bag Barrels 100Board Feet Bottle Box Blister Pack Carats Can Ca…"
type input "30"
click div
click input "text"
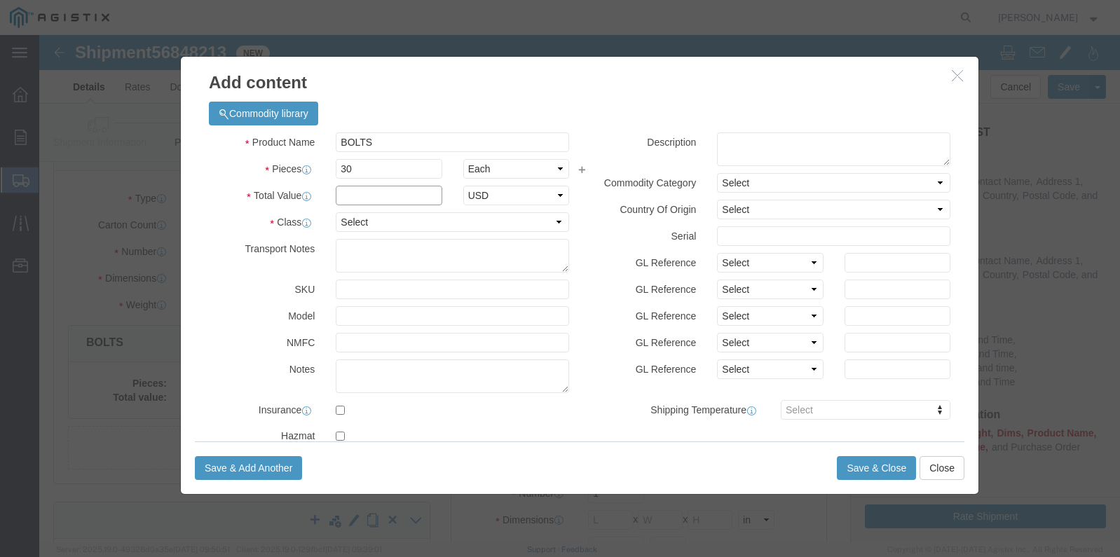
paste input "3439.78"
type input "3439.78"
drag, startPoint x: 317, startPoint y: 186, endPoint x: 327, endPoint y: 198, distance: 15.4
click select "Select 50 55 60 65 70 85 92.5 100 125 175 250 300 400"
select select "50"
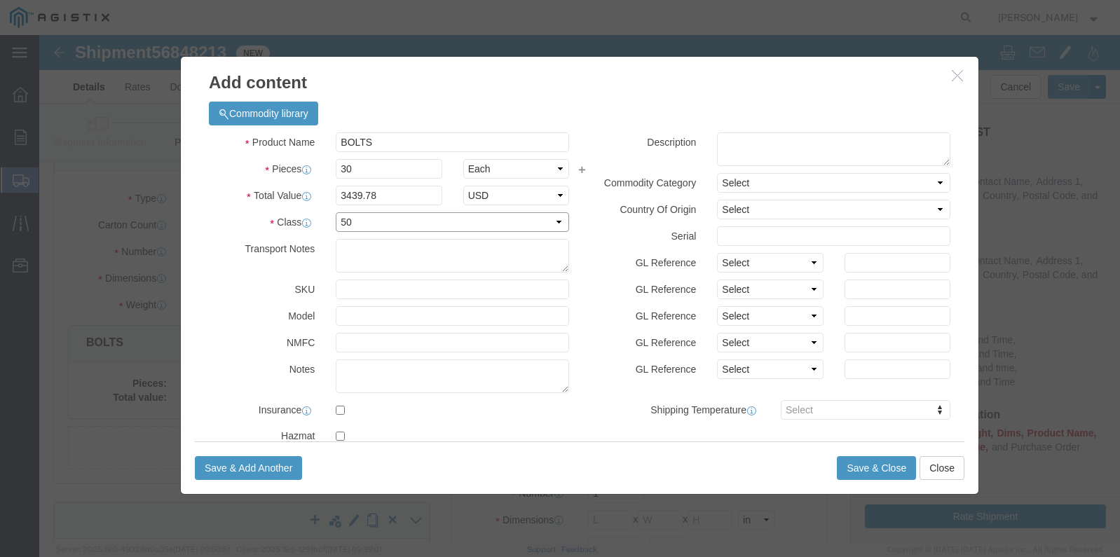
click select "Select 50 55 60 65 70 85 92.5 100 125 175 250 300 400"
click button "Save & Close"
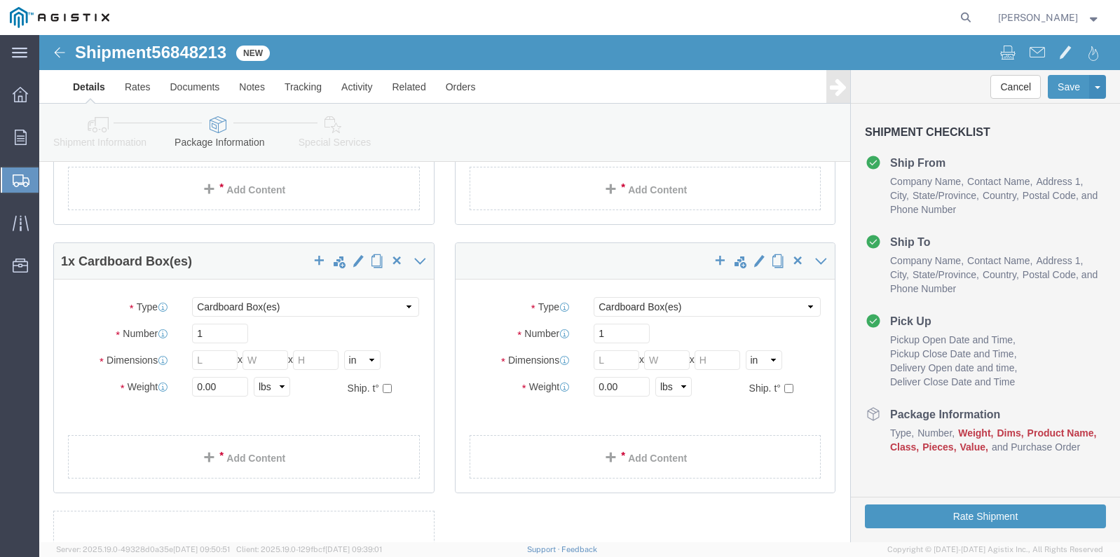
scroll to position [1250, 0]
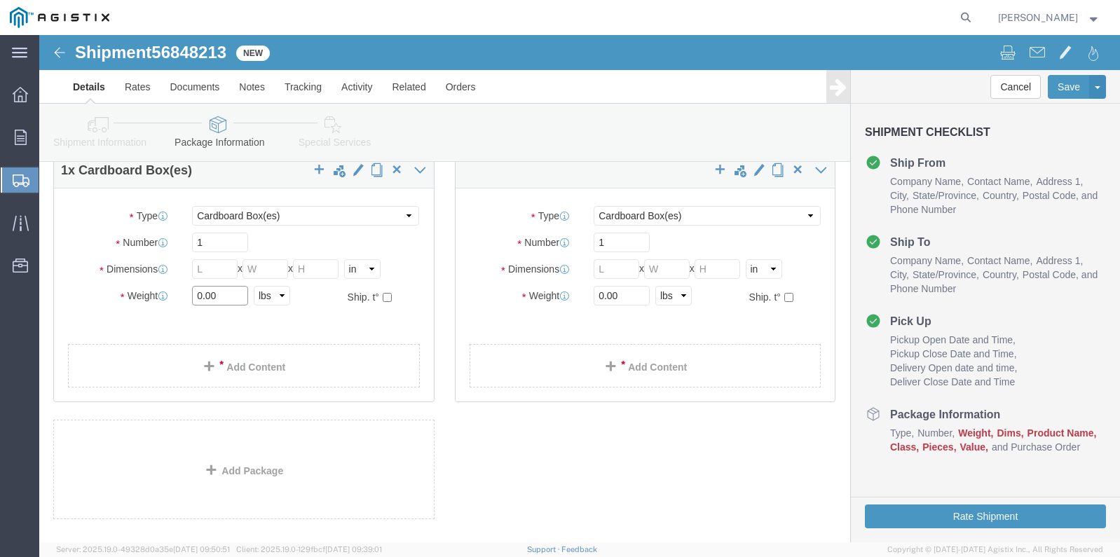
drag, startPoint x: 183, startPoint y: 260, endPoint x: 99, endPoint y: 249, distance: 84.8
click div "Package Type Select Bulk Bundle(s) Cardboard Box(es) Carton(s) Crate(s) Drum(s)…"
type input "1396"
click select "Select Bulk Bundle(s) Cardboard Box(es) Carton(s) Crate(s) Drum(s) (Fiberboard)…"
select select "POST"
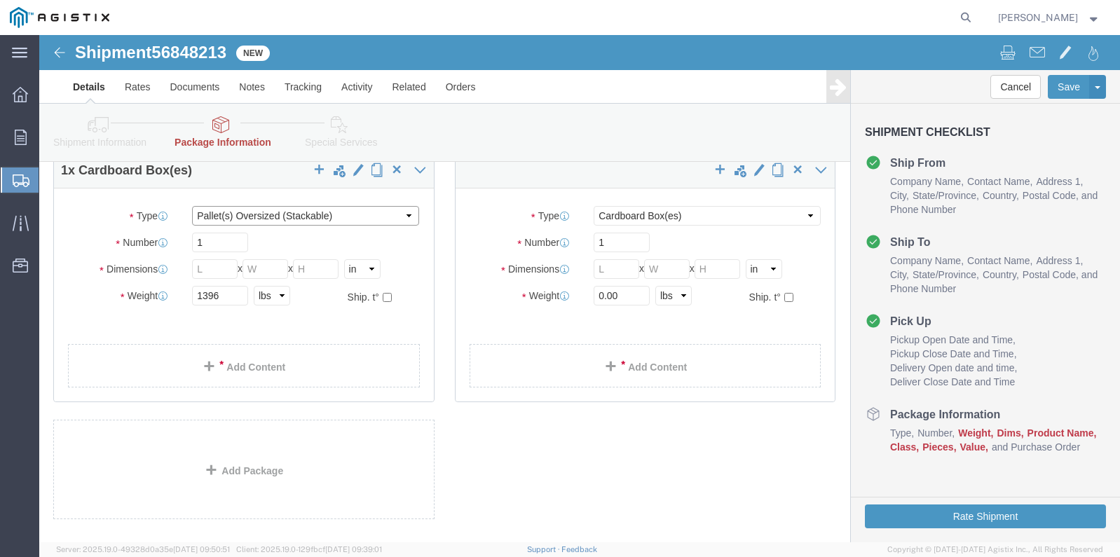
click select "Select Bulk Bundle(s) Cardboard Box(es) Carton(s) Crate(s) Drum(s) (Fiberboard)…"
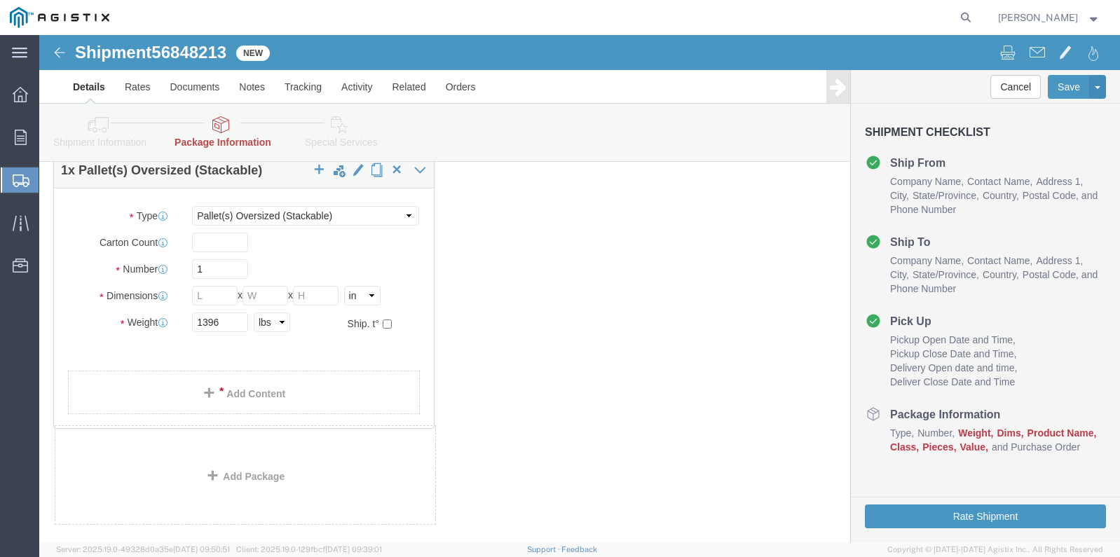
click div "1 x Pallet(s) Standard (Not Stackable) Package Type Select Bulk Bundle(s) Cardb…"
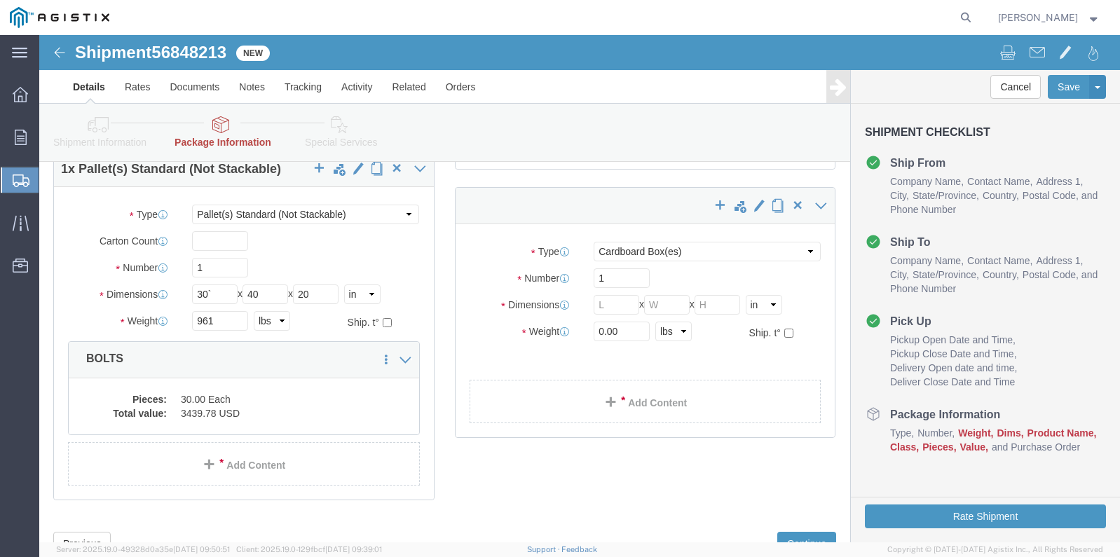
scroll to position [1307, 0]
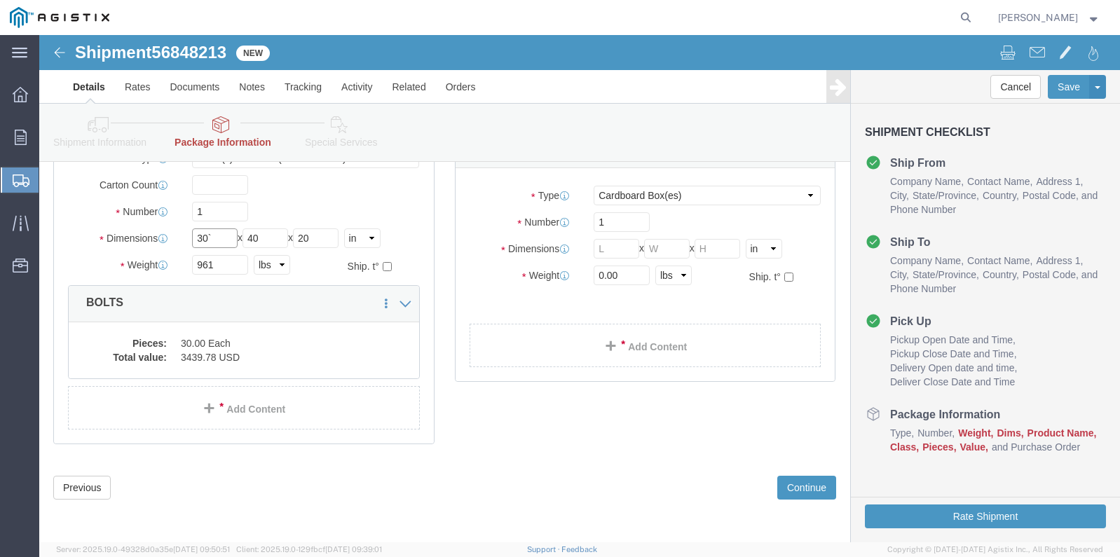
click input "30`"
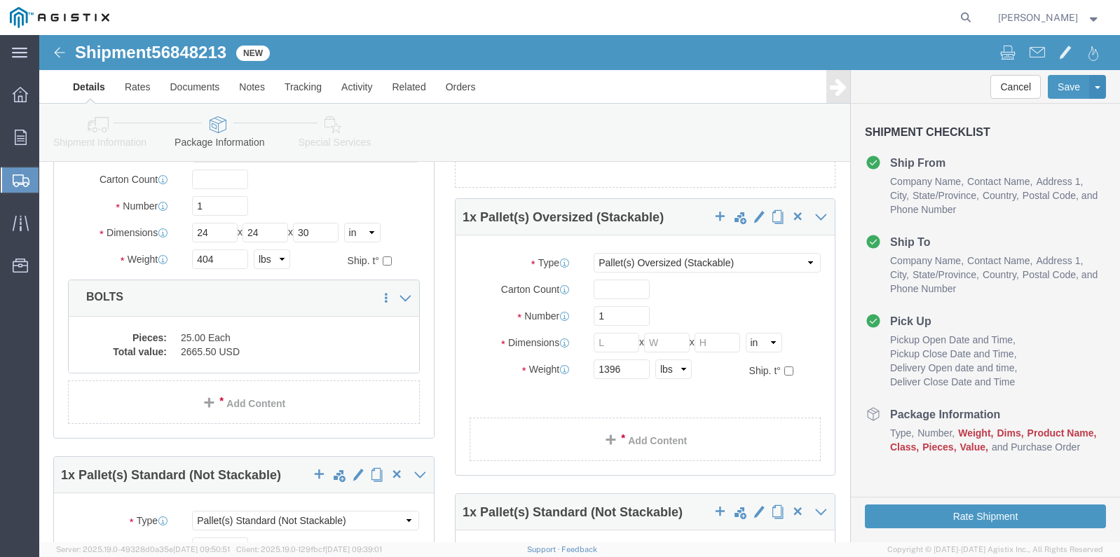
scroll to position [478, 0]
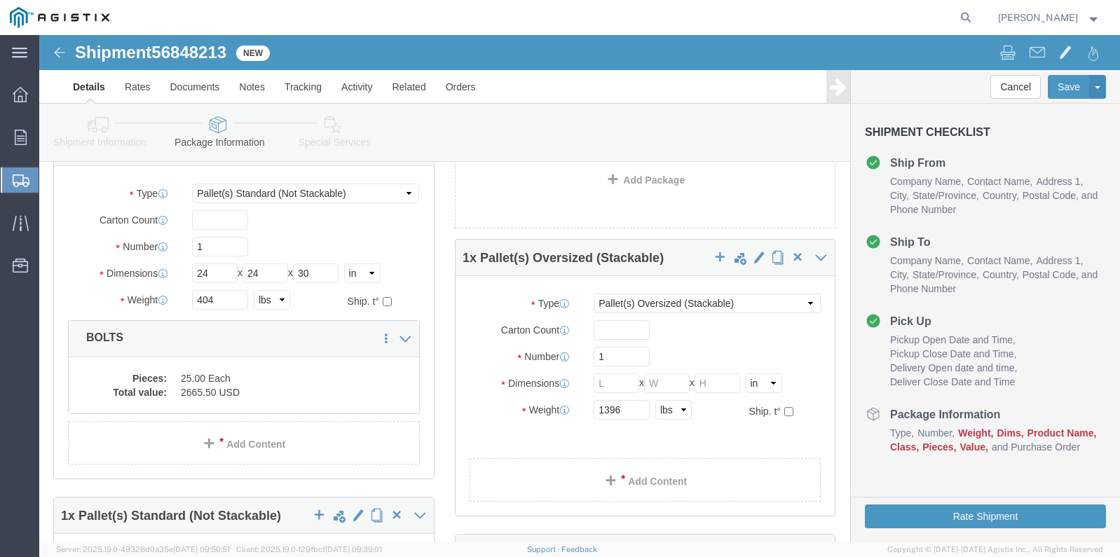
type input "30"
click input "text"
type input "30"
type input "40"
type input "20"
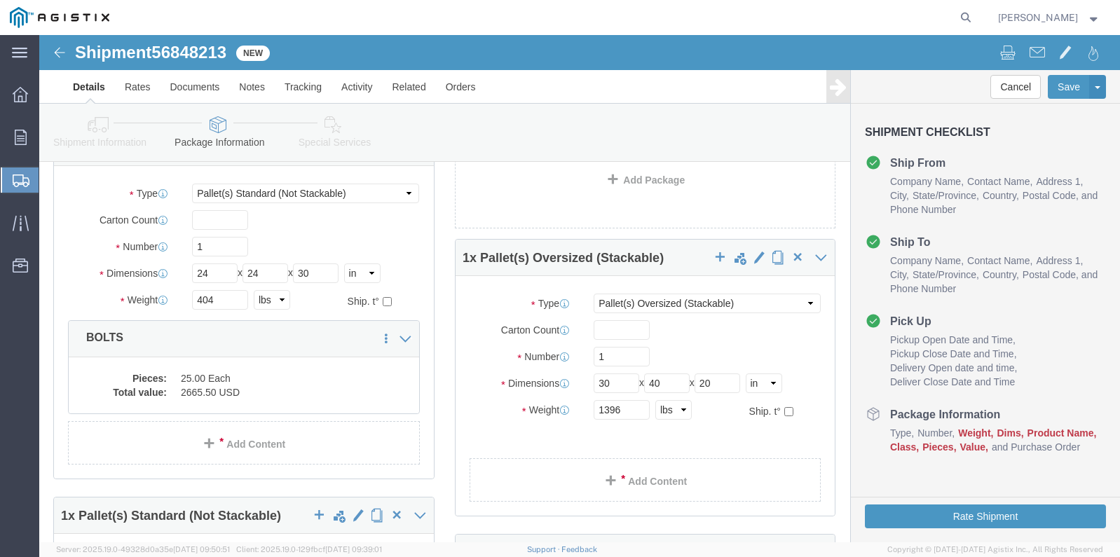
click div "Package Type Select Bulk Bundle(s) Cardboard Box(es) Carton(s) Crate(s) Drum(s)…"
click link "Add Content"
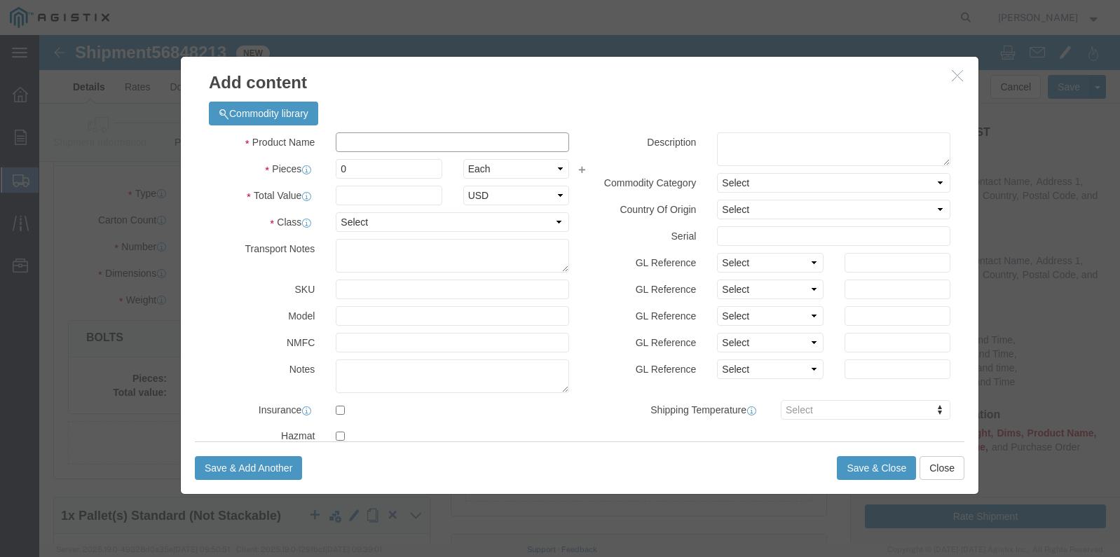
click input "text"
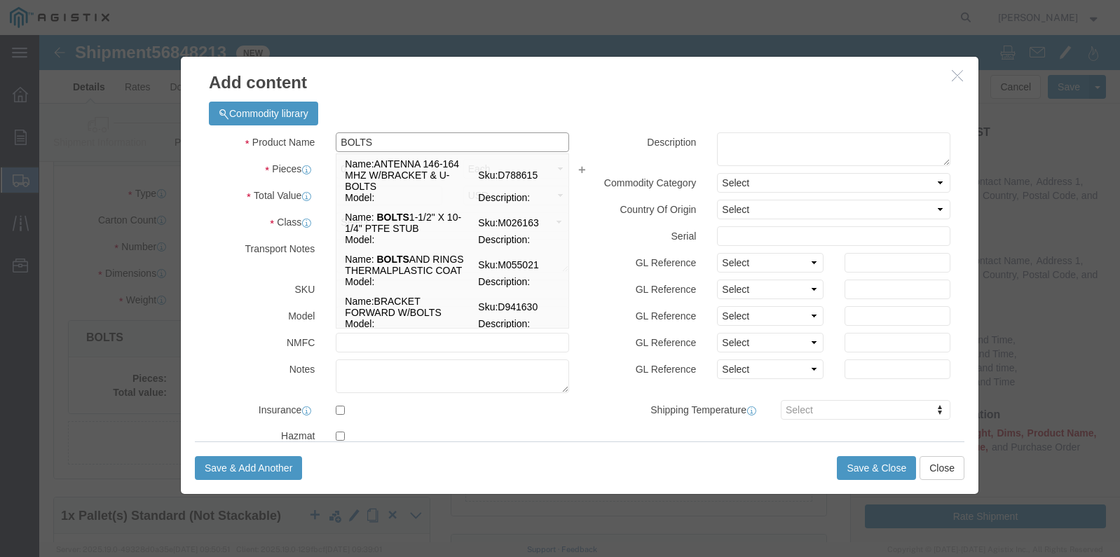
type input "BOLTS"
click div "Commodity library Product Name BOLTS BOLTS Name: ANTENNA 146-164 MHZ W/BRACKET …"
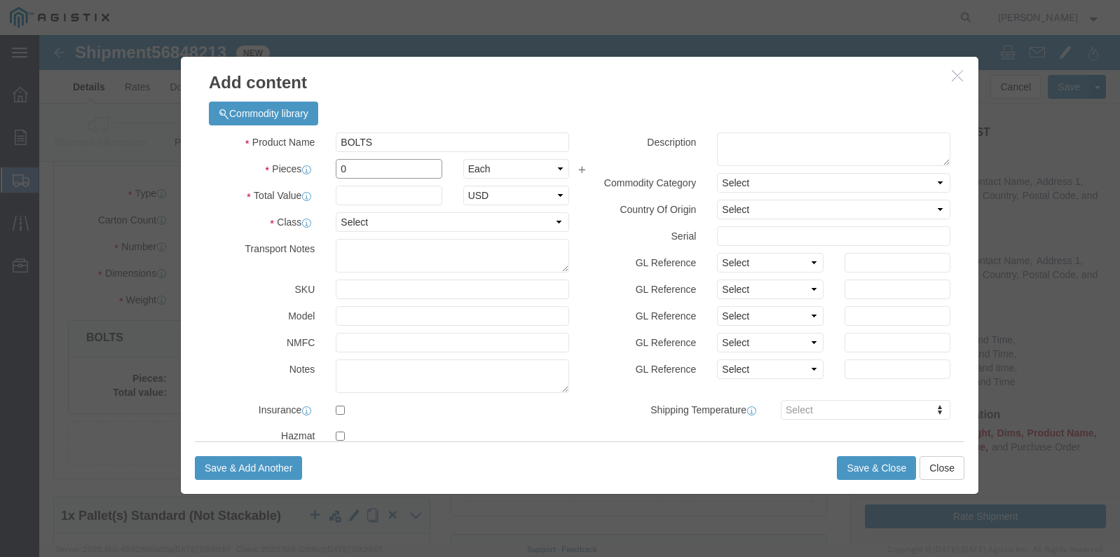
drag, startPoint x: 305, startPoint y: 141, endPoint x: 218, endPoint y: 110, distance: 92.2
click div "Pieces 0 Select Bag Barrels 100Board Feet Bottle Box Blister Pack Carats Can Ca…"
type input "44"
click input "text"
paste input "3439.78"
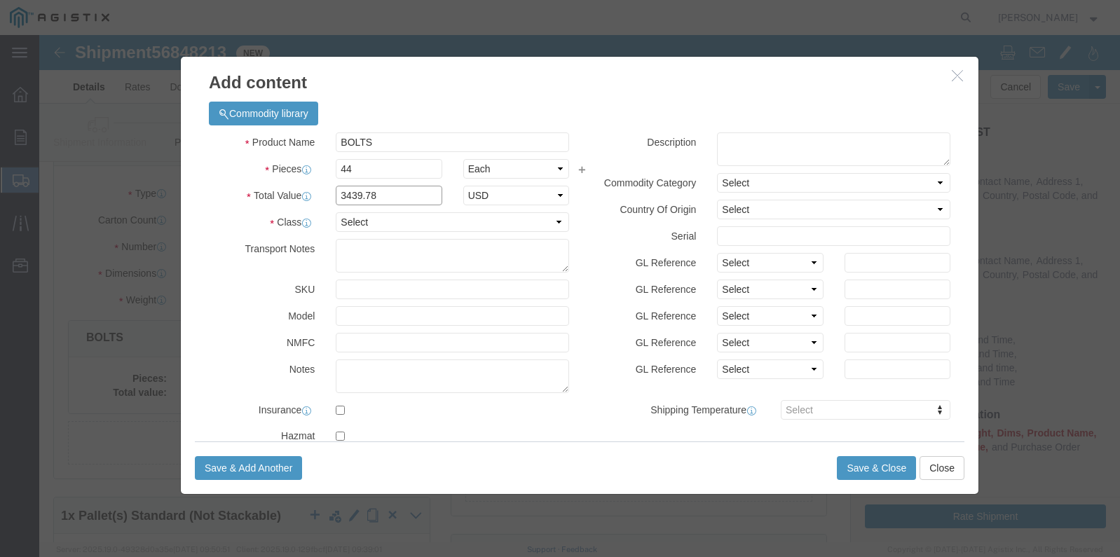
type input "3439.78"
drag, startPoint x: 324, startPoint y: 184, endPoint x: 324, endPoint y: 198, distance: 14.0
click select "Select 50 55 60 65 70 85 92.5 100 125 175 250 300 400"
select select "50"
click select "Select 50 55 60 65 70 85 92.5 100 125 175 250 300 400"
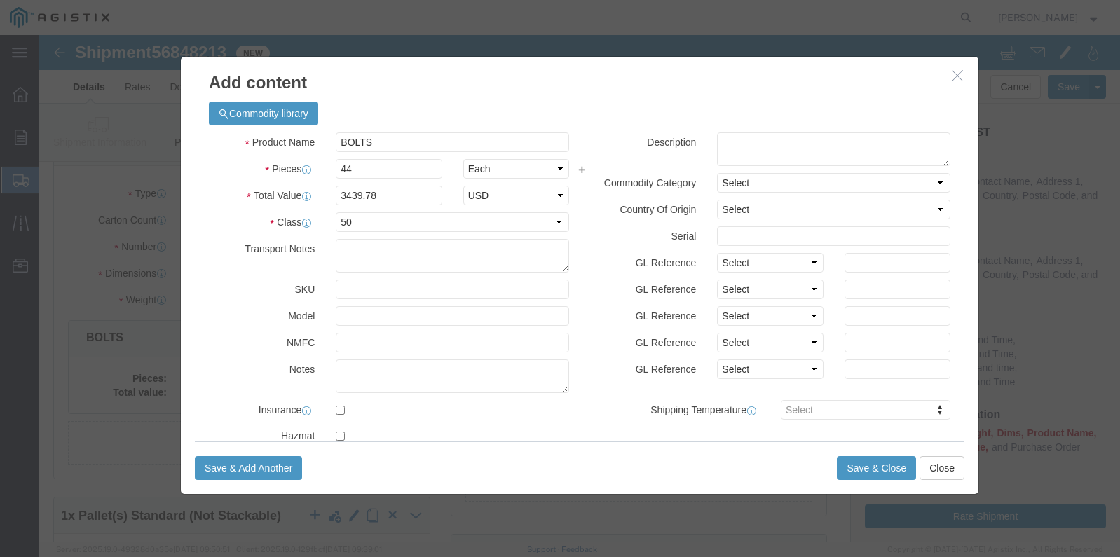
click div "Save & Add Another Save & Close Close"
click button "Save & Close"
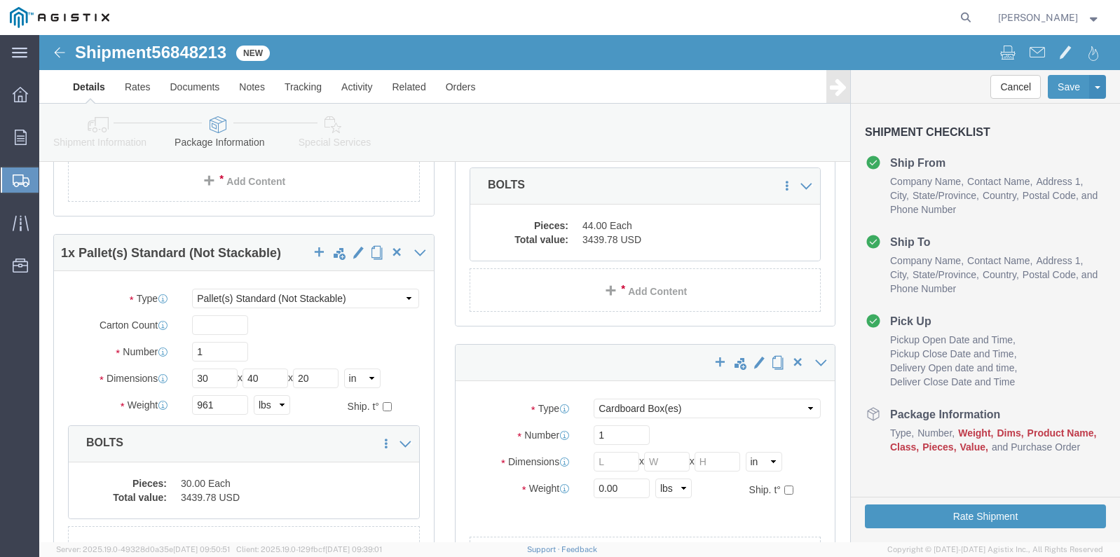
scroll to position [1259, 0]
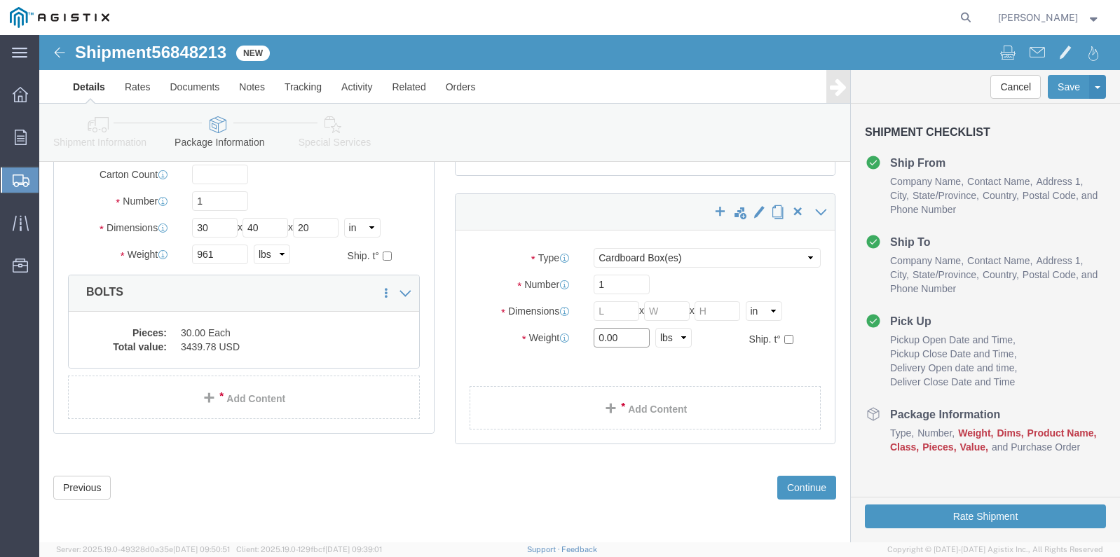
drag, startPoint x: 584, startPoint y: 306, endPoint x: 493, endPoint y: 287, distance: 93.0
click div "Package Type Select Bulk Bundle(s) Cardboard Box(es) Carton(s) Crate(s) Drum(s)…"
type input "1393"
click select "Select Bulk Bundle(s) Cardboard Box(es) Carton(s) Crate(s) Drum(s) (Fiberboard)…"
select select "PSST"
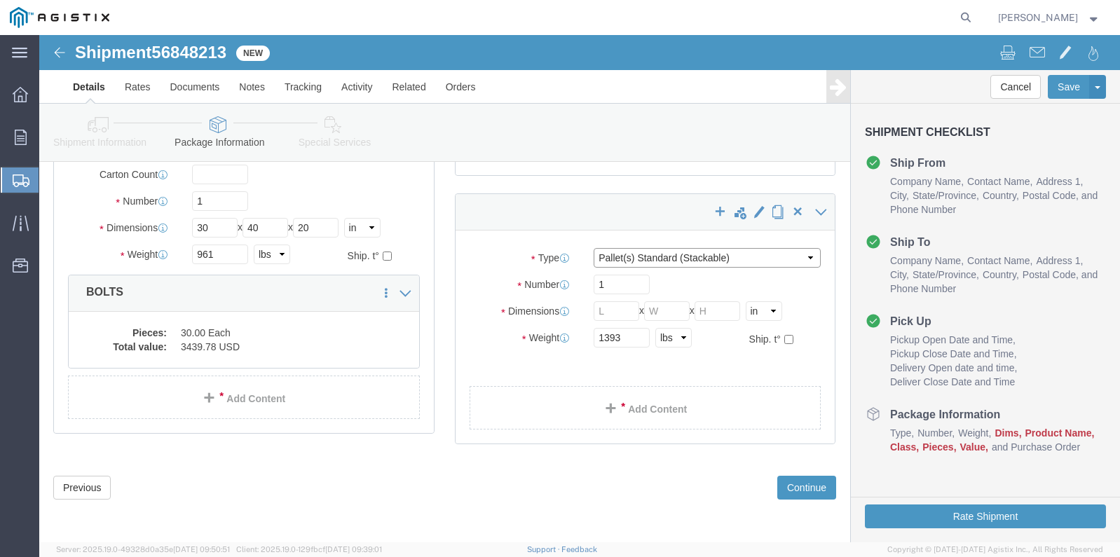
click select "Select Bulk Bundle(s) Cardboard Box(es) Carton(s) Crate(s) Drum(s) (Fiberboard)…"
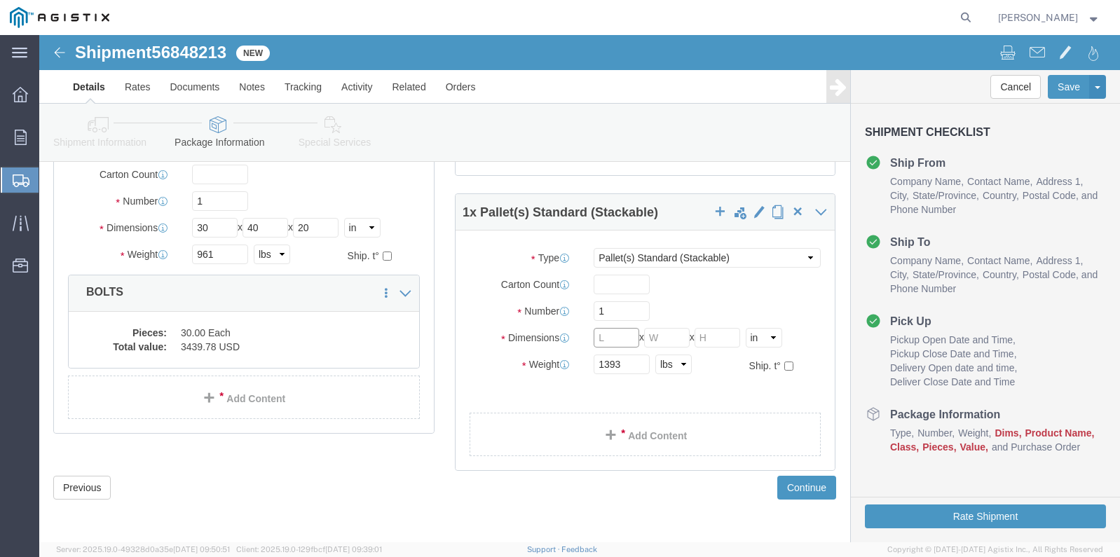
click input "text"
type input "30"
type input "40"
type input "20"
click link "Add Content"
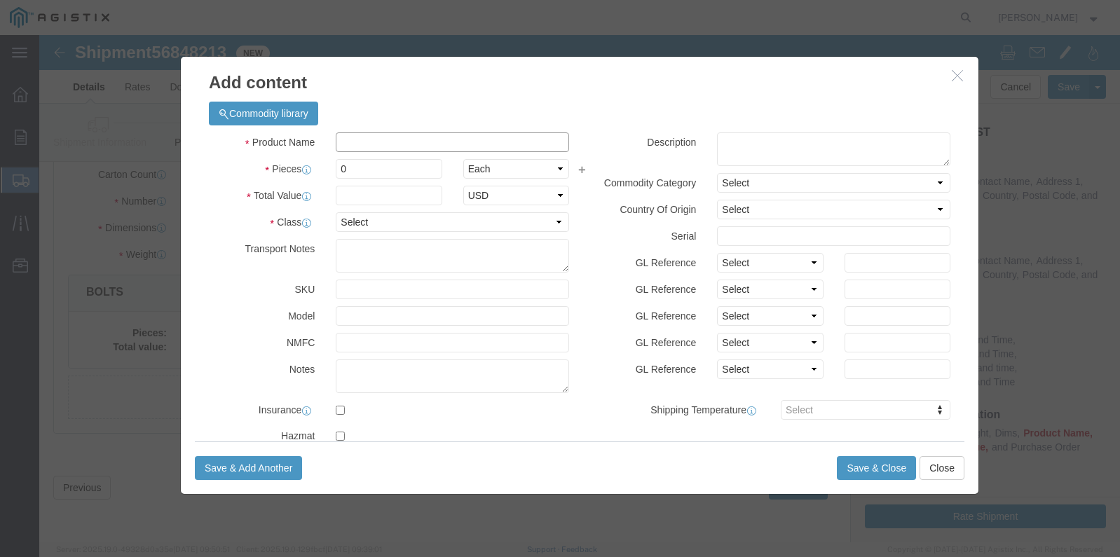
click input "text"
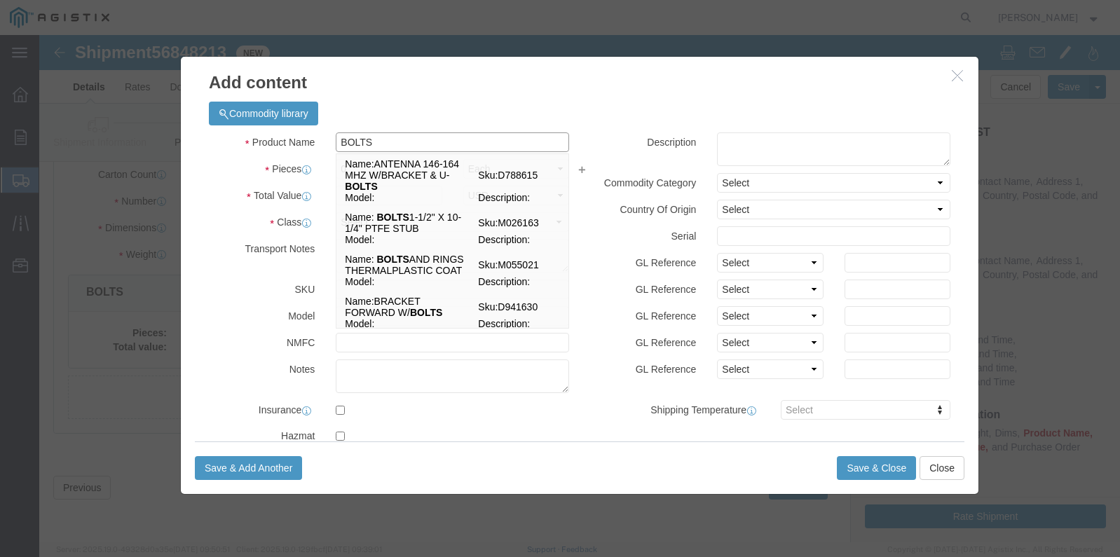
type input "BOLTS"
click div "Commodity library"
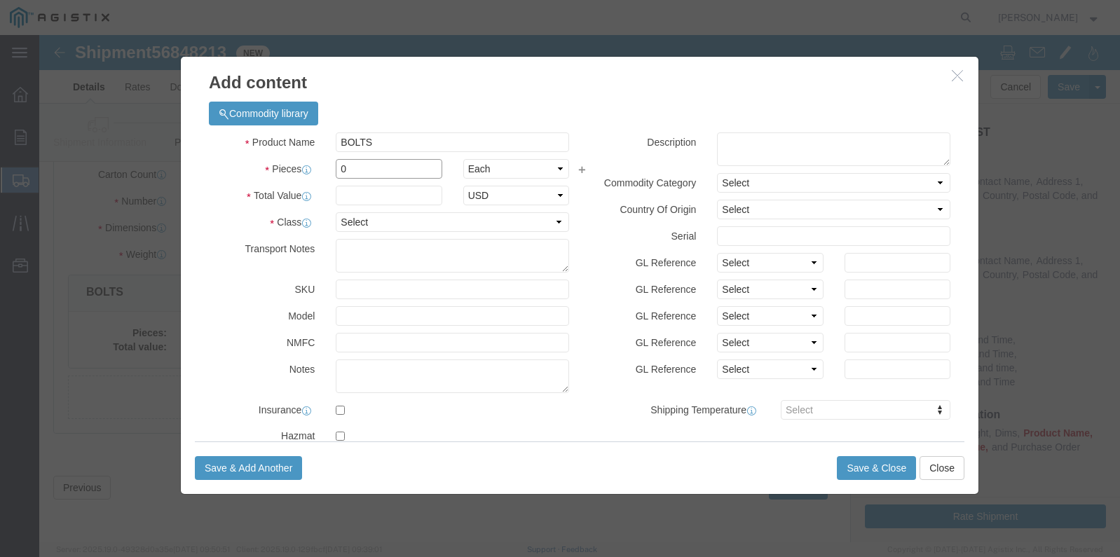
drag, startPoint x: 303, startPoint y: 130, endPoint x: 275, endPoint y: 123, distance: 28.2
click div "Pieces 0 Select Bag Barrels 100Board Feet Bottle Box Blister Pack Carats Can Ca…"
type input "44"
click input "text"
paste input "3439.78"
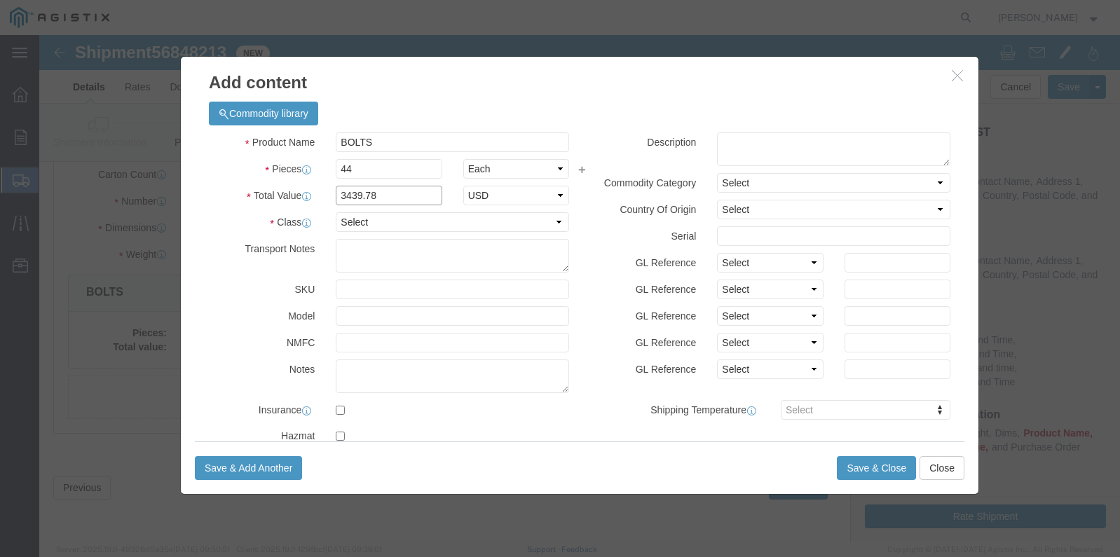
type input "3439.78"
click select "Select 50 55 60 65 70 85 92.5 100 125 175 250 300 400"
select select "50"
click select "Select 50 55 60 65 70 85 92.5 100 125 175 250 300 400"
click button "Save & Close"
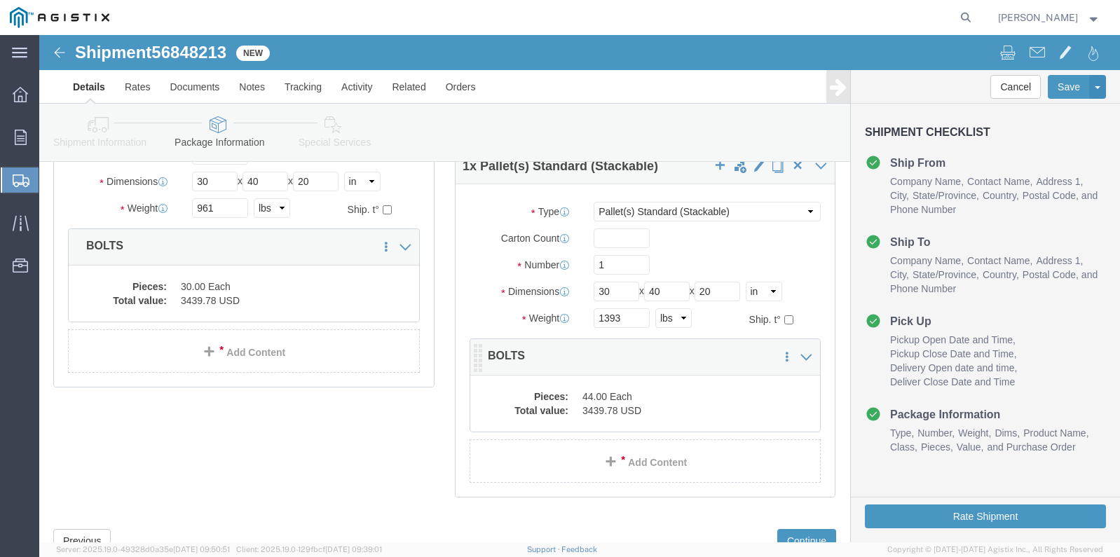
scroll to position [1359, 0]
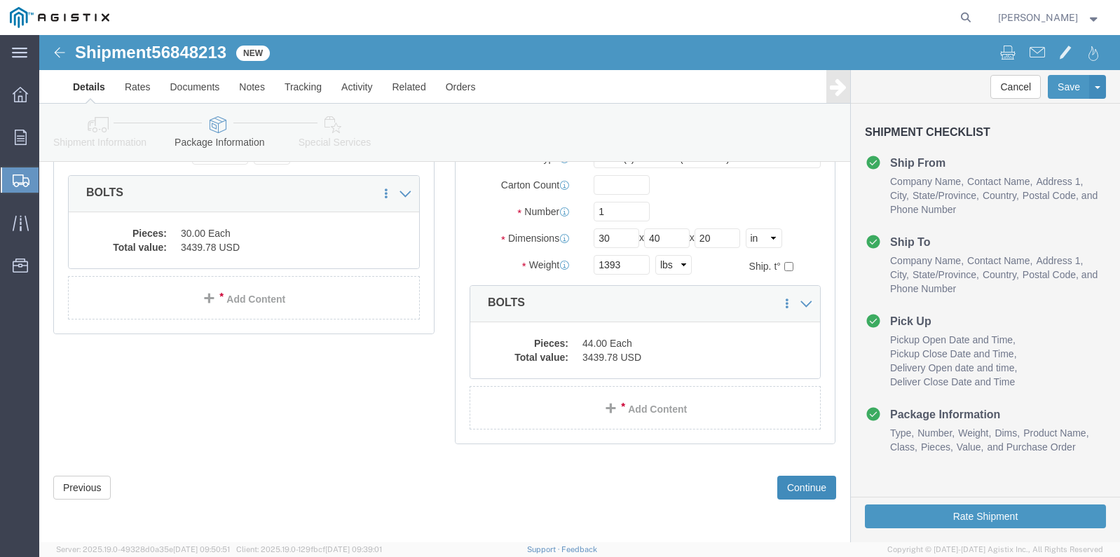
click button "Continue"
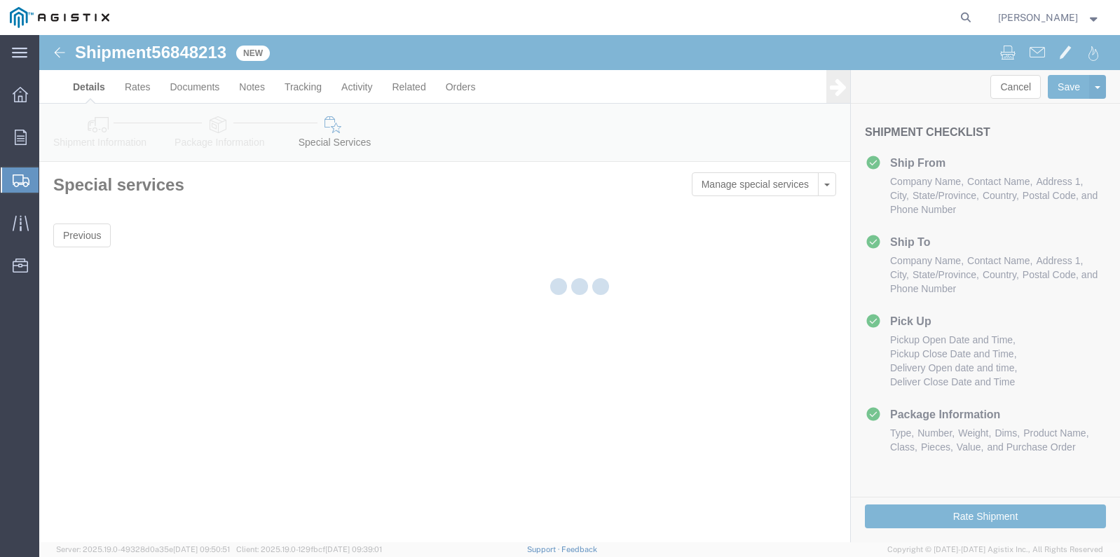
scroll to position [0, 0]
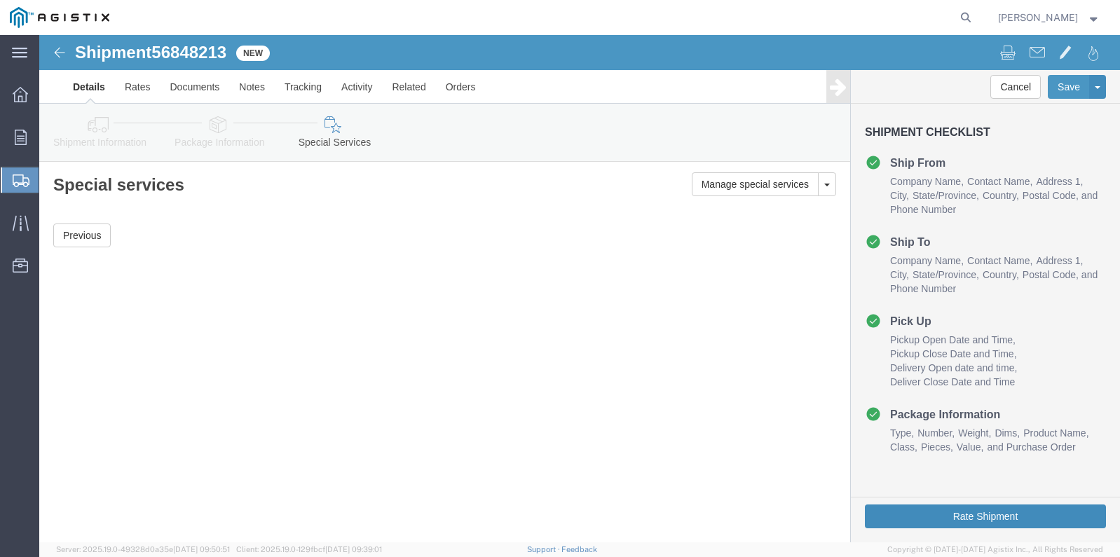
click button "Rate Shipment"
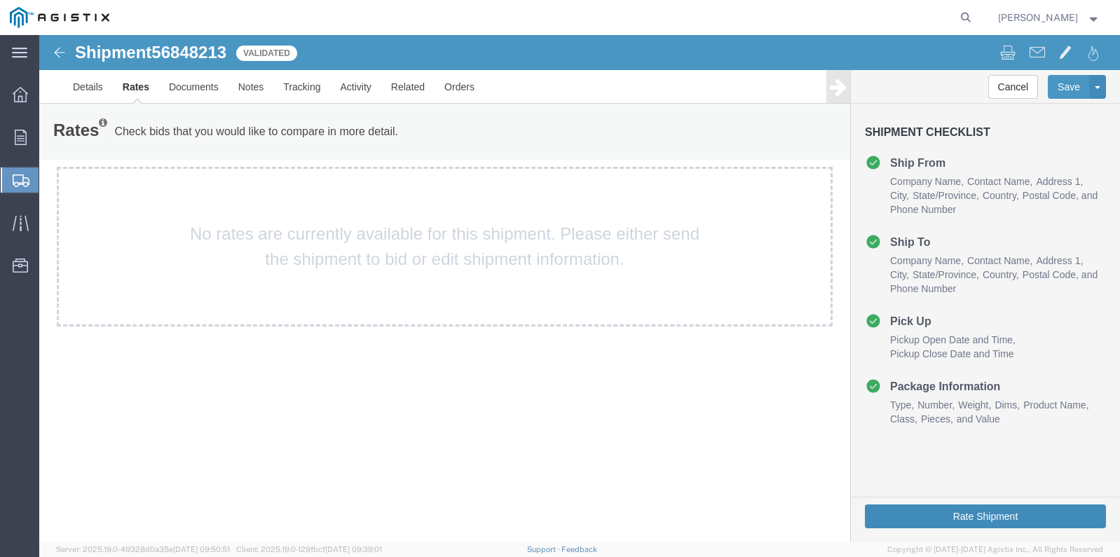
click at [999, 518] on button "Rate Shipment" at bounding box center [985, 516] width 241 height 24
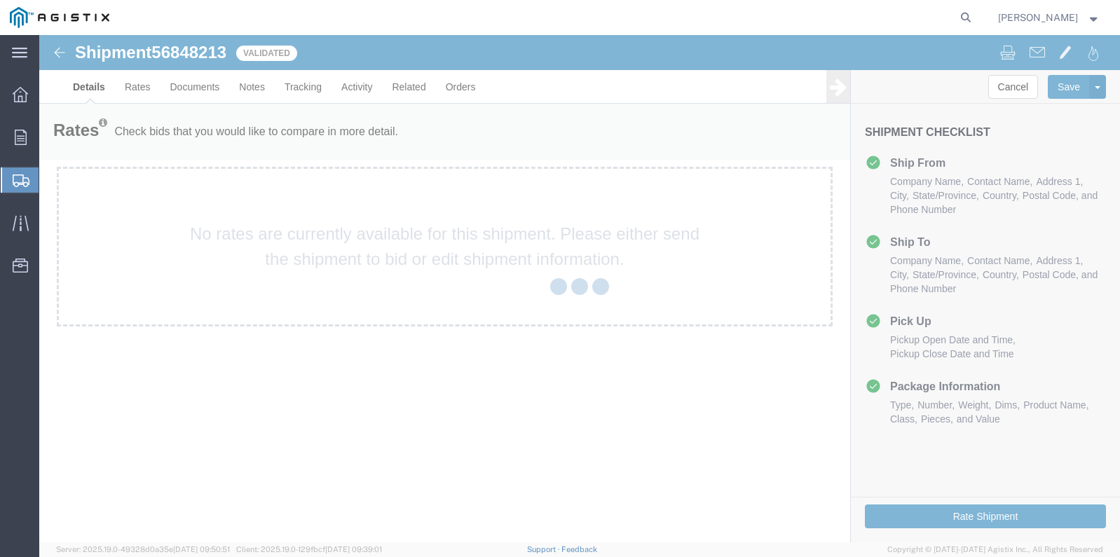
select select "35634"
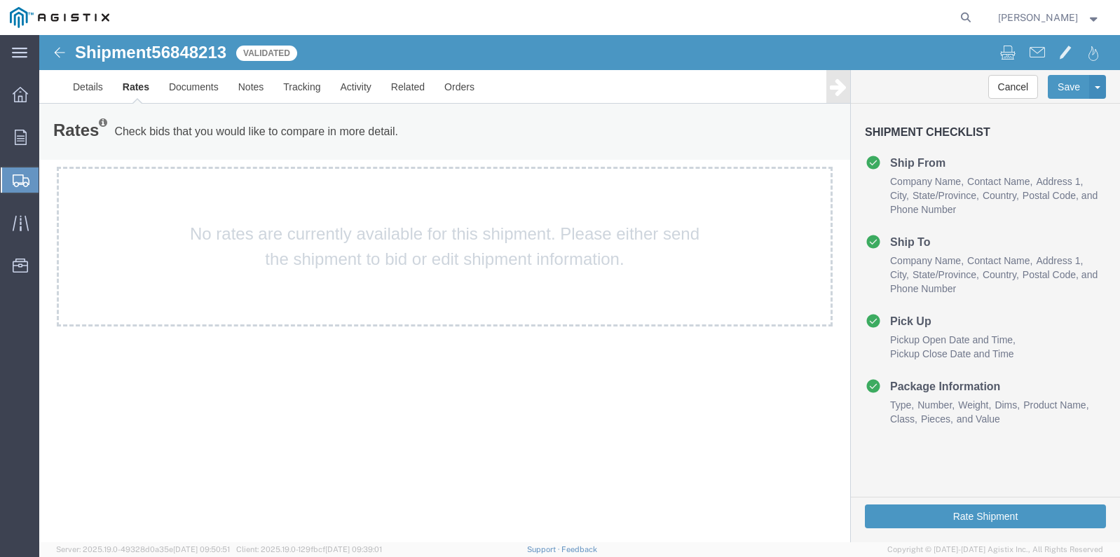
click at [59, 53] on img at bounding box center [59, 52] width 17 height 17
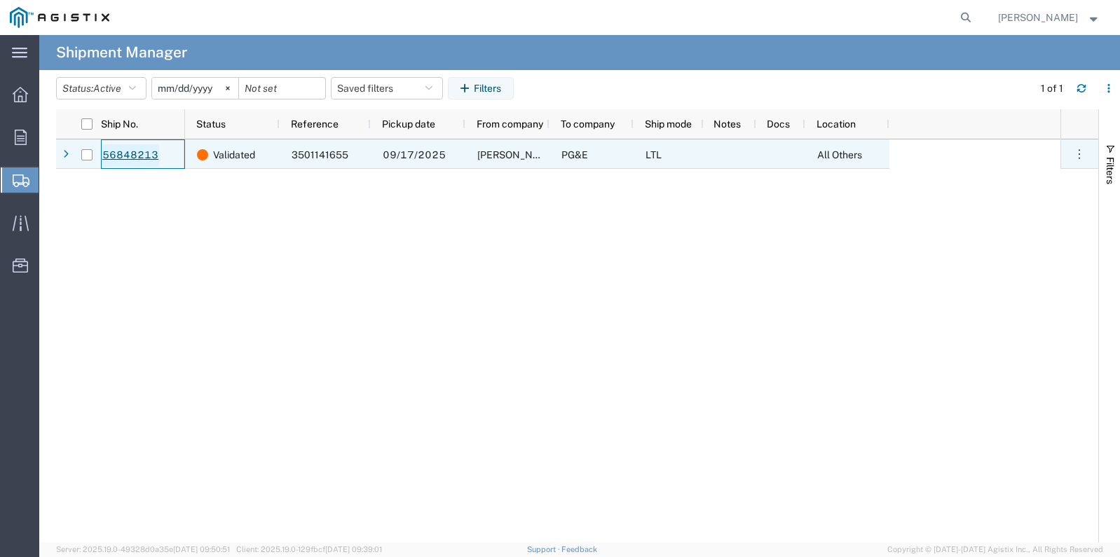
click at [125, 153] on link "56848213" at bounding box center [130, 155] width 57 height 22
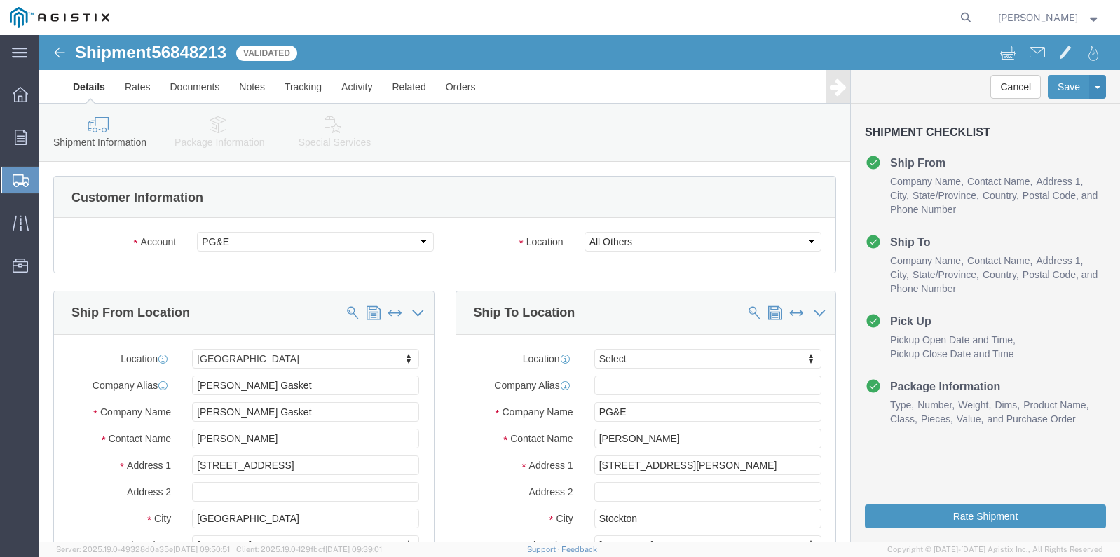
select select "35634"
select select
click button "Rate Shipment"
